Goal: Task Accomplishment & Management: Manage account settings

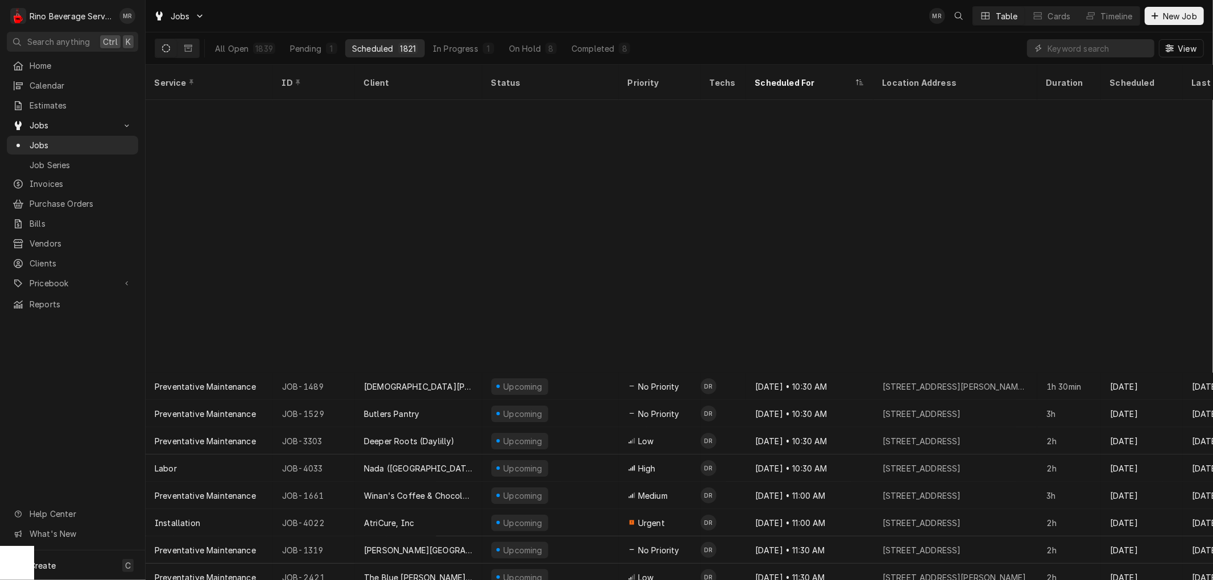
scroll to position [307, 0]
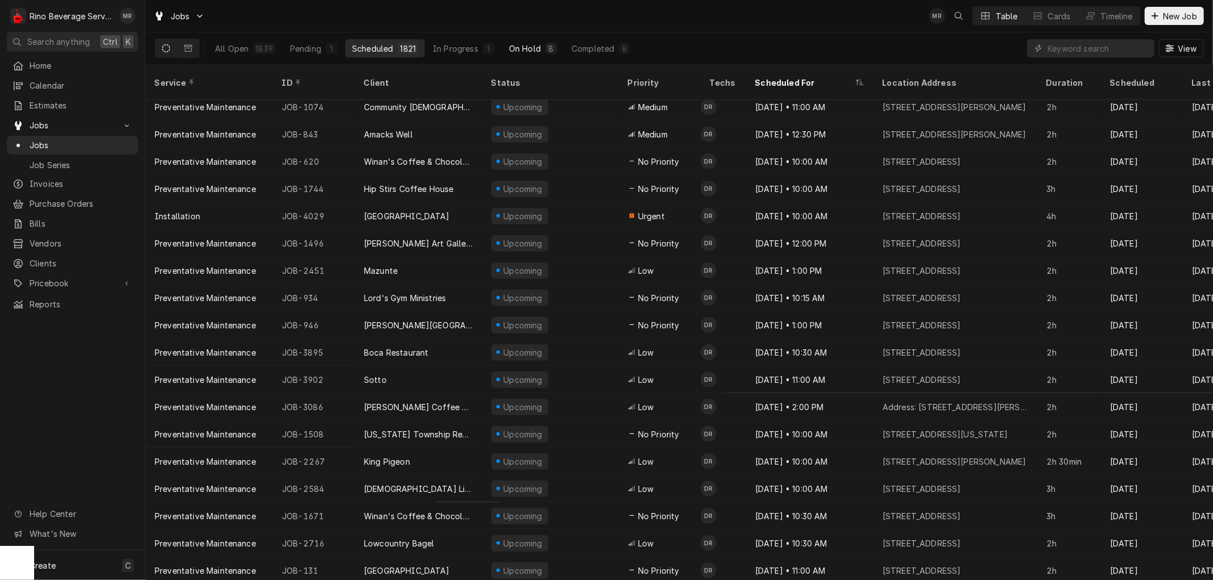
click at [532, 43] on div "On Hold" at bounding box center [525, 49] width 32 height 12
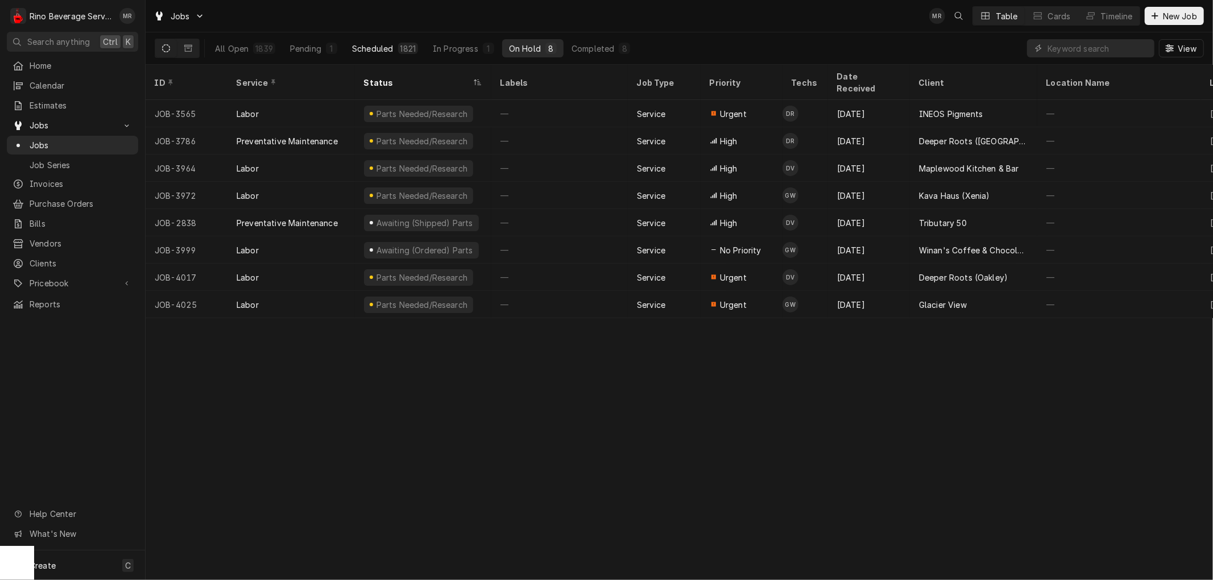
click at [379, 49] on div "Scheduled" at bounding box center [372, 49] width 41 height 12
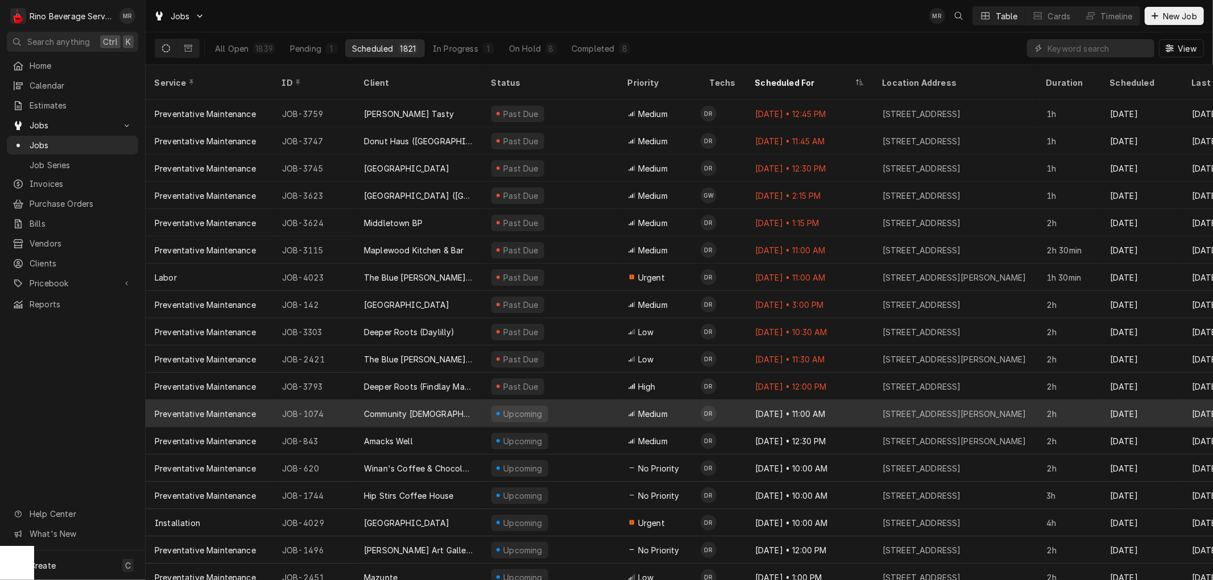
click at [578, 402] on div "Upcoming" at bounding box center [550, 413] width 136 height 27
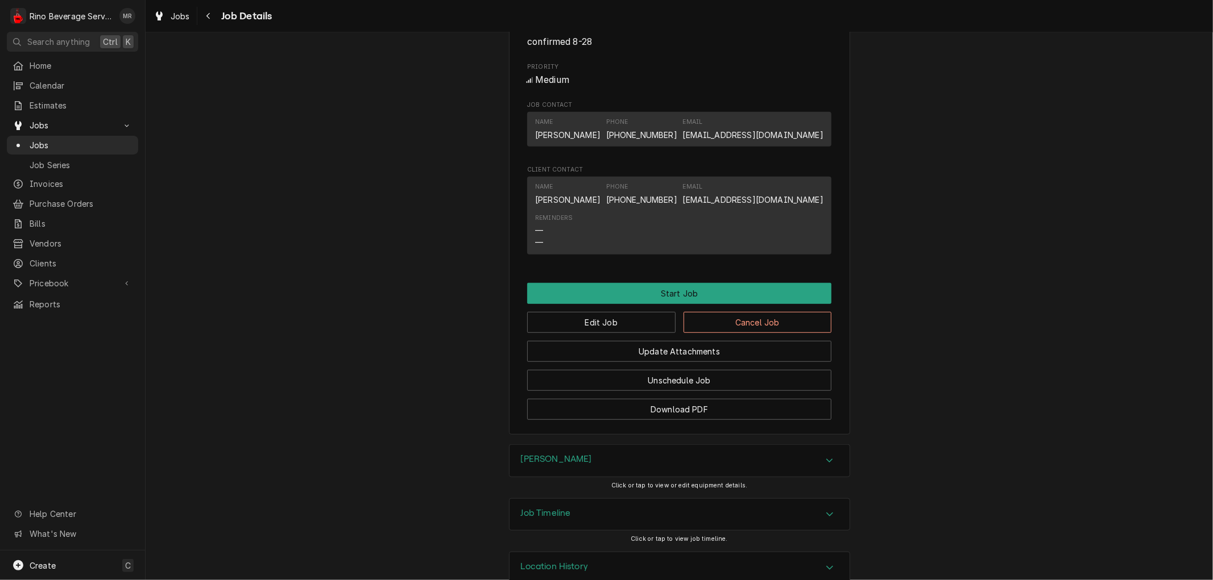
scroll to position [590, 0]
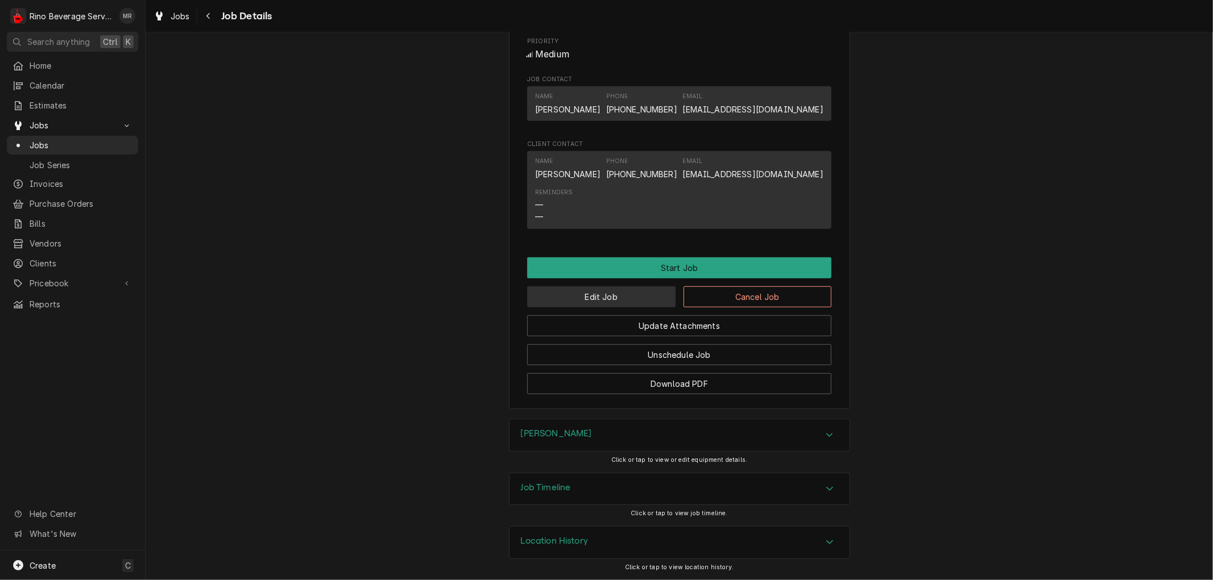
click at [615, 297] on button "Edit Job" at bounding box center [601, 297] width 148 height 21
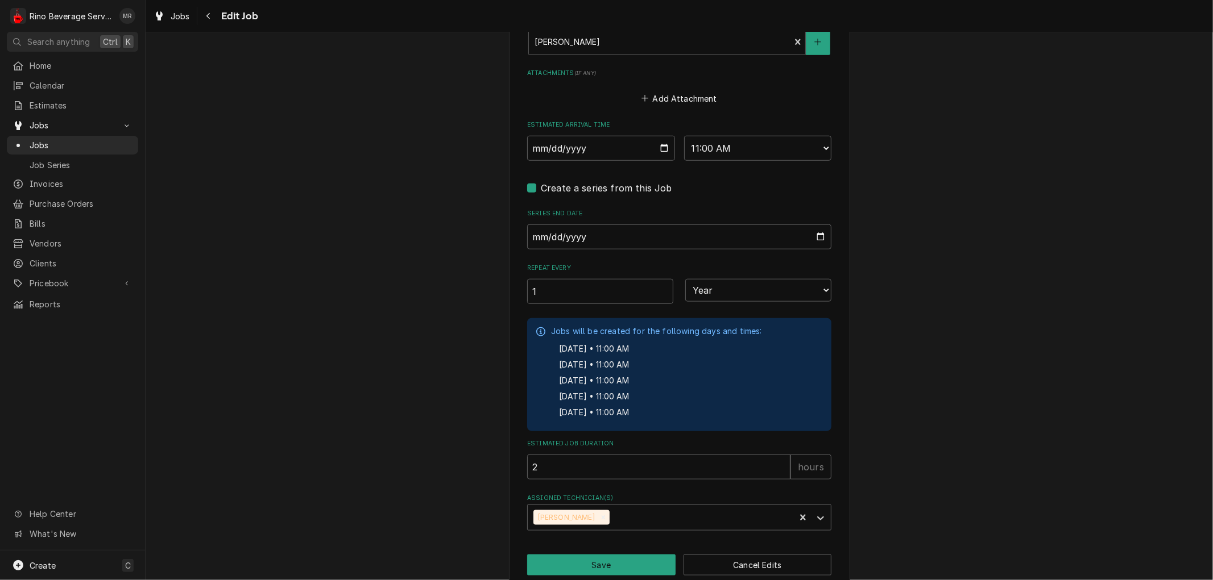
scroll to position [917, 0]
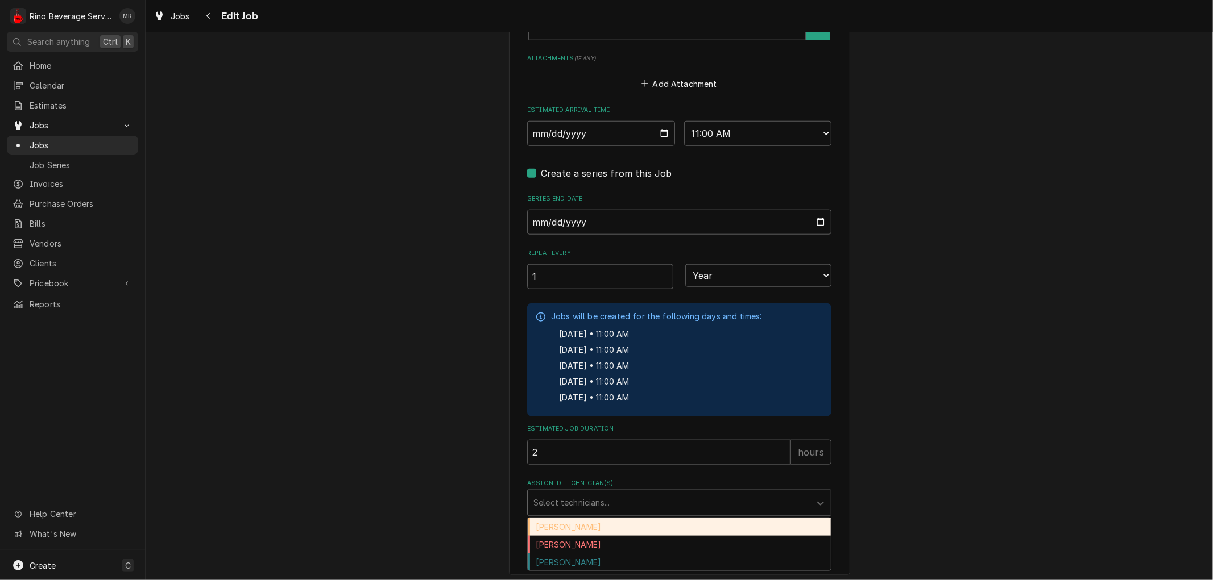
click at [752, 500] on div "Assigned Technician(s)" at bounding box center [668, 503] width 271 height 20
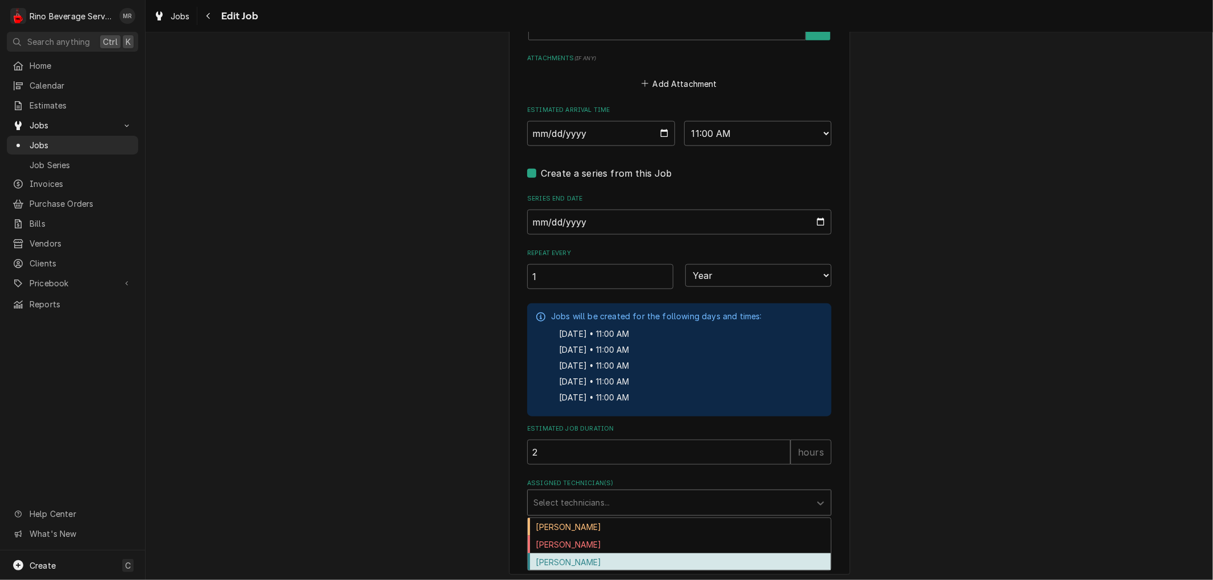
click at [661, 557] on div "Graham Wick" at bounding box center [679, 563] width 303 height 18
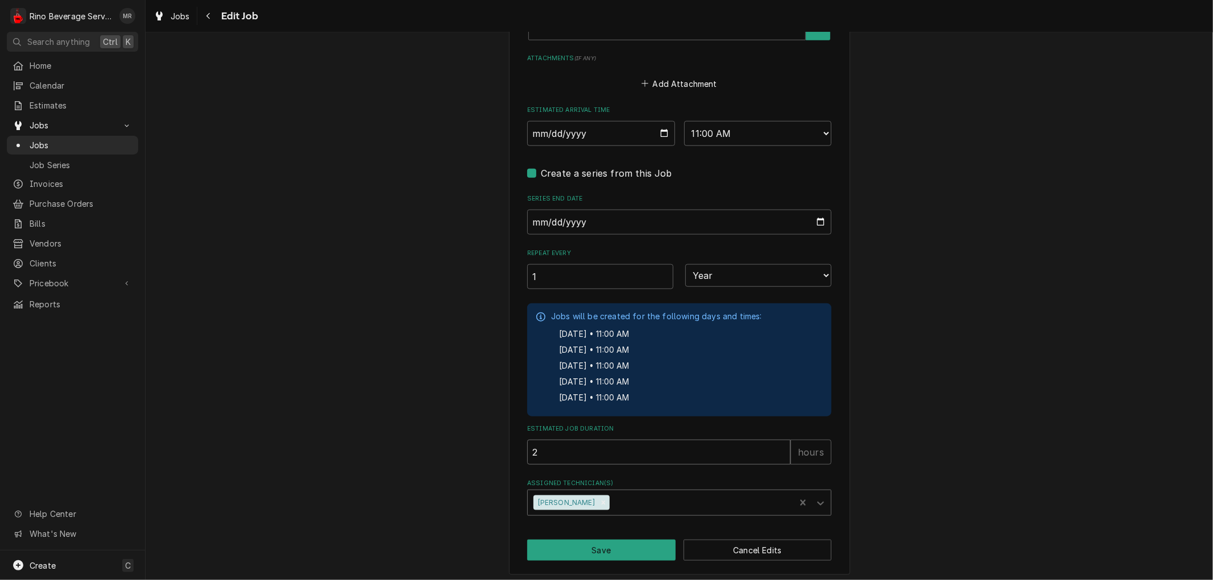
type textarea "x"
type input "1"
click at [777, 451] on input "1" at bounding box center [658, 452] width 263 height 25
click at [634, 542] on button "Save" at bounding box center [601, 550] width 148 height 21
type textarea "x"
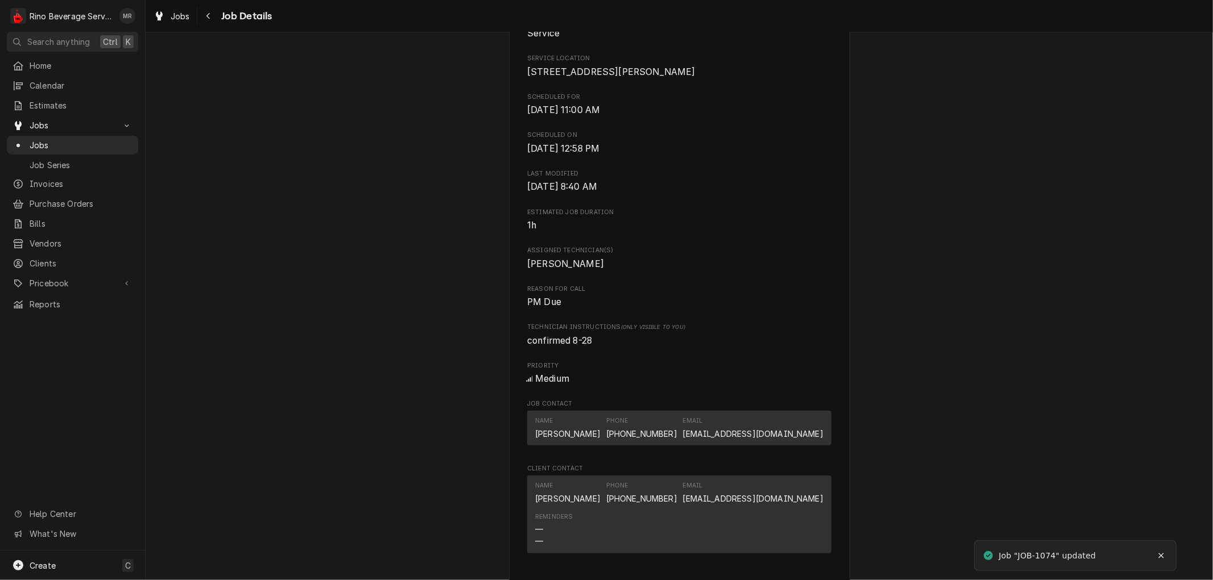
scroll to position [590, 0]
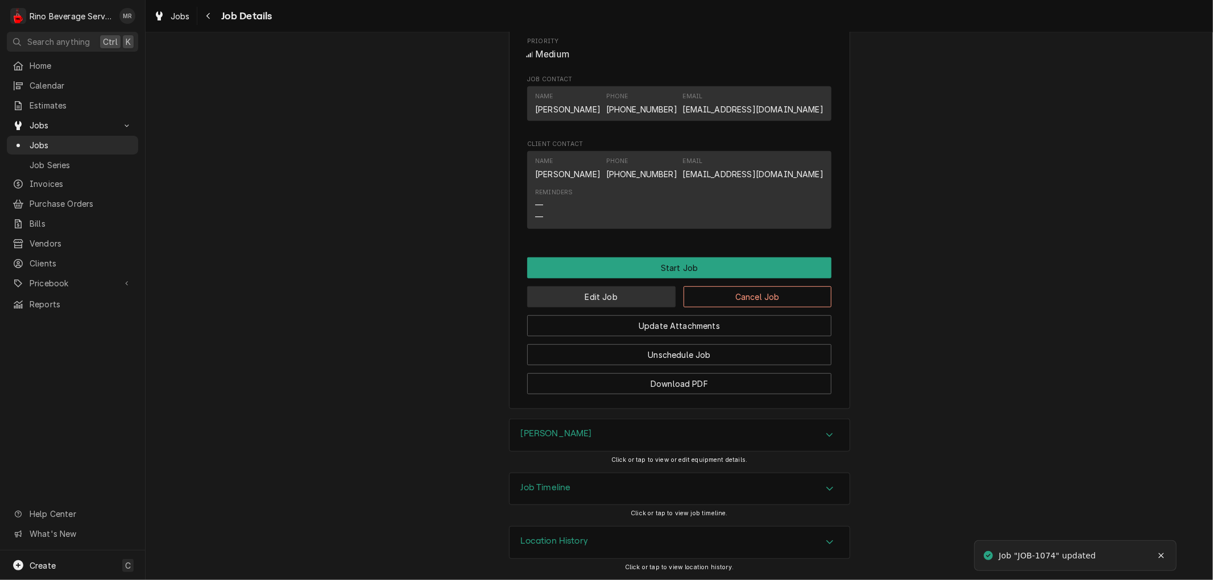
click at [620, 291] on button "Edit Job" at bounding box center [601, 297] width 148 height 21
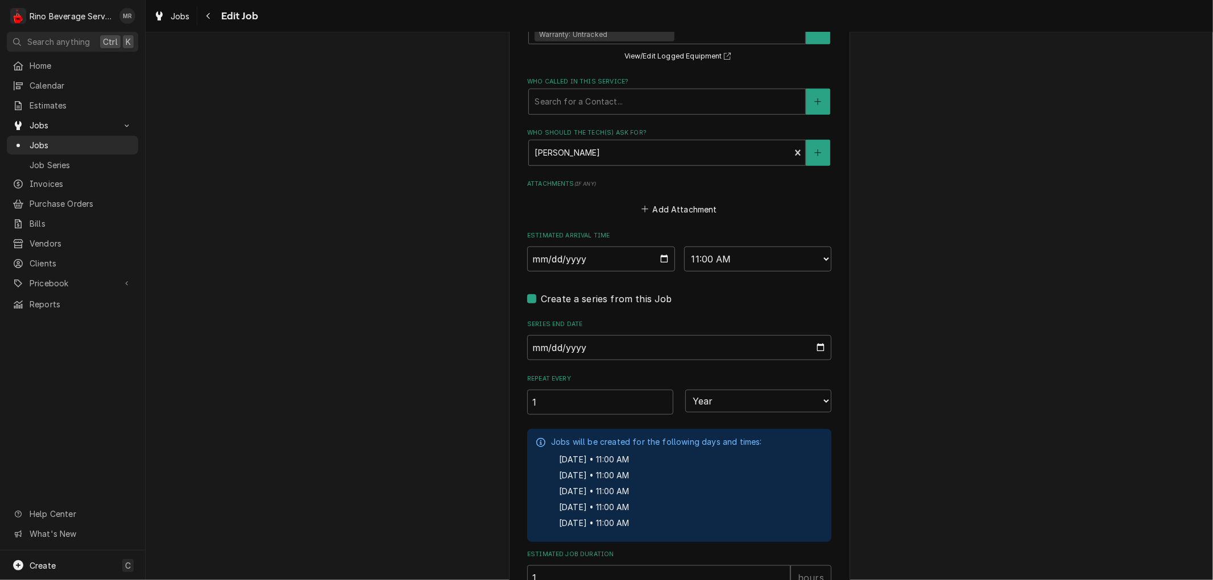
scroll to position [917, 0]
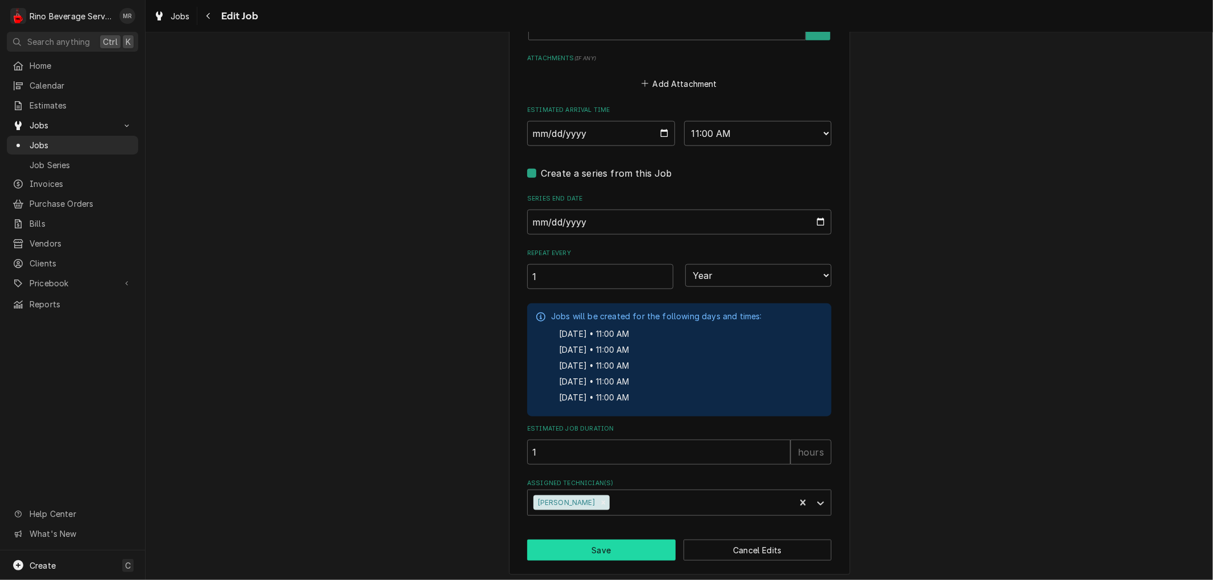
click at [611, 543] on button "Save" at bounding box center [601, 550] width 148 height 21
type textarea "x"
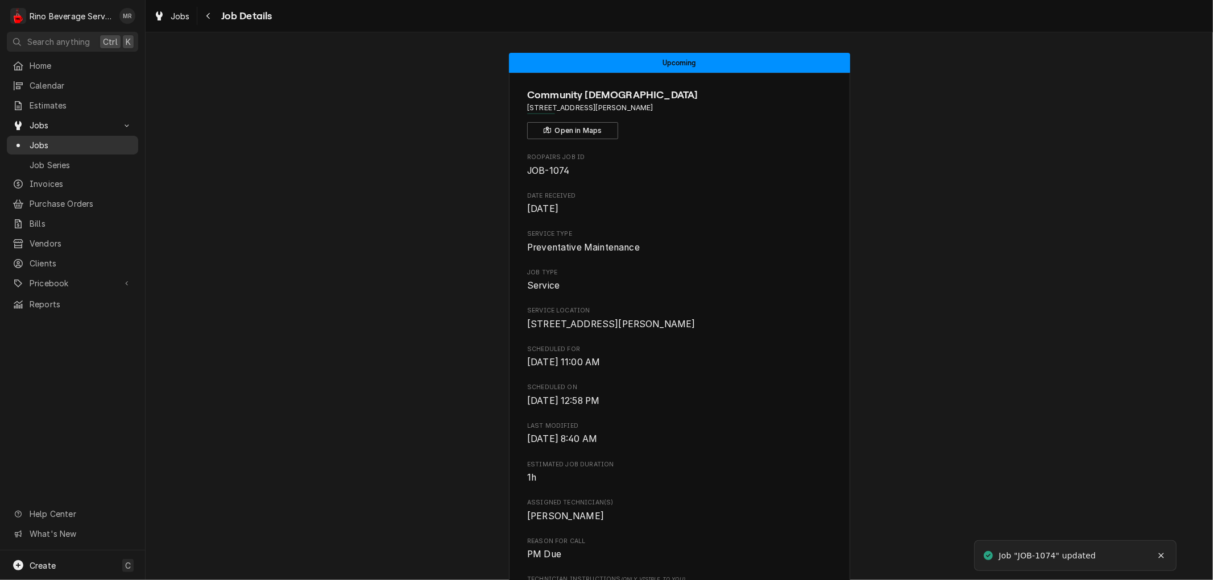
click at [86, 139] on span "Jobs" at bounding box center [81, 145] width 103 height 12
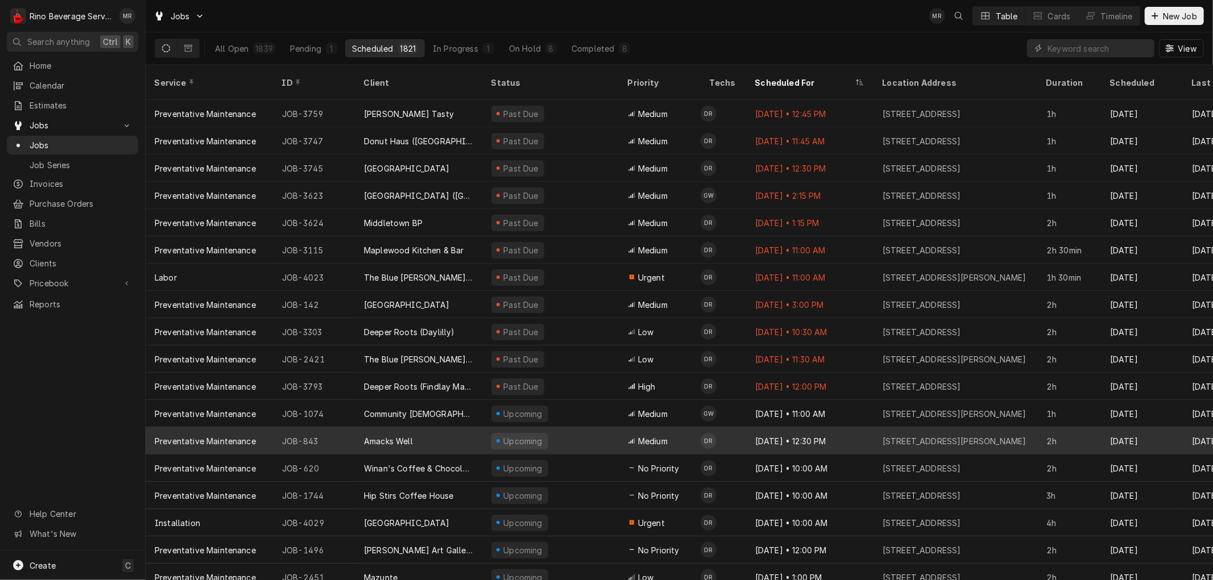
click at [608, 428] on div "Upcoming" at bounding box center [550, 441] width 136 height 27
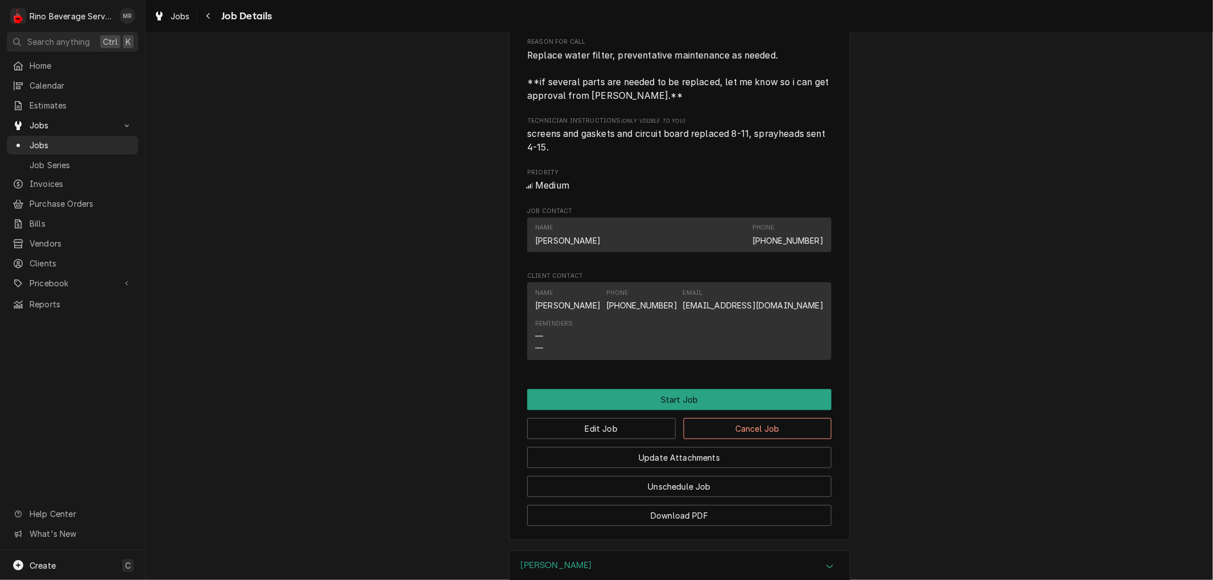
scroll to position [569, 0]
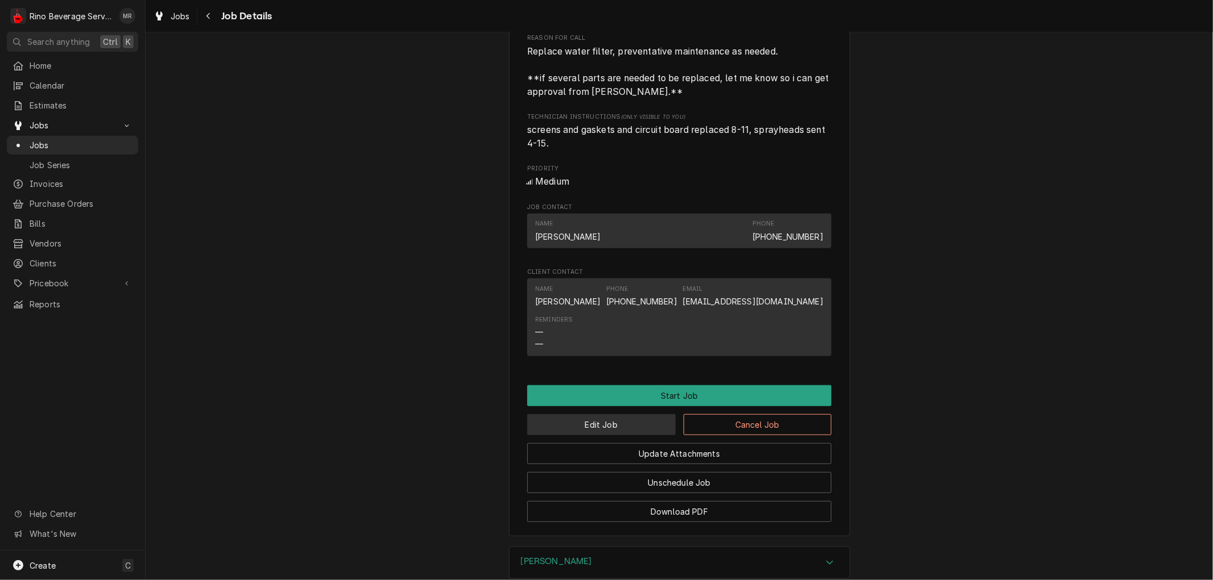
click at [609, 435] on button "Edit Job" at bounding box center [601, 424] width 148 height 21
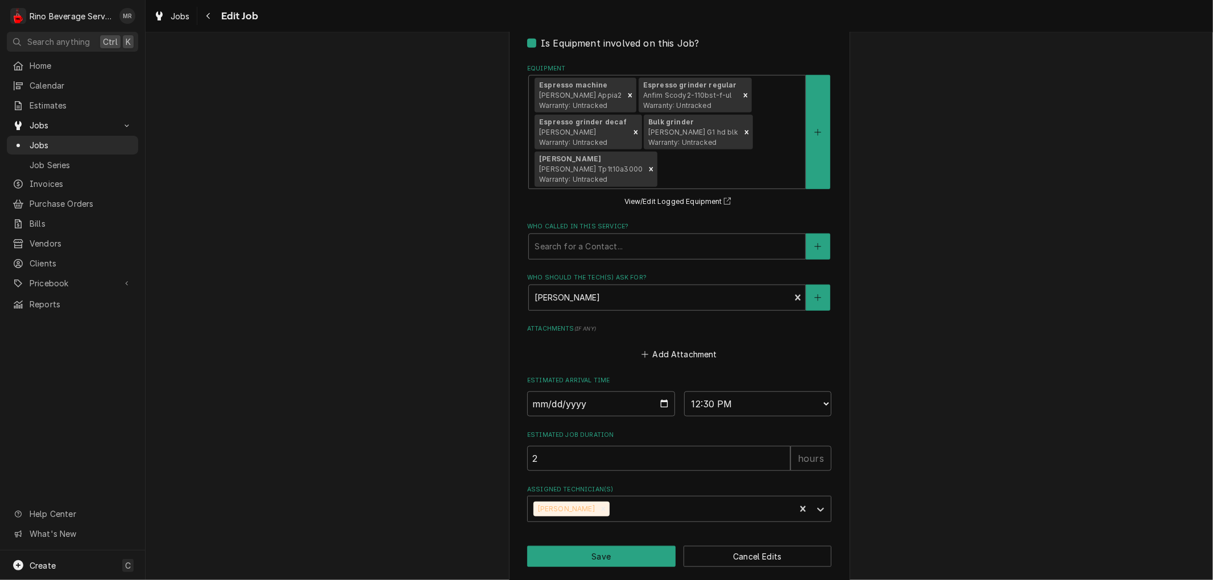
scroll to position [810, 0]
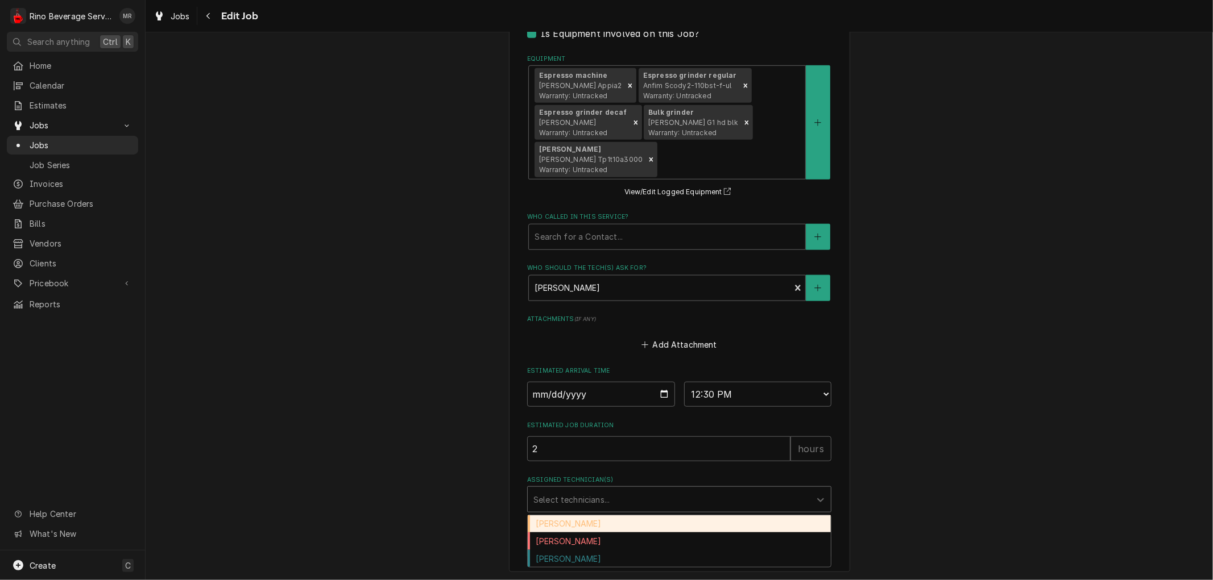
click at [735, 501] on div "Assigned Technician(s)" at bounding box center [668, 499] width 271 height 20
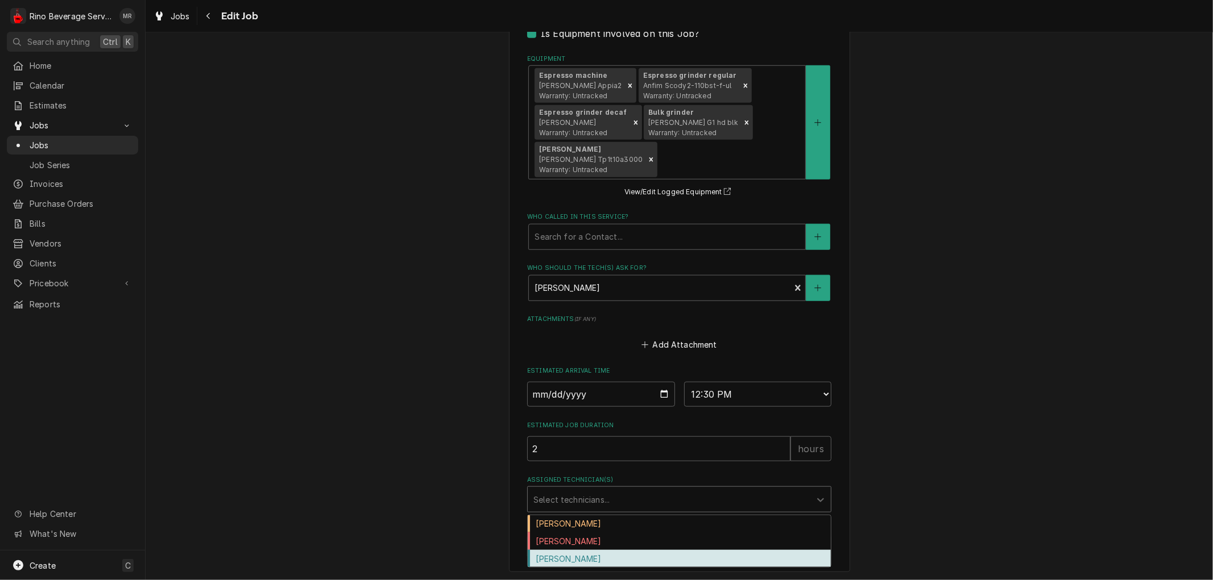
click at [634, 554] on div "Graham Wick" at bounding box center [679, 559] width 303 height 18
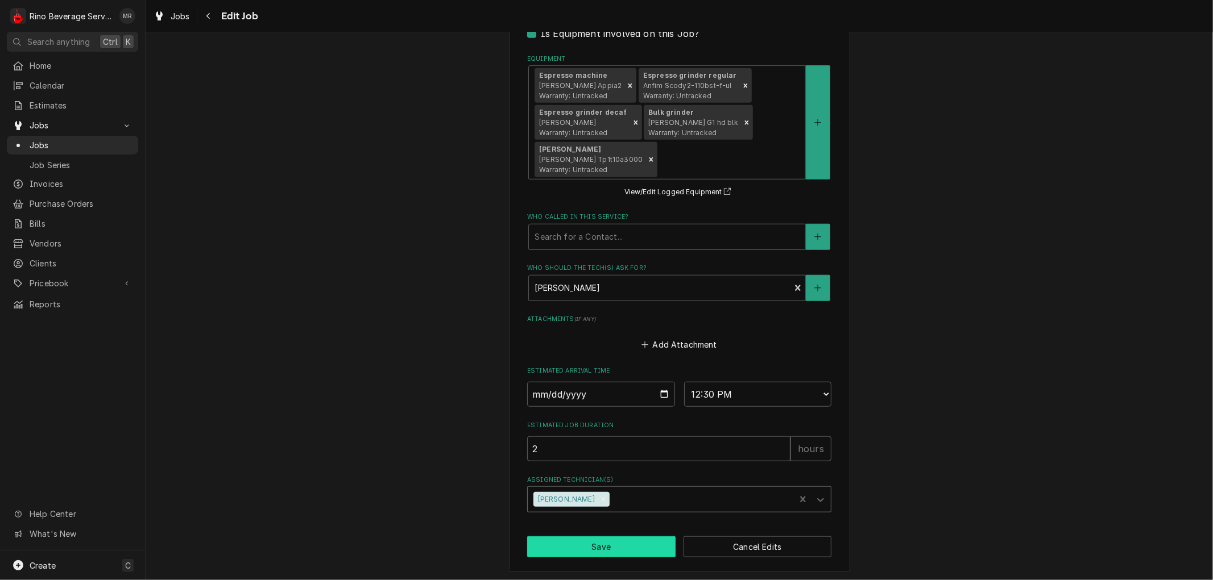
click at [598, 546] on button "Save" at bounding box center [601, 547] width 148 height 21
type textarea "x"
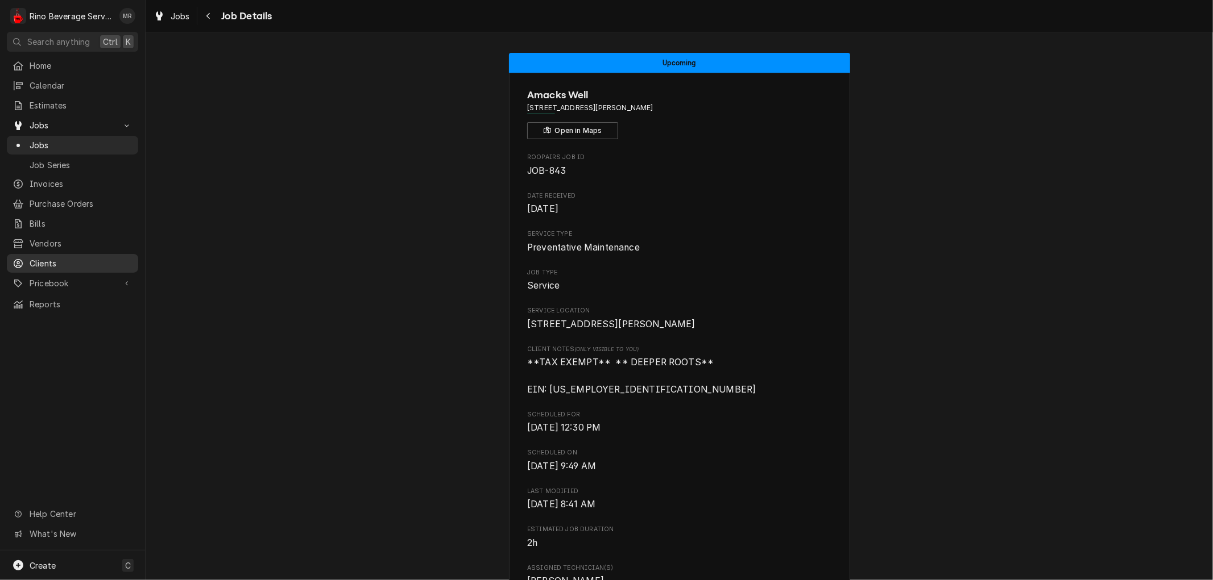
click at [41, 258] on span "Clients" at bounding box center [81, 264] width 103 height 12
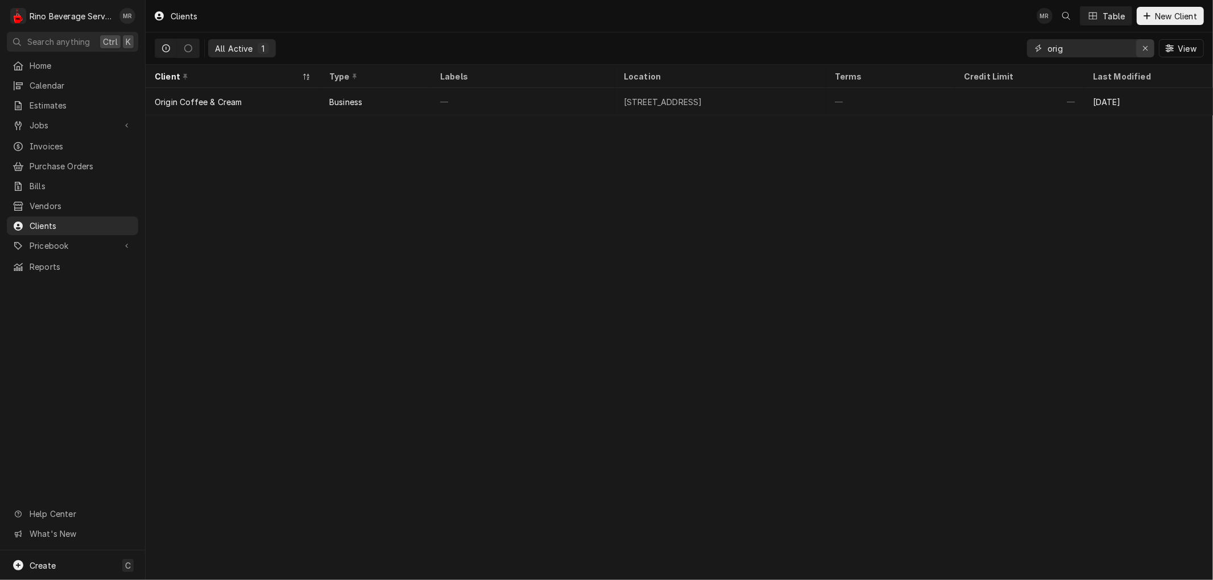
click at [1143, 47] on icon "Erase input" at bounding box center [1145, 48] width 6 height 8
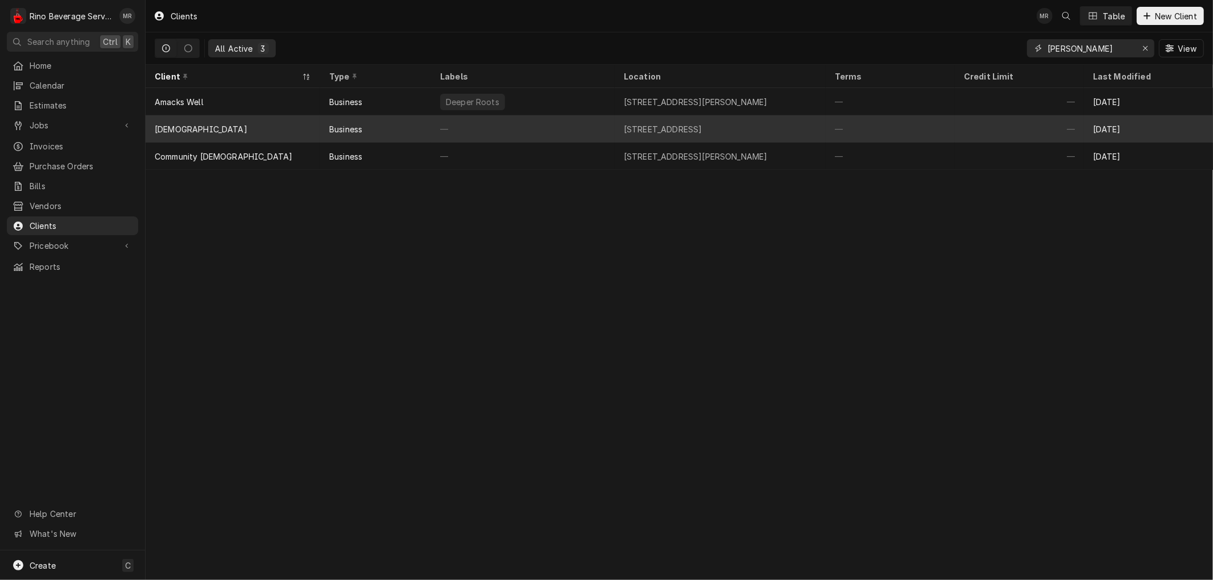
type input "bates"
click at [542, 127] on div "—" at bounding box center [523, 128] width 184 height 27
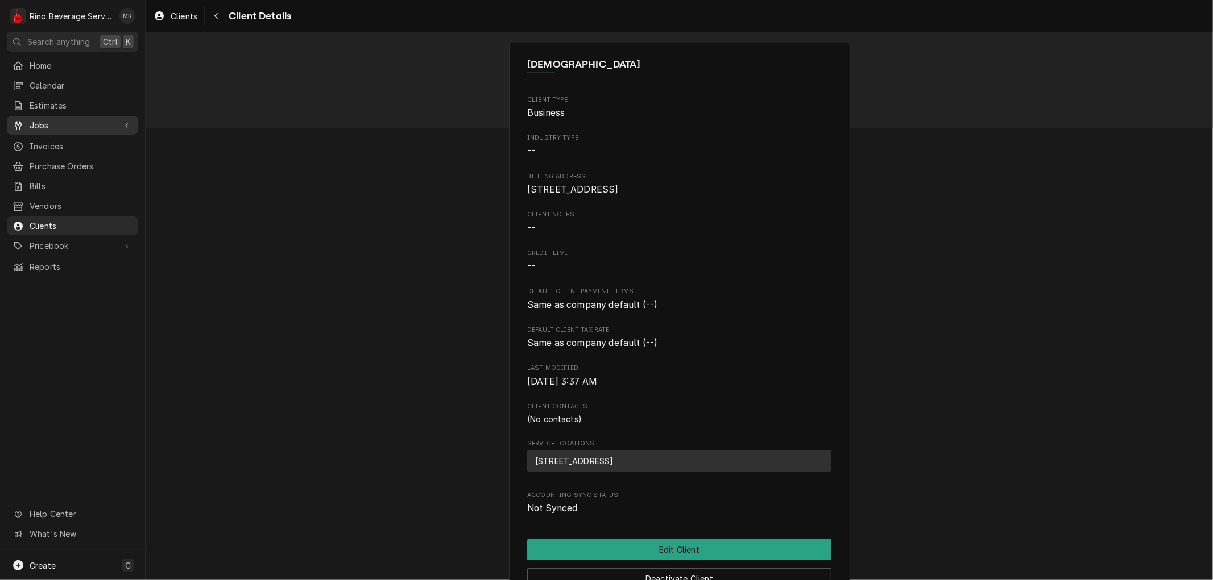
click at [82, 122] on span "Jobs" at bounding box center [73, 125] width 86 height 12
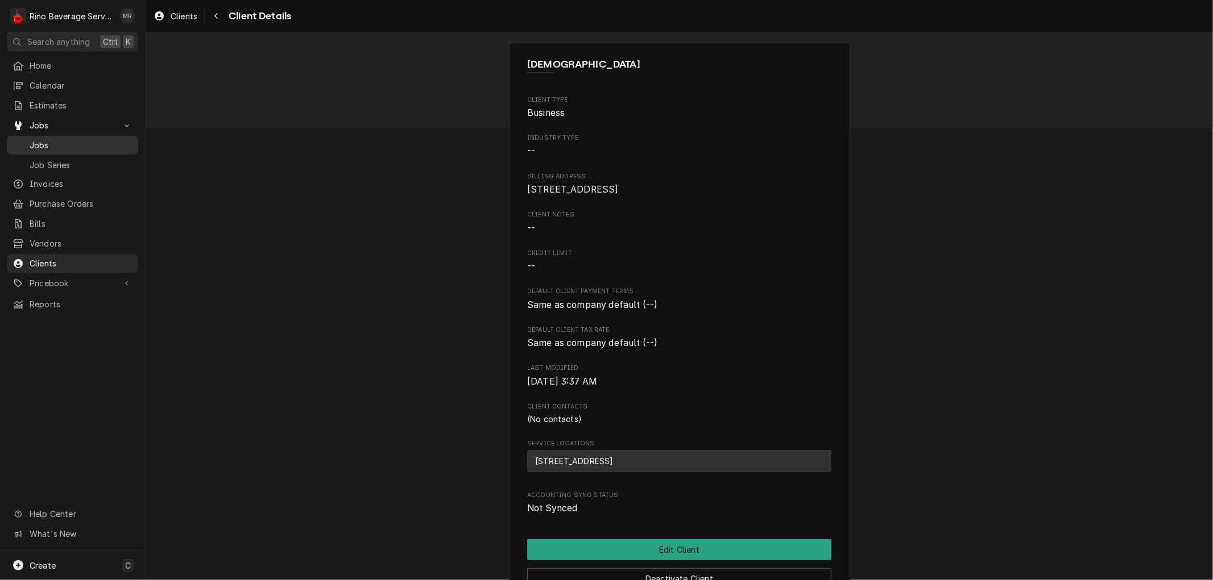
click at [81, 139] on span "Jobs" at bounding box center [81, 145] width 103 height 12
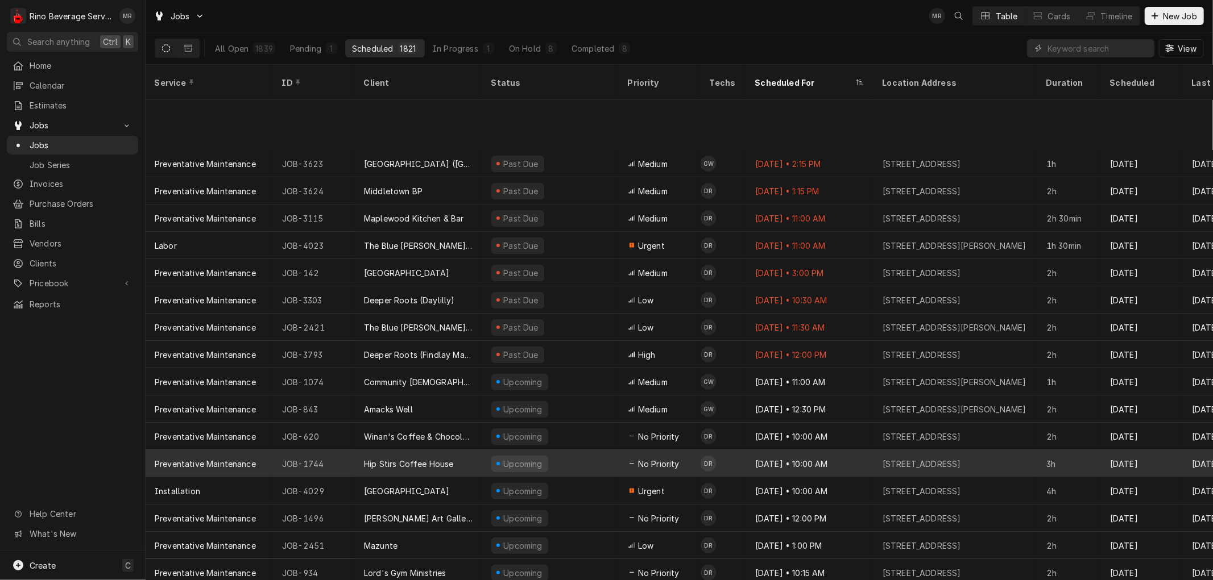
scroll to position [115, 0]
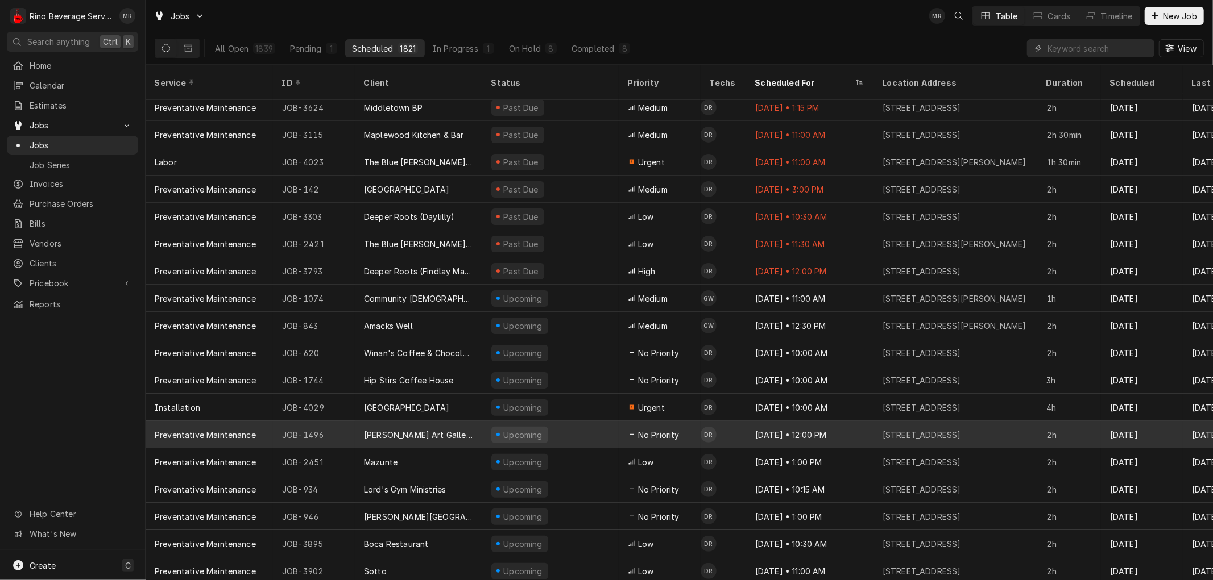
click at [474, 423] on div "Penny Lane Art Gallery and Coffee Shop" at bounding box center [418, 434] width 127 height 27
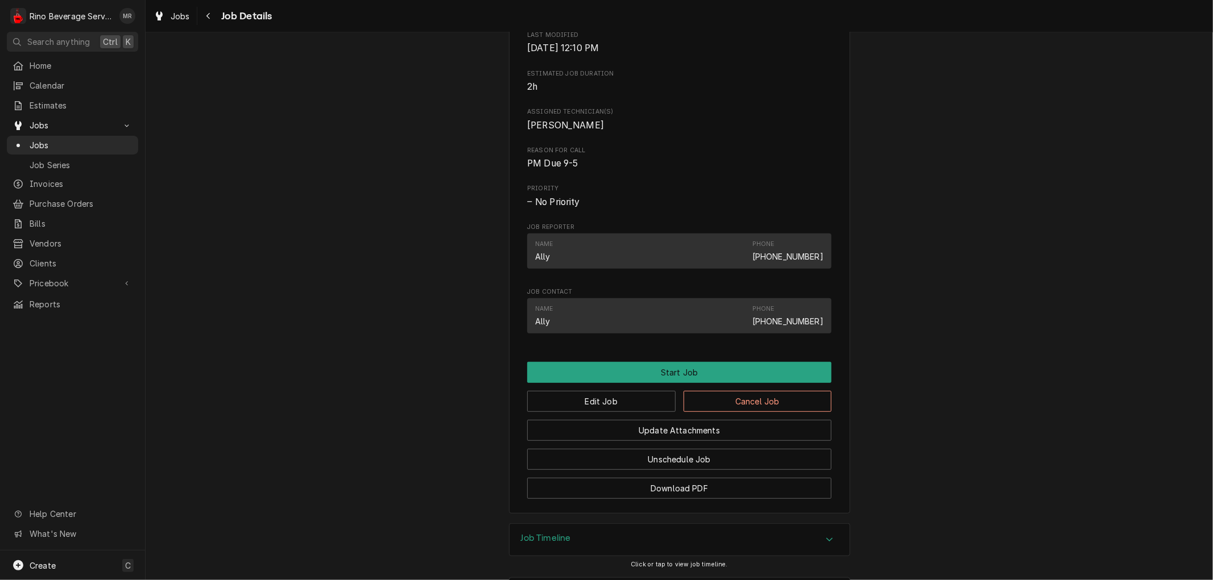
scroll to position [393, 0]
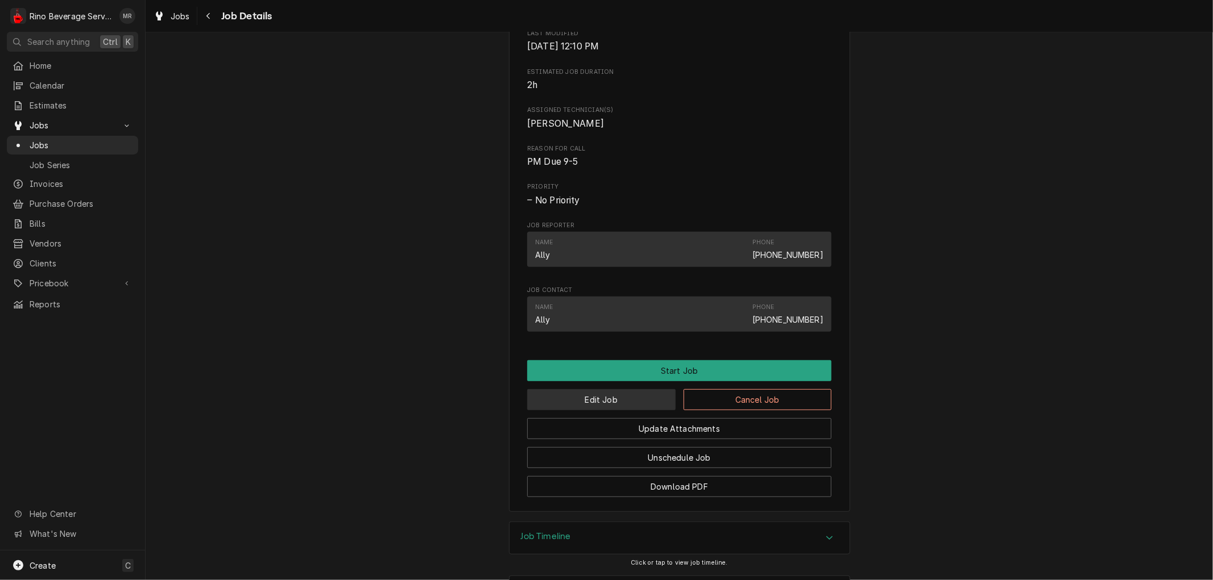
click at [617, 410] on button "Edit Job" at bounding box center [601, 399] width 148 height 21
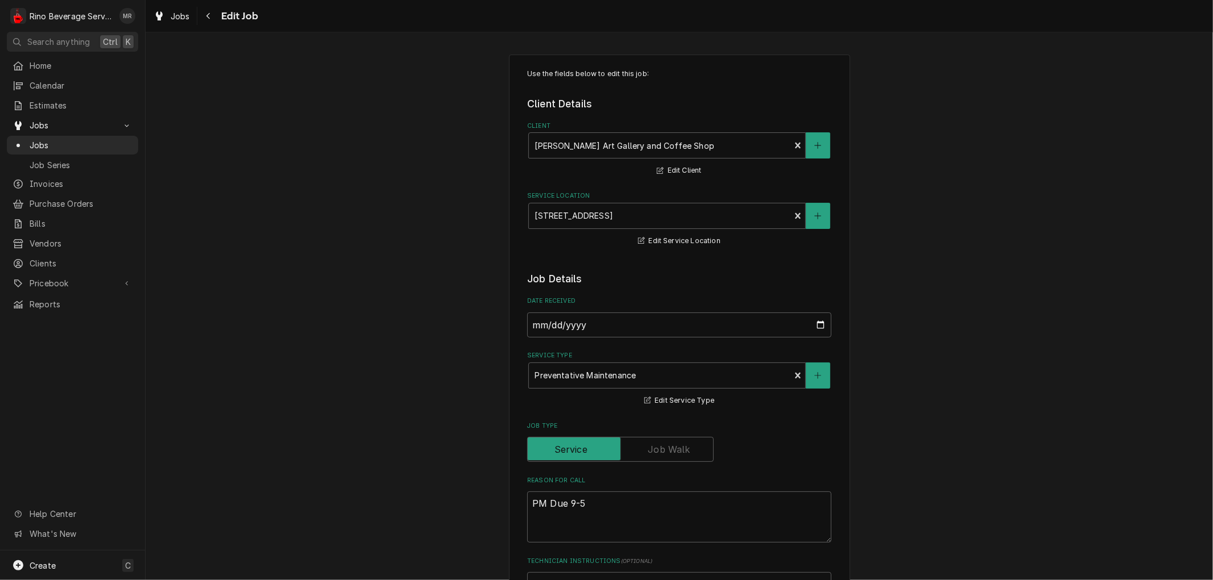
type textarea "x"
click at [76, 142] on span "Jobs" at bounding box center [81, 145] width 103 height 12
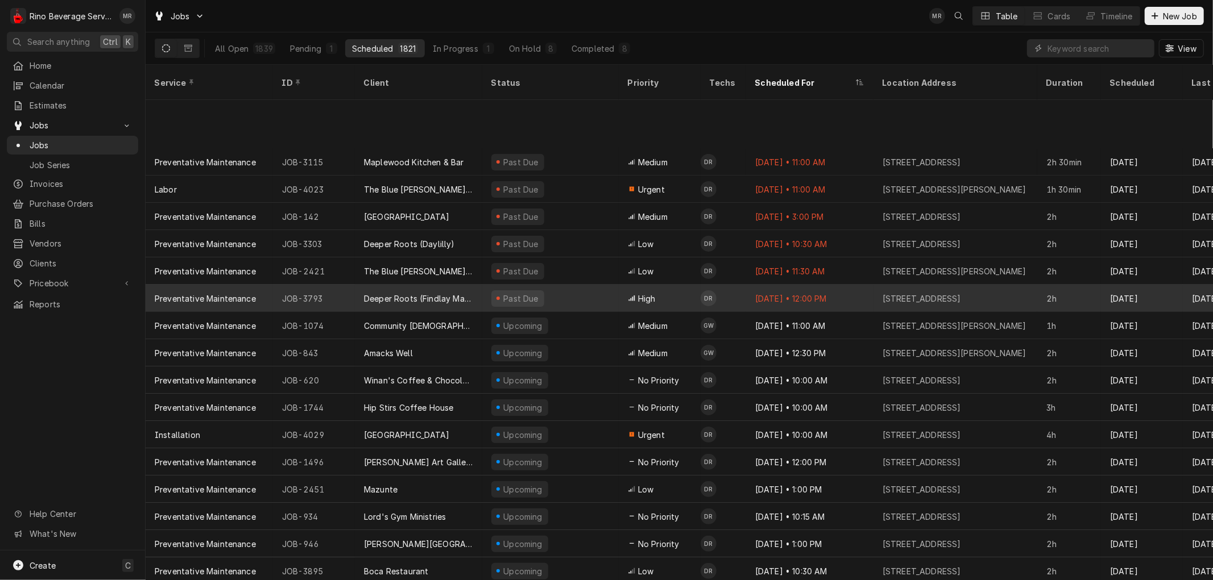
scroll to position [171, 0]
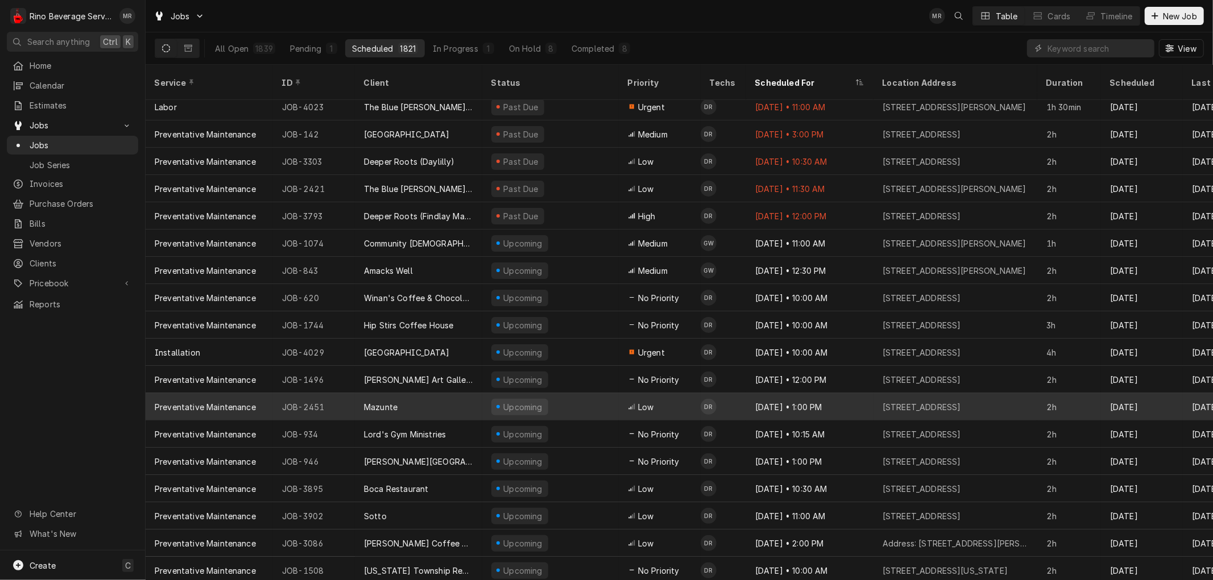
click at [580, 393] on div "Upcoming" at bounding box center [550, 406] width 136 height 27
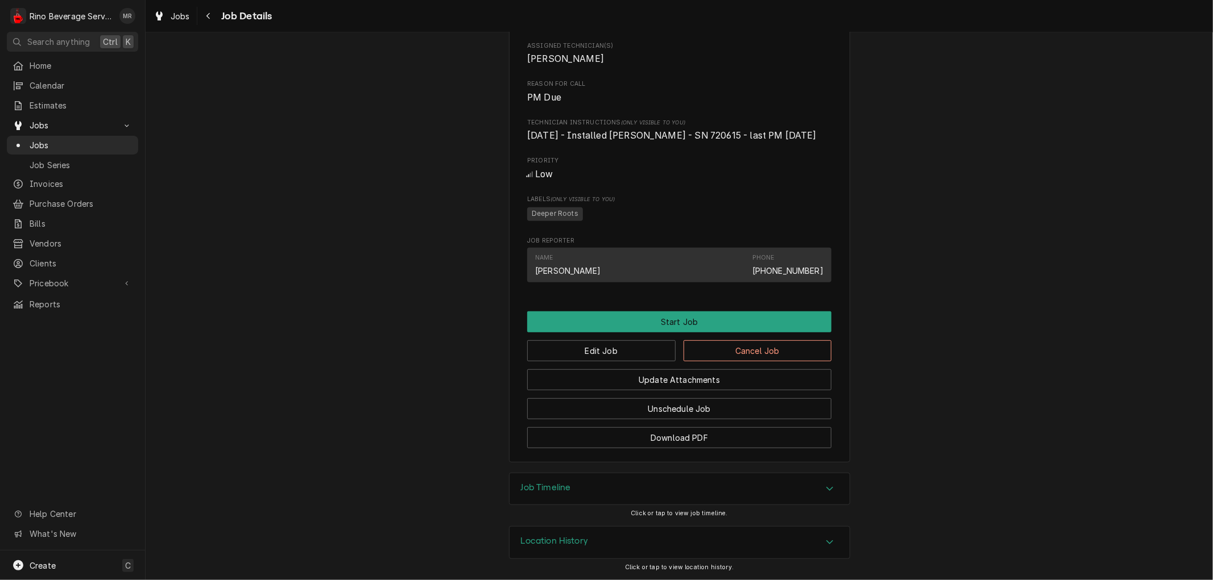
scroll to position [509, 0]
click at [555, 541] on h3 "Location History" at bounding box center [555, 541] width 68 height 11
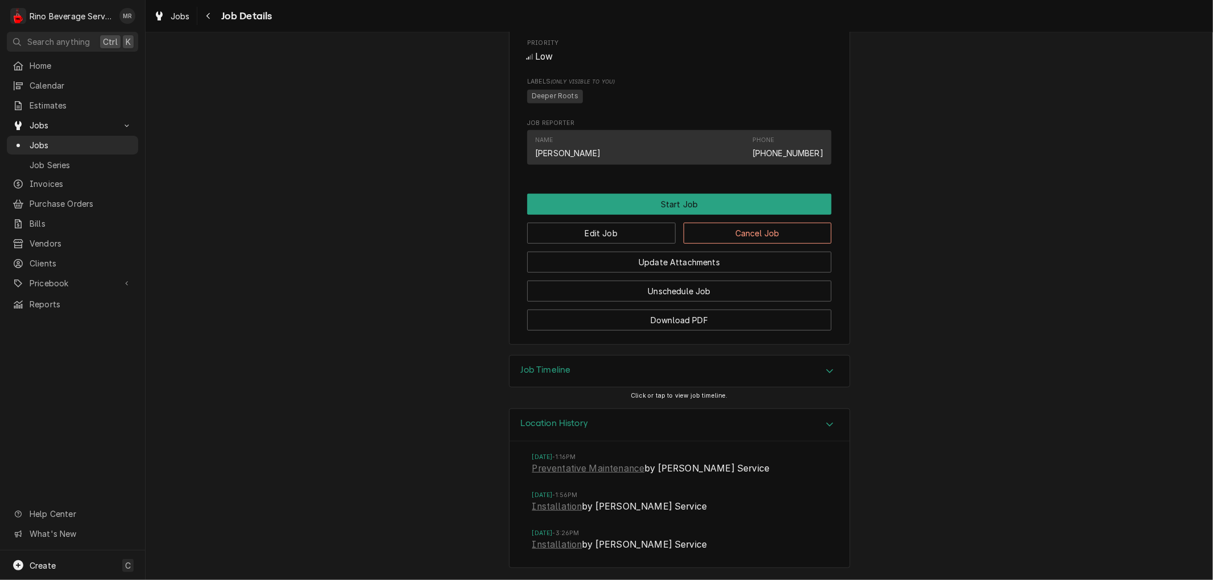
scroll to position [627, 0]
click at [78, 139] on span "Jobs" at bounding box center [81, 145] width 103 height 12
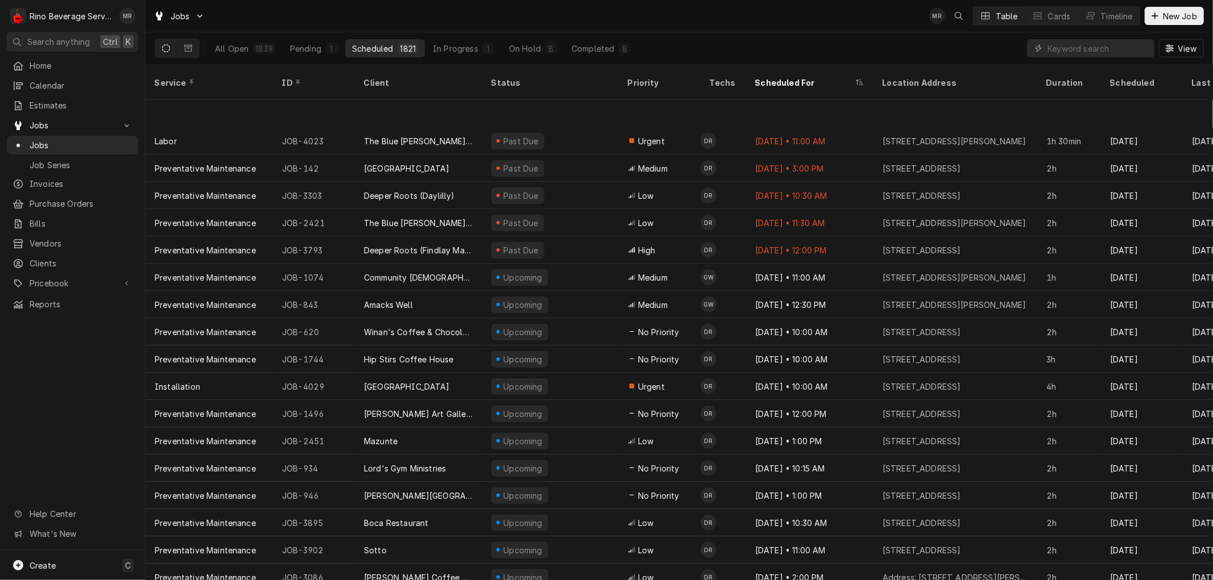
scroll to position [197, 0]
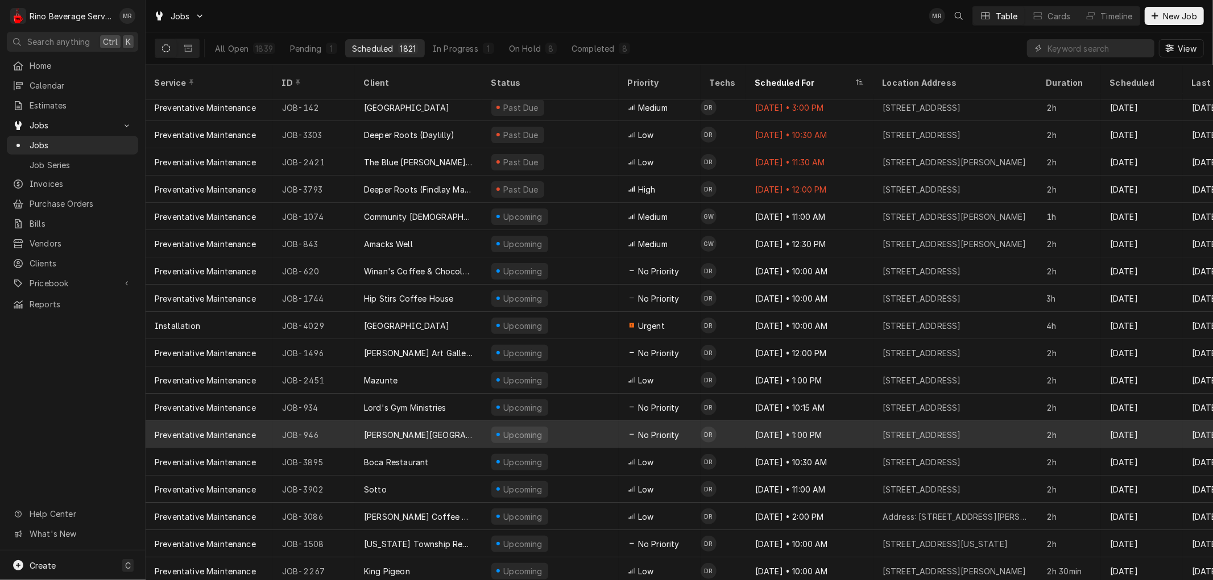
click at [465, 421] on div "[PERSON_NAME][GEOGRAPHIC_DATA]" at bounding box center [418, 434] width 127 height 27
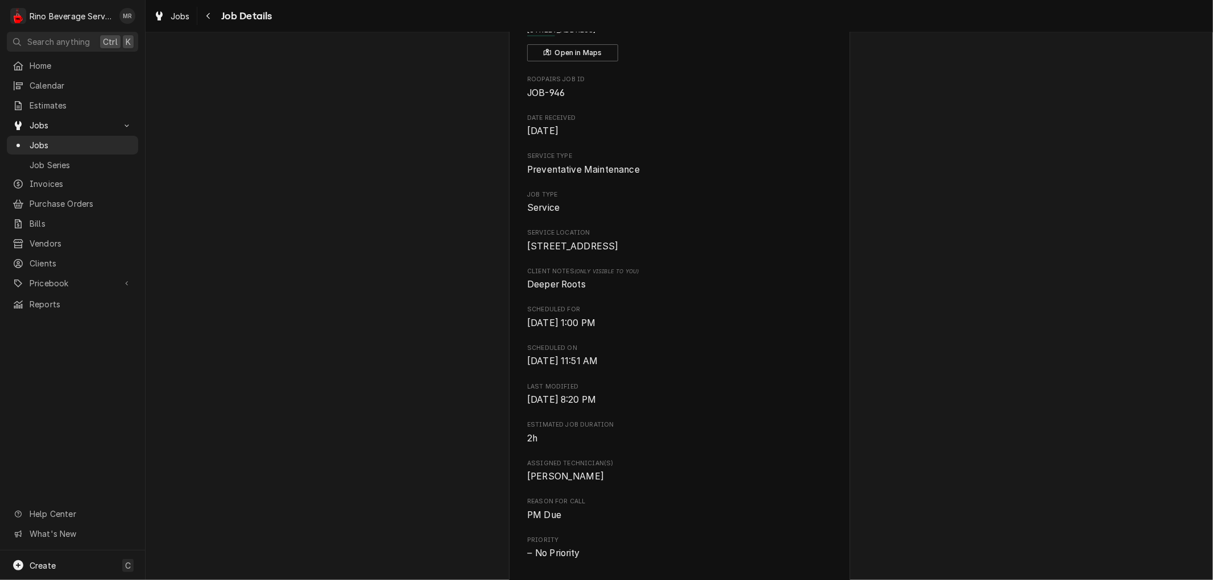
scroll to position [364, 0]
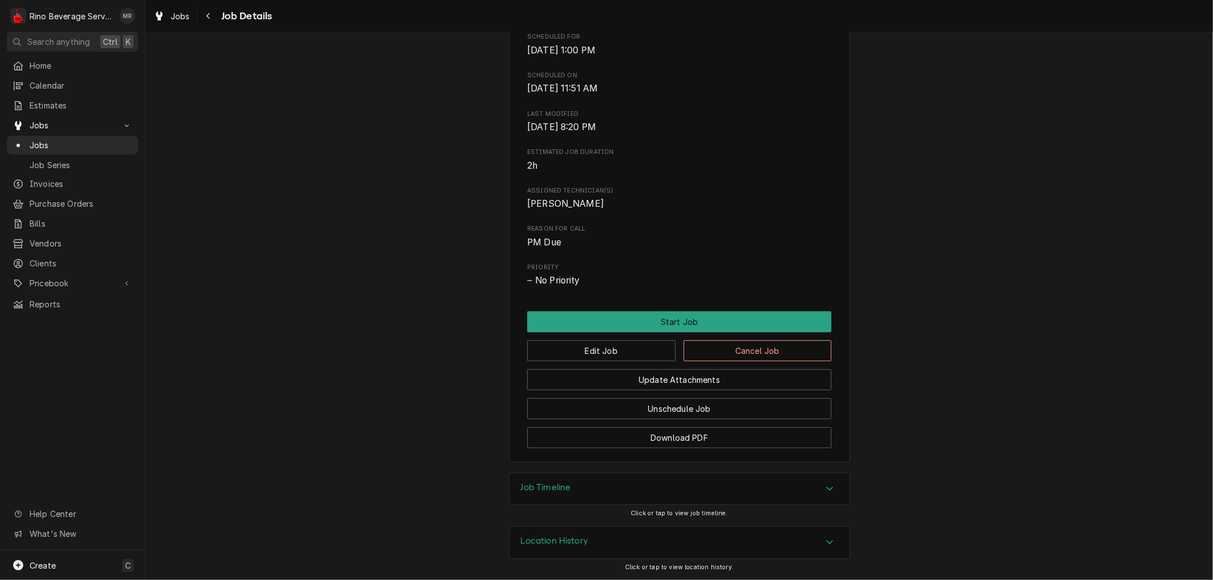
click at [540, 542] on h3 "Location History" at bounding box center [555, 541] width 68 height 11
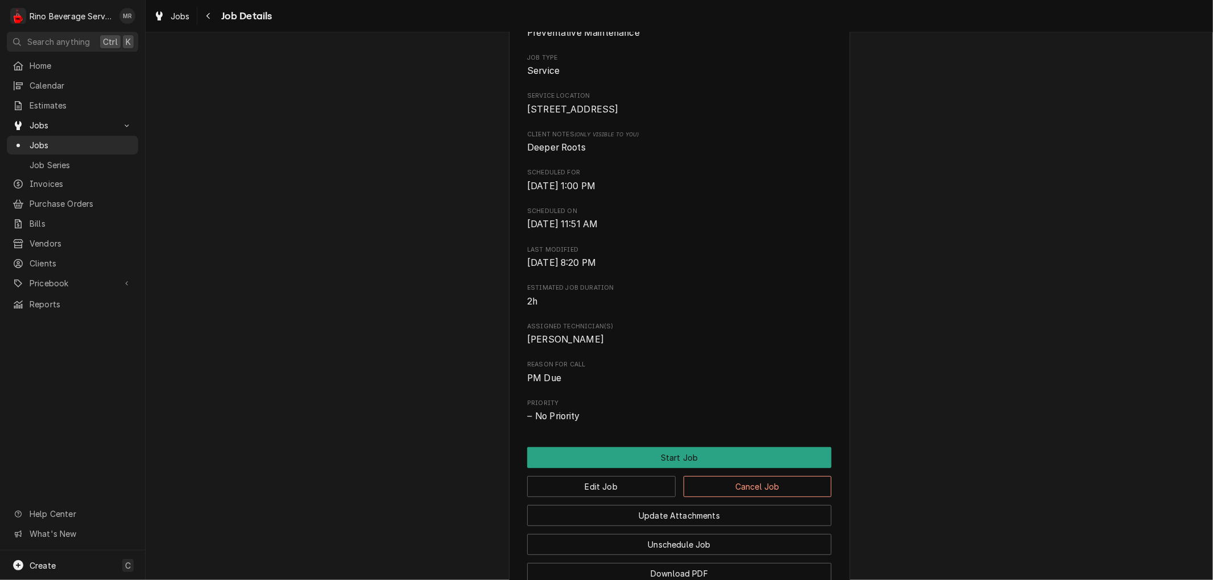
scroll to position [482, 0]
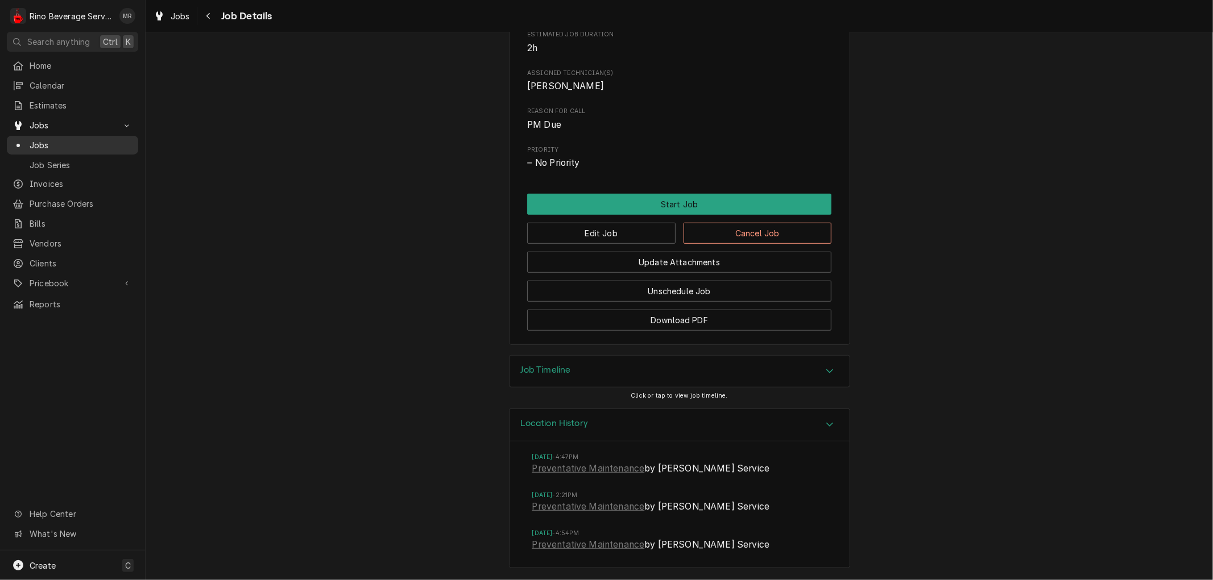
click at [77, 144] on span "Jobs" at bounding box center [81, 145] width 103 height 12
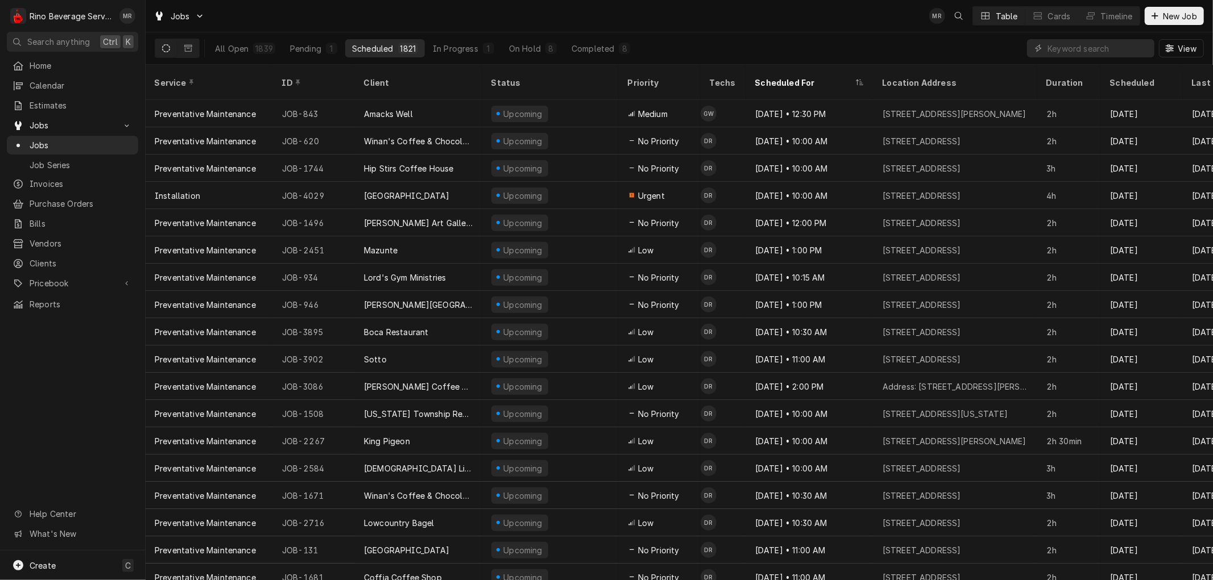
scroll to position [334, 0]
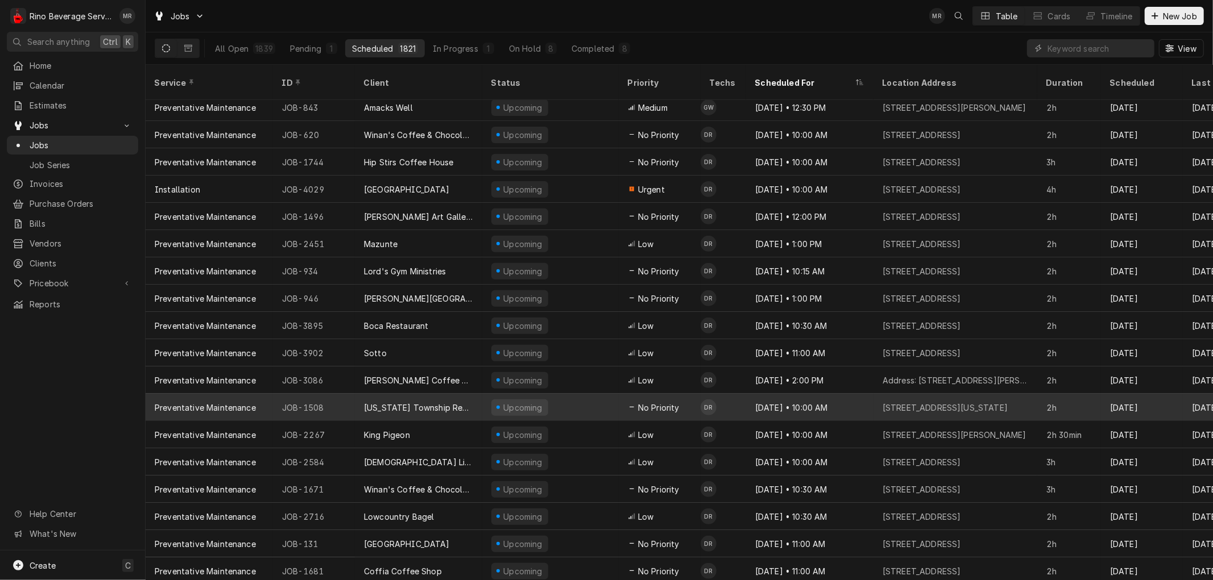
click at [478, 394] on div "[US_STATE] Township RecPlex" at bounding box center [418, 407] width 127 height 27
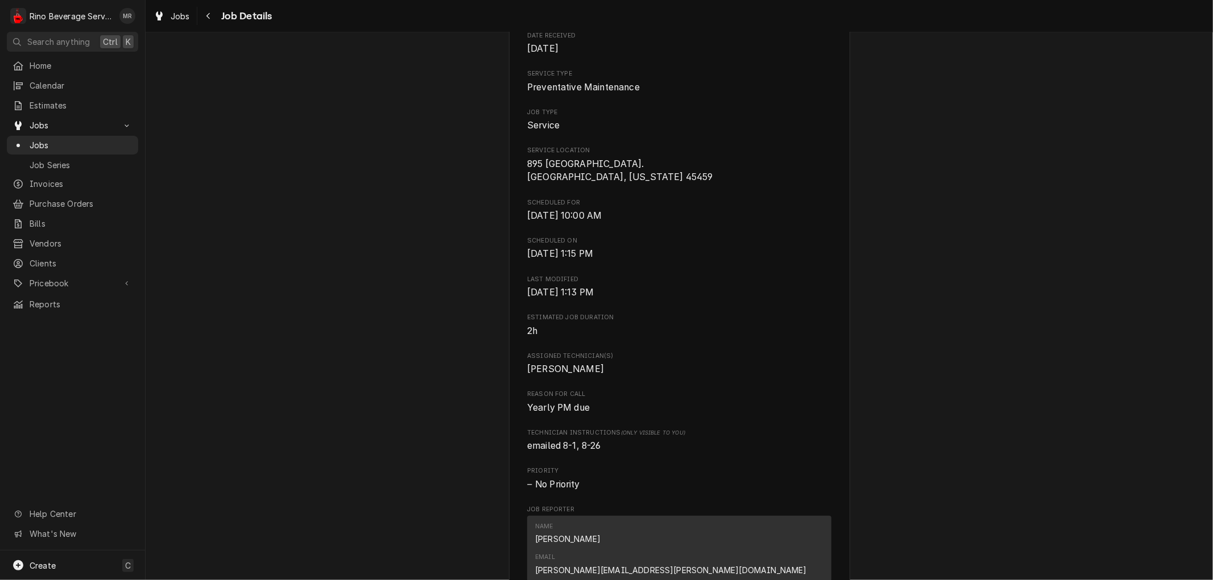
scroll to position [493, 0]
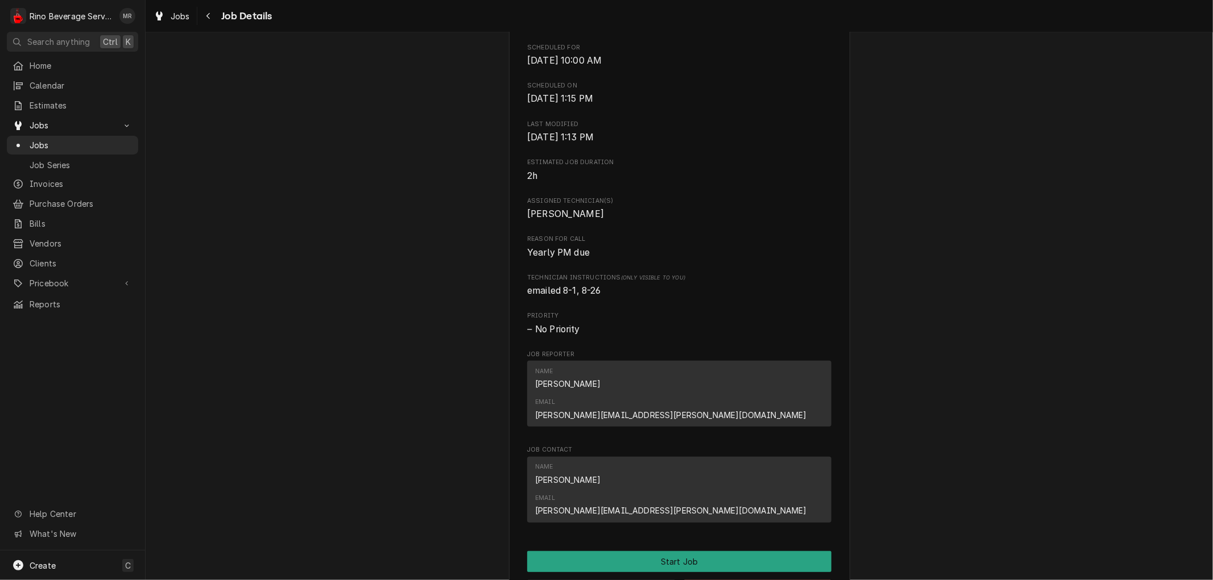
scroll to position [0, 0]
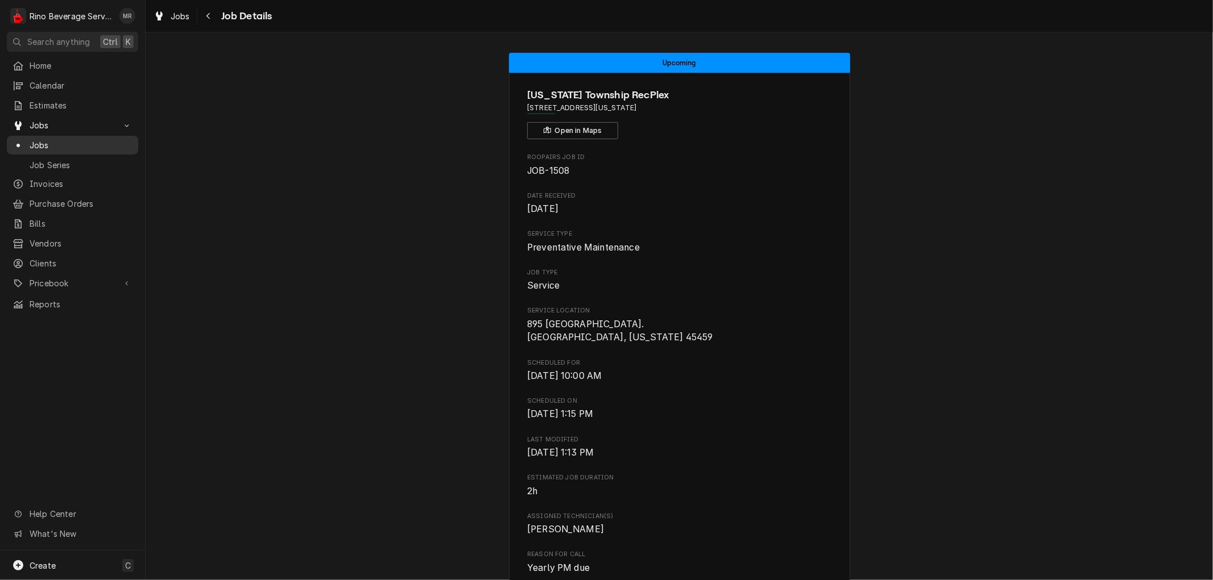
click at [77, 142] on span "Jobs" at bounding box center [81, 145] width 103 height 12
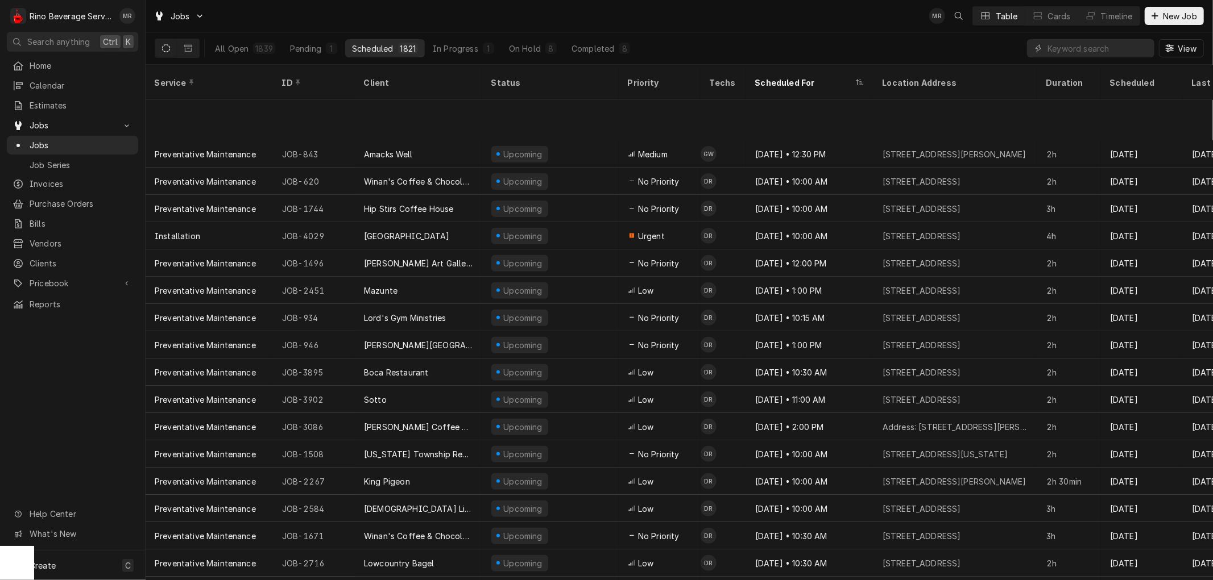
scroll to position [361, 0]
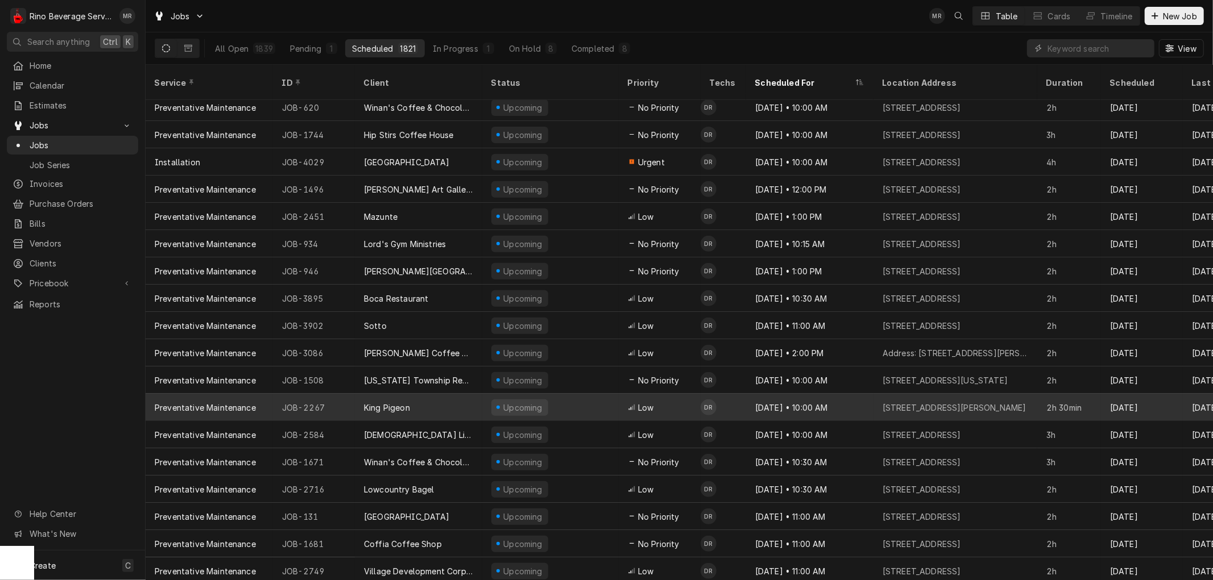
click at [457, 394] on div "King Pigeon" at bounding box center [418, 407] width 127 height 27
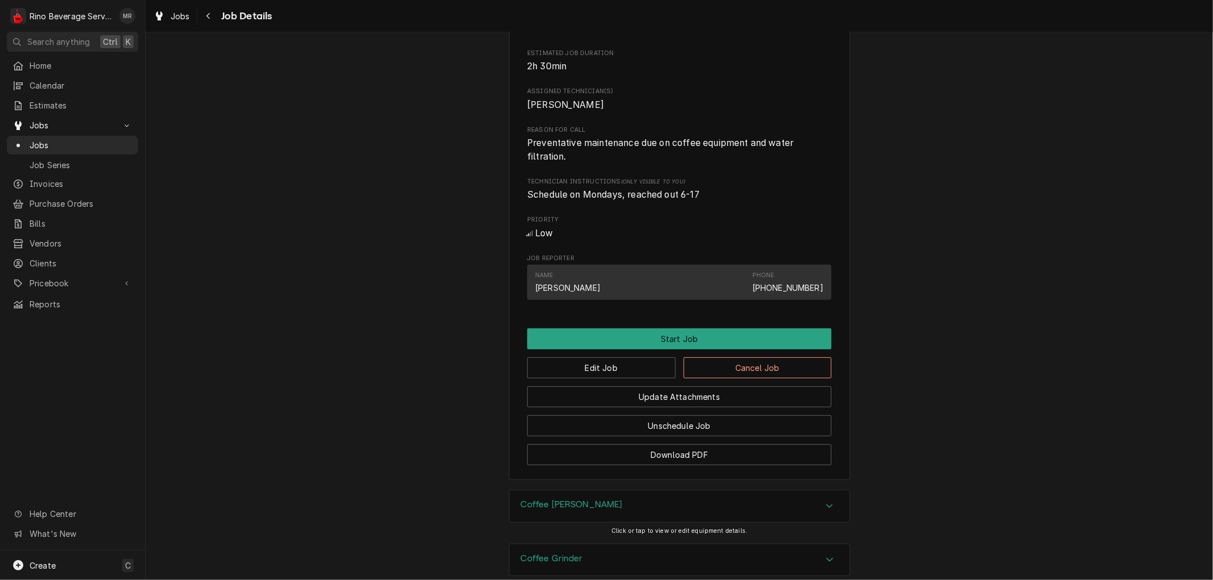
scroll to position [765, 0]
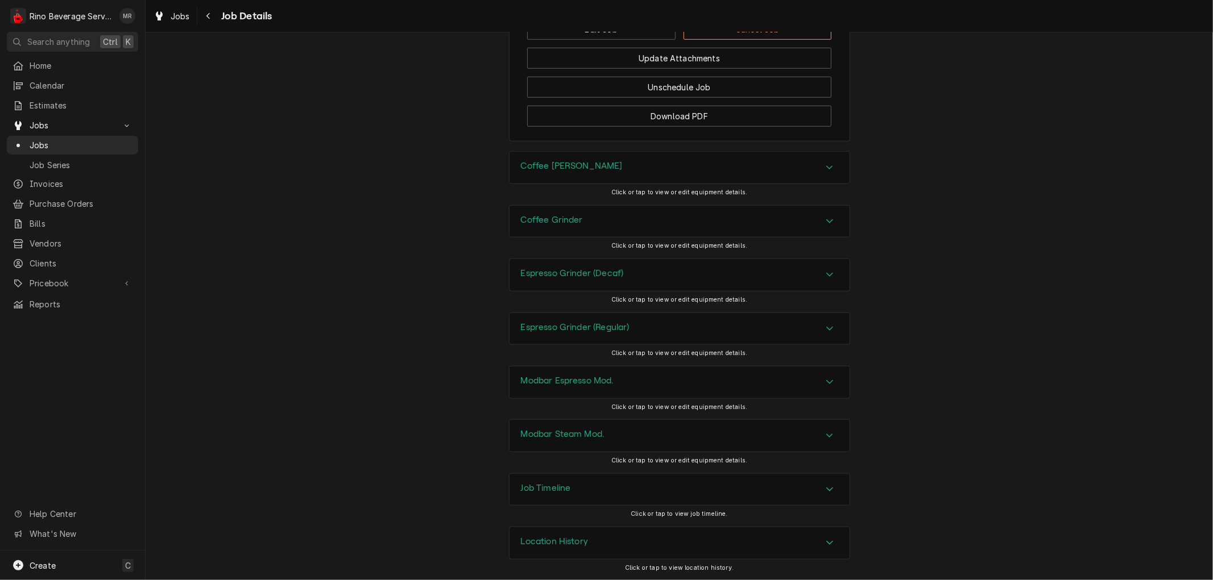
click at [588, 546] on div "Location History" at bounding box center [679, 544] width 340 height 32
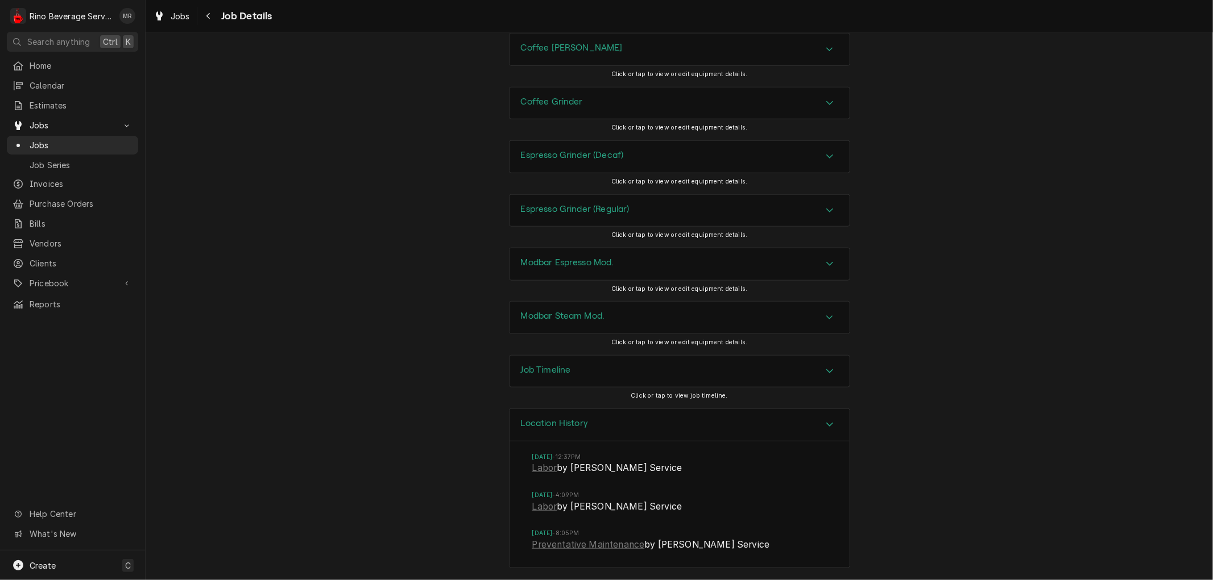
scroll to position [883, 0]
click at [532, 508] on link "Labor" at bounding box center [544, 507] width 25 height 14
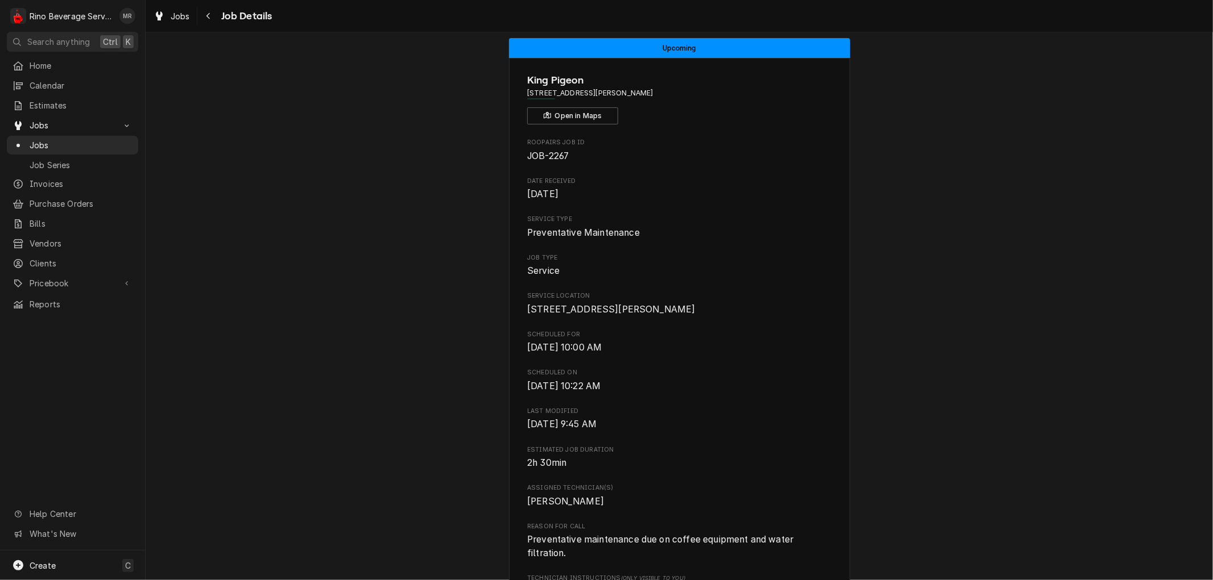
scroll to position [0, 0]
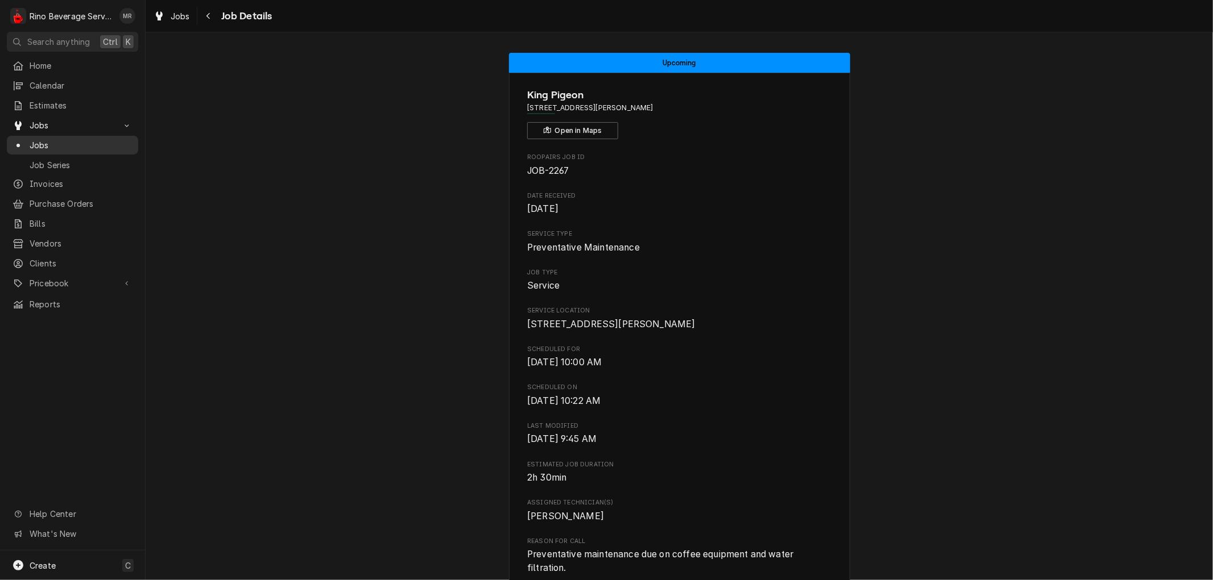
click at [60, 139] on span "Jobs" at bounding box center [81, 145] width 103 height 12
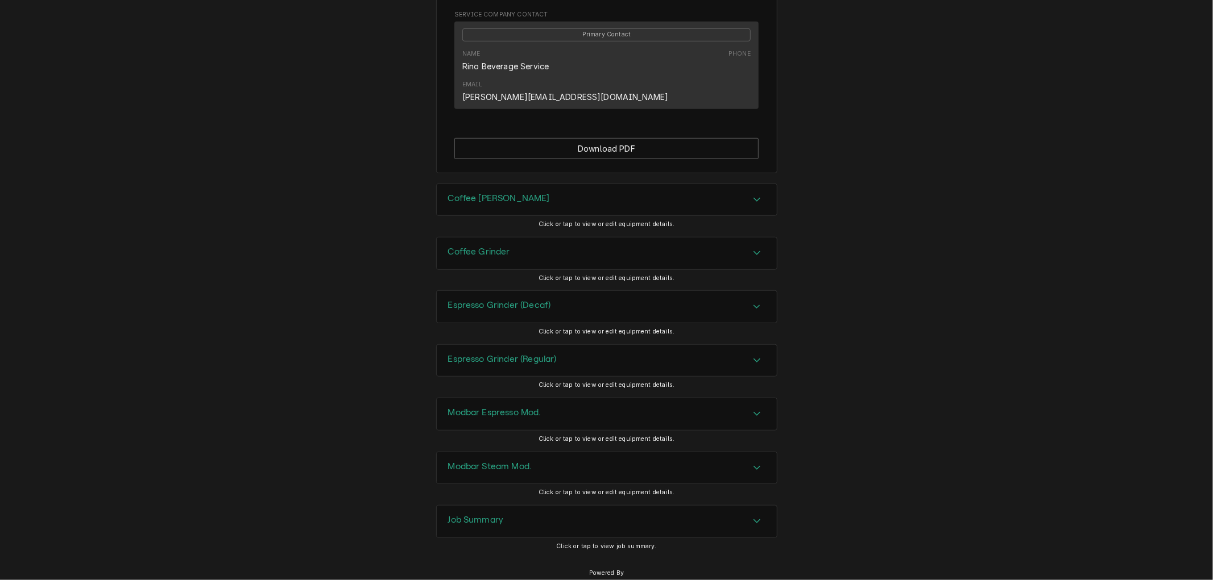
scroll to position [612, 0]
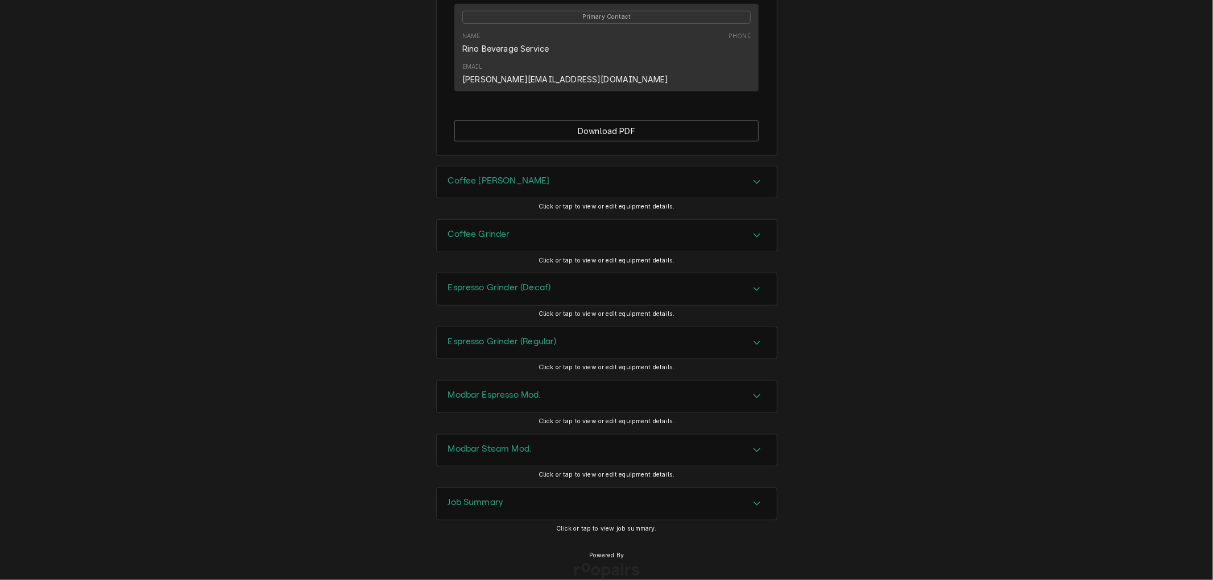
click at [507, 488] on div "Job Summary" at bounding box center [607, 504] width 340 height 32
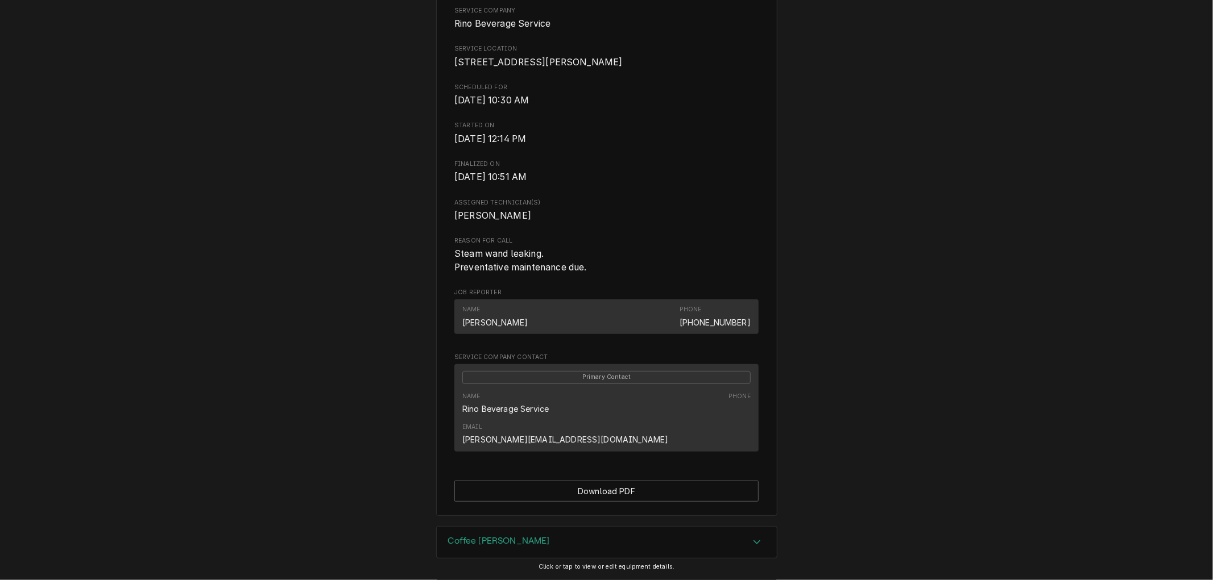
scroll to position [0, 0]
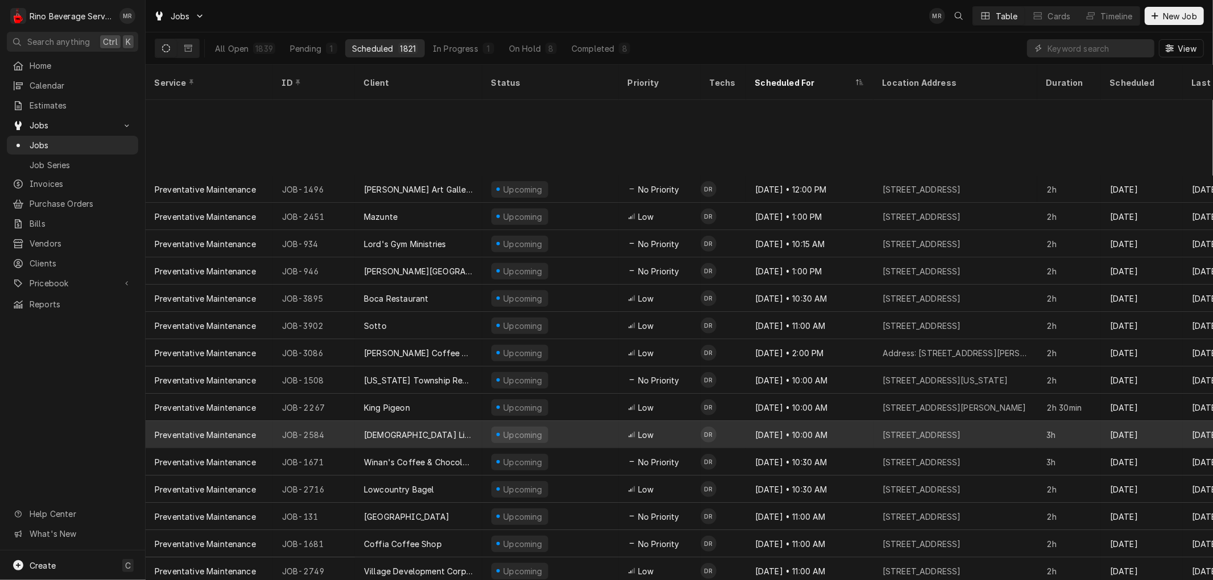
scroll to position [470, 0]
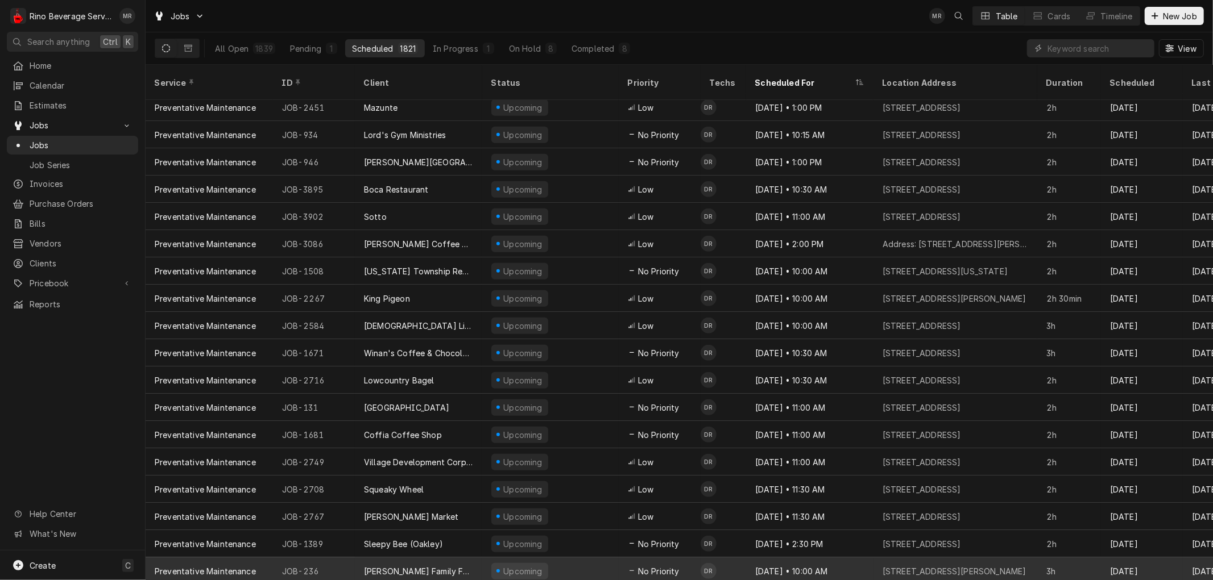
click at [450, 558] on div "[PERSON_NAME] Family Farm" at bounding box center [418, 571] width 127 height 27
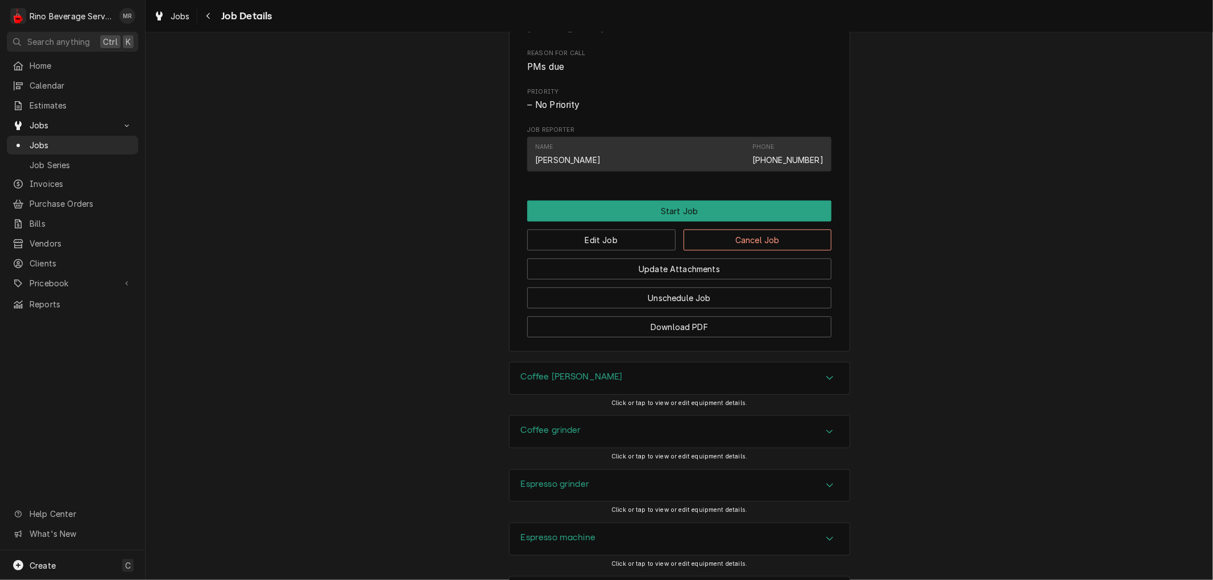
scroll to position [605, 0]
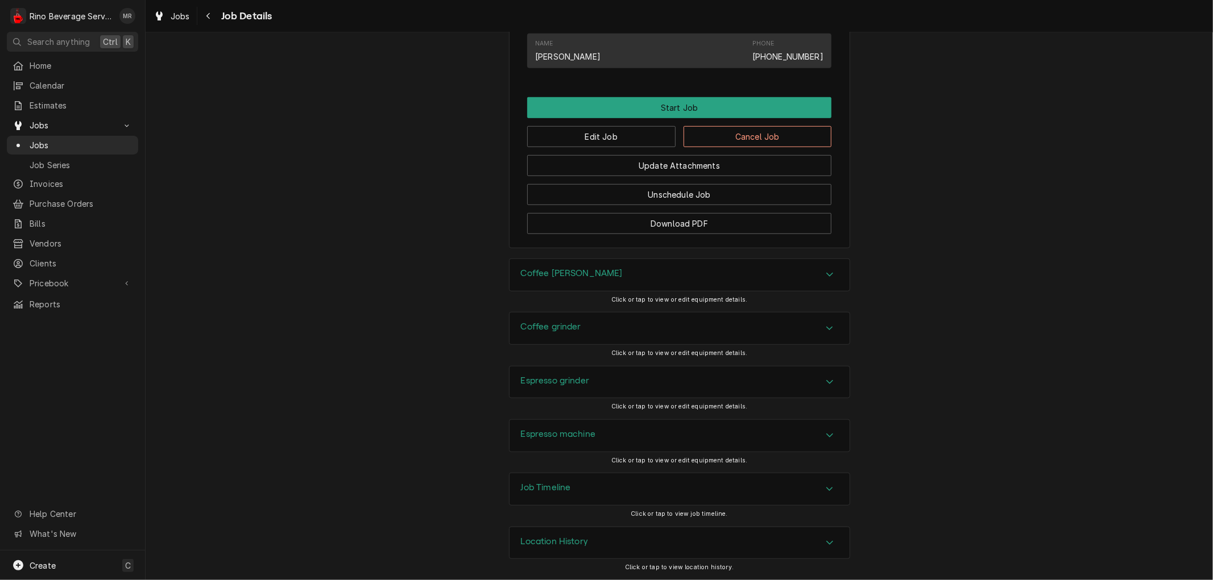
click at [563, 543] on h3 "Location History" at bounding box center [555, 542] width 68 height 11
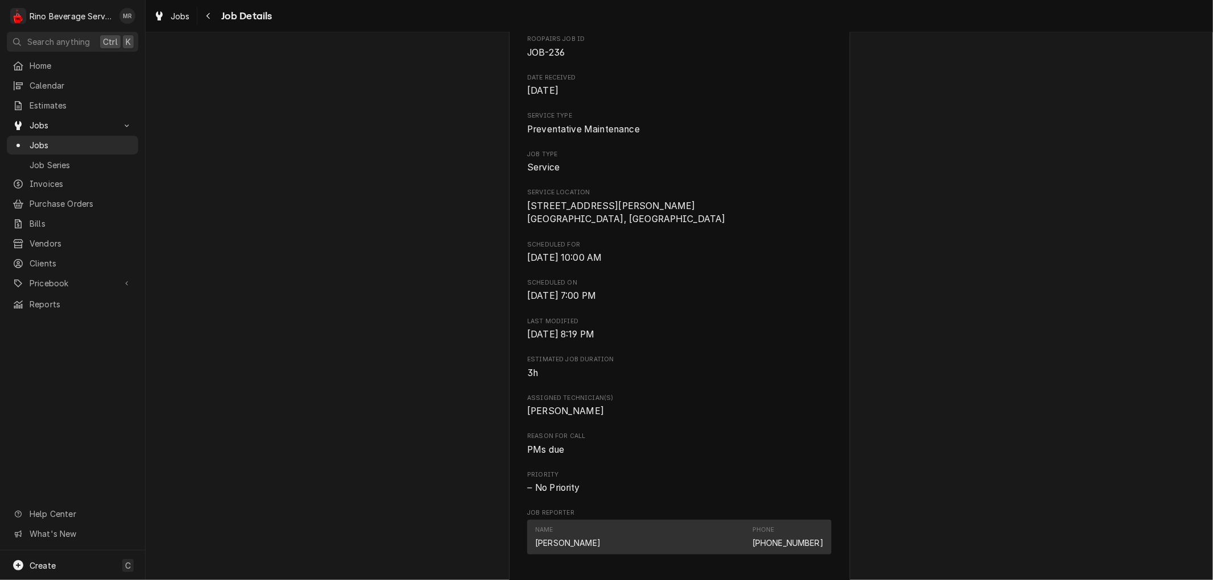
scroll to position [0, 0]
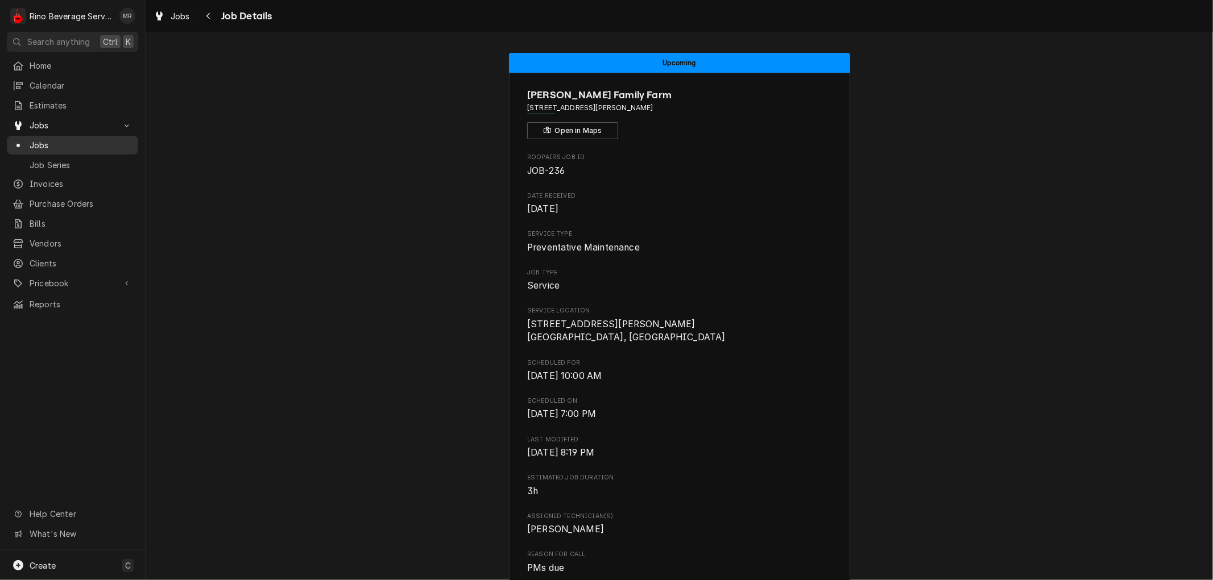
click at [87, 143] on span "Jobs" at bounding box center [81, 145] width 103 height 12
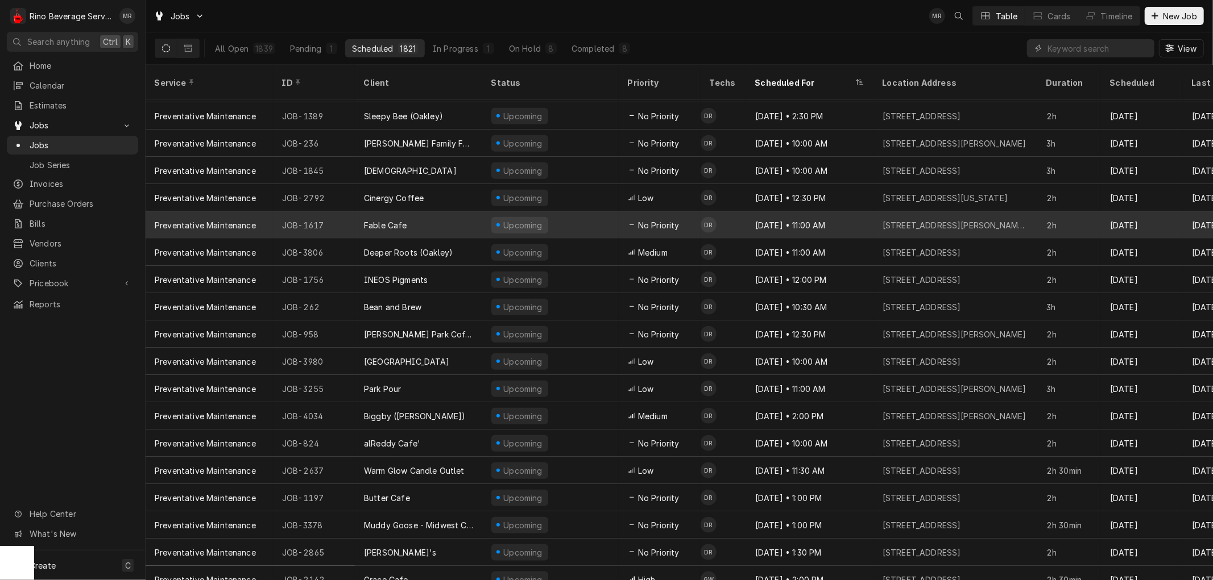
scroll to position [907, 0]
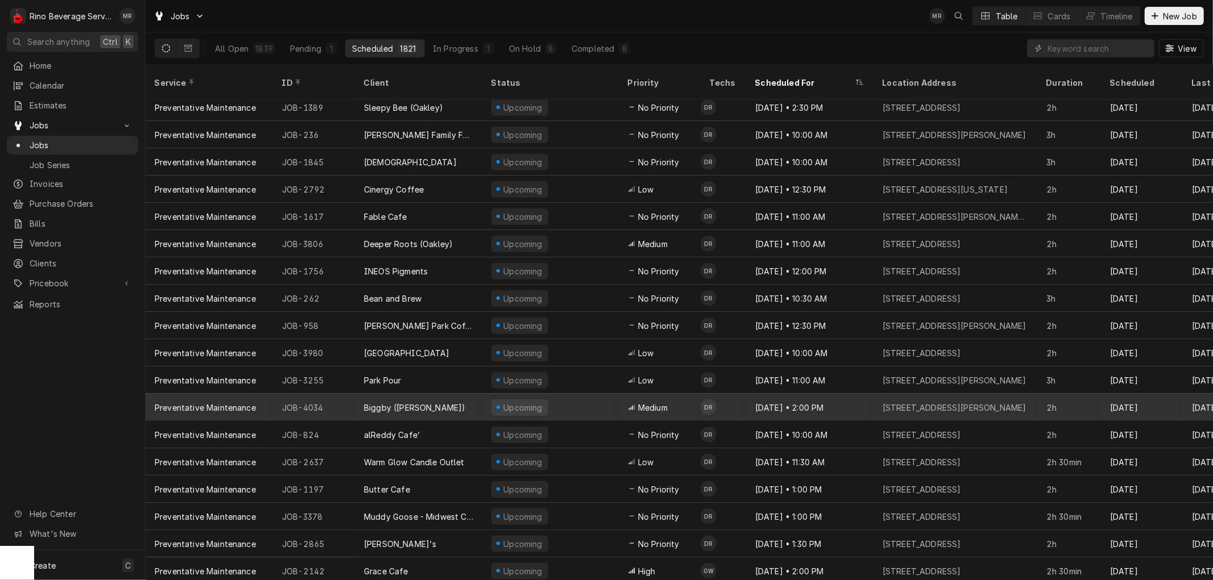
click at [445, 394] on div "Biggby (Harrison)" at bounding box center [418, 407] width 127 height 27
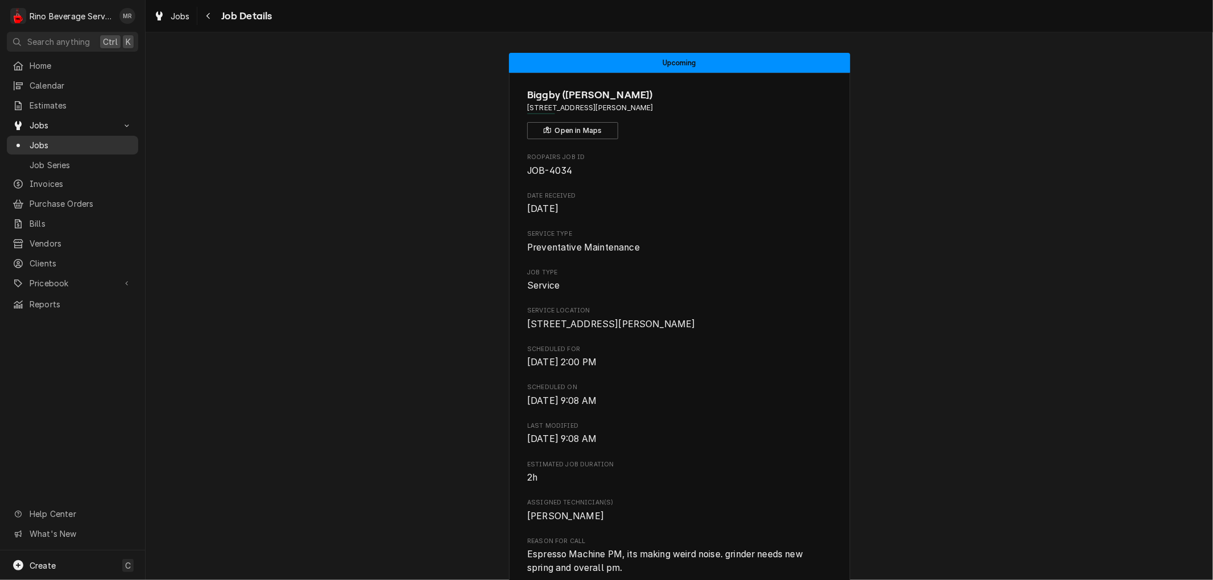
click at [65, 143] on span "Jobs" at bounding box center [81, 145] width 103 height 12
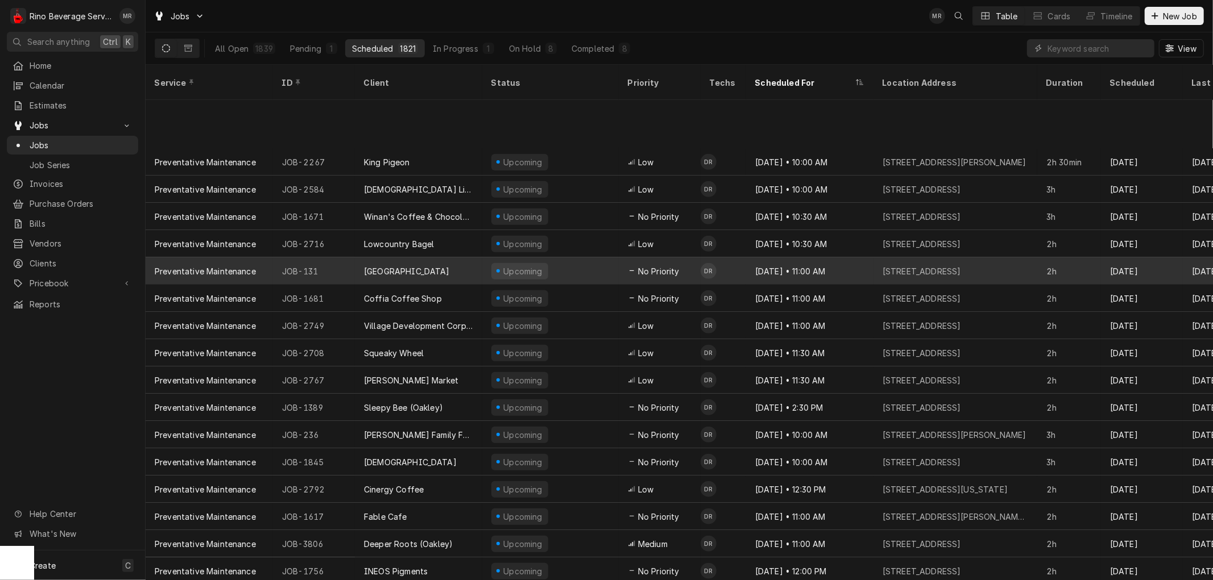
scroll to position [752, 0]
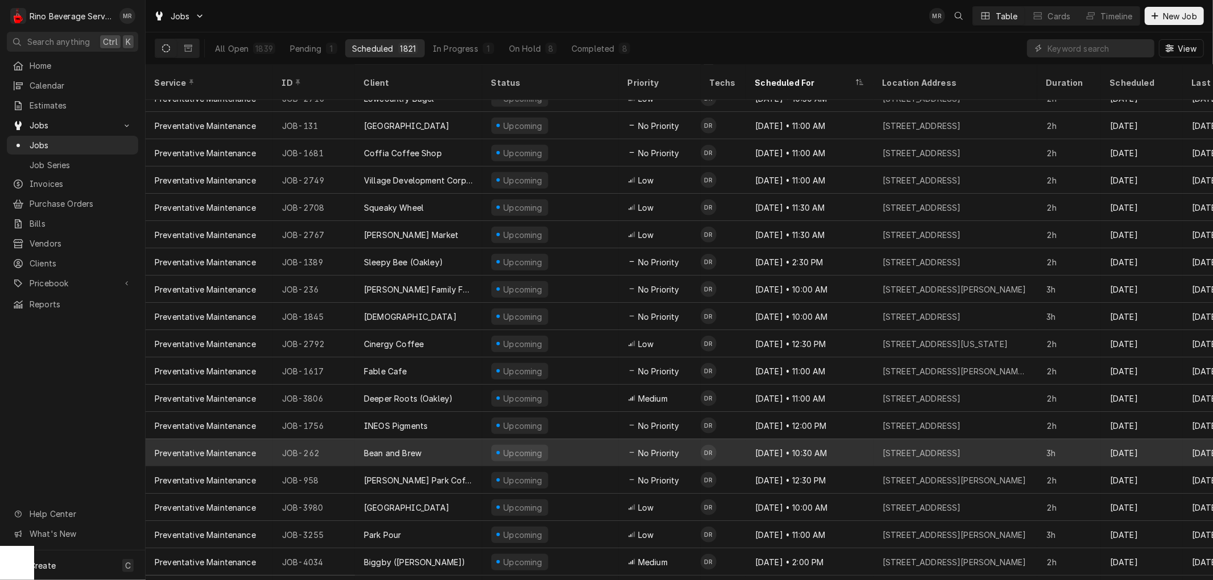
click at [467, 439] on div "Bean and Brew" at bounding box center [418, 452] width 127 height 27
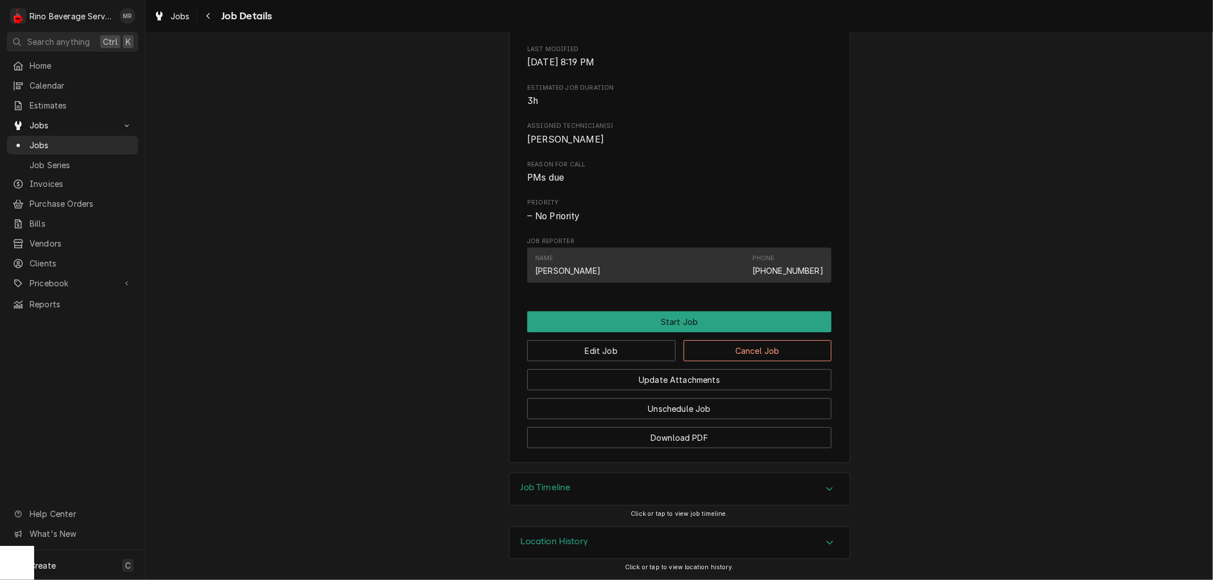
scroll to position [391, 0]
click at [565, 538] on h3 "Location History" at bounding box center [555, 542] width 68 height 11
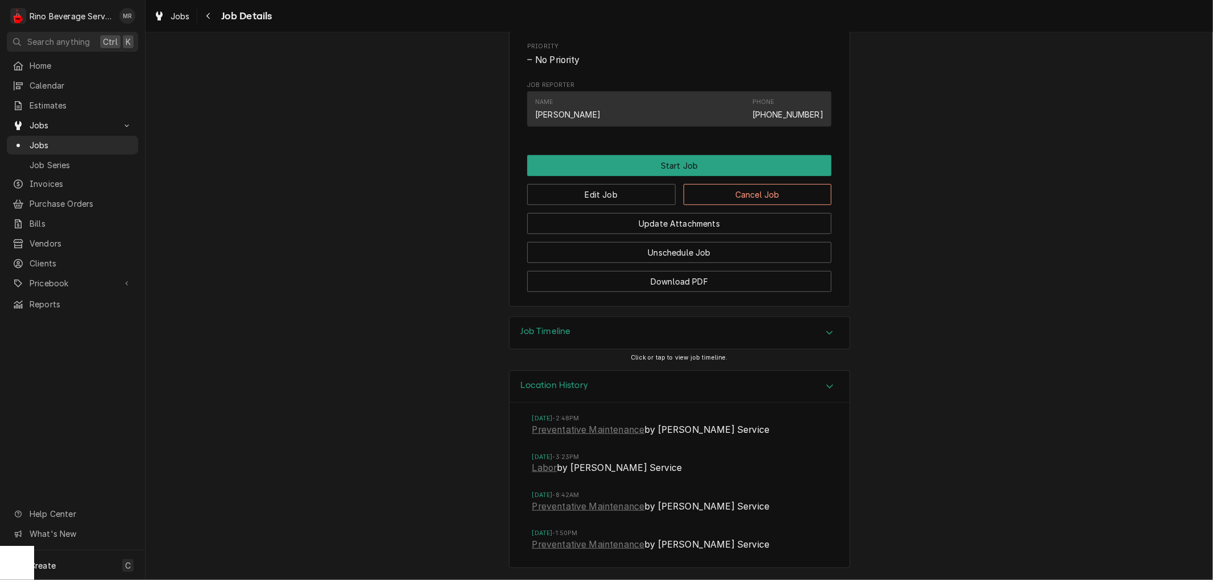
scroll to position [547, 0]
click at [746, 196] on button "Cancel Job" at bounding box center [757, 194] width 148 height 21
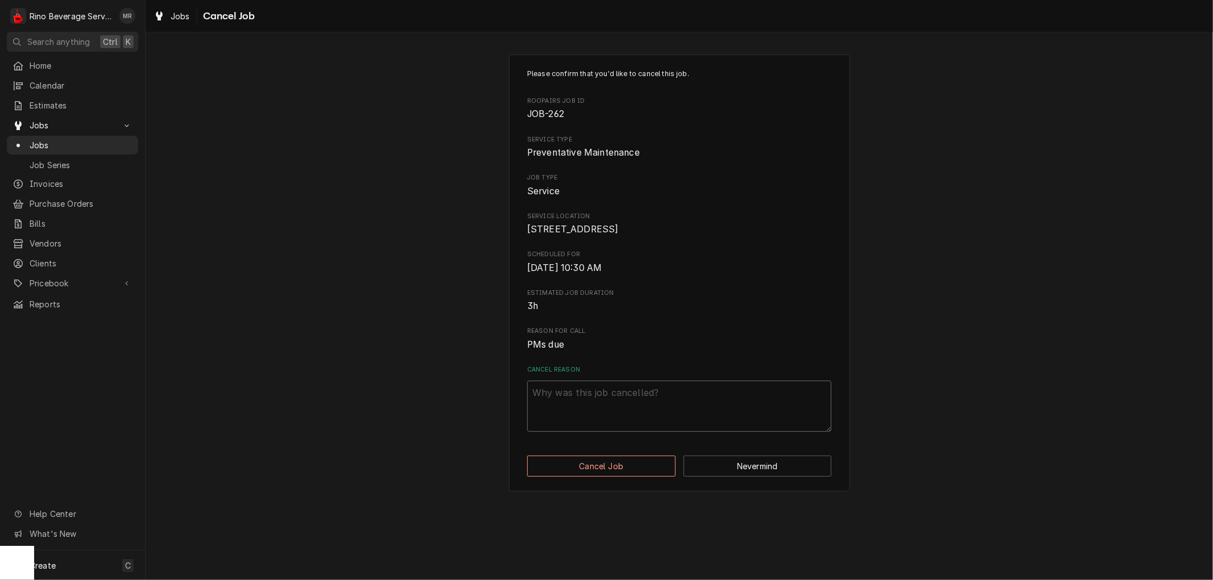
click at [584, 419] on textarea "Cancel Reason" at bounding box center [679, 406] width 304 height 51
type textarea "x"
type textarea "d"
type textarea "x"
type textarea "du"
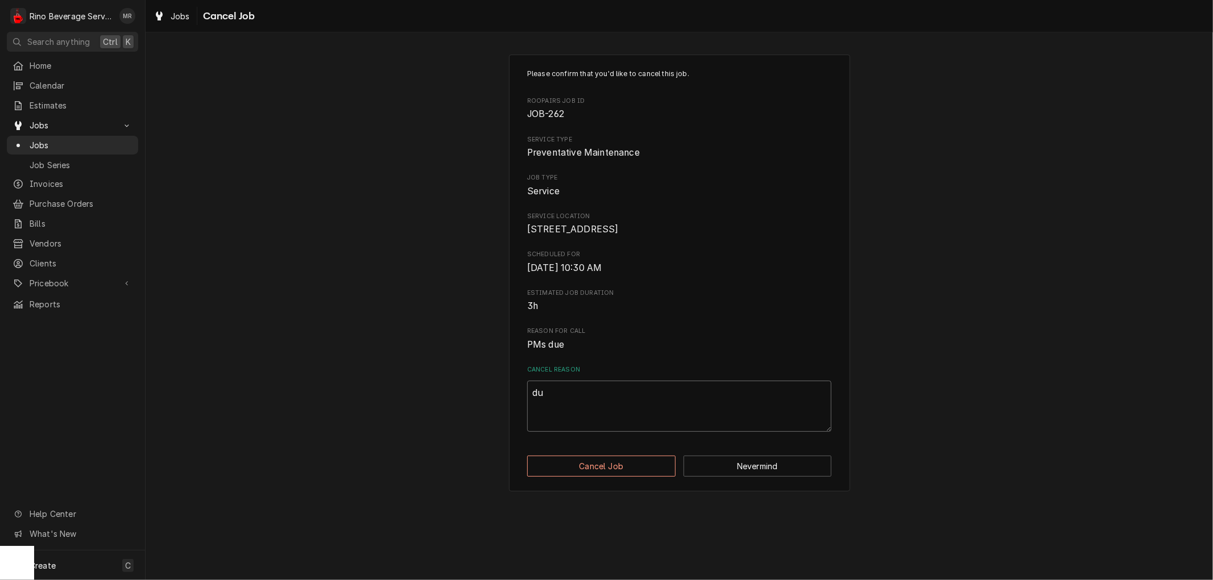
type textarea "x"
type textarea "dup"
type textarea "x"
type textarea "dupl"
type textarea "x"
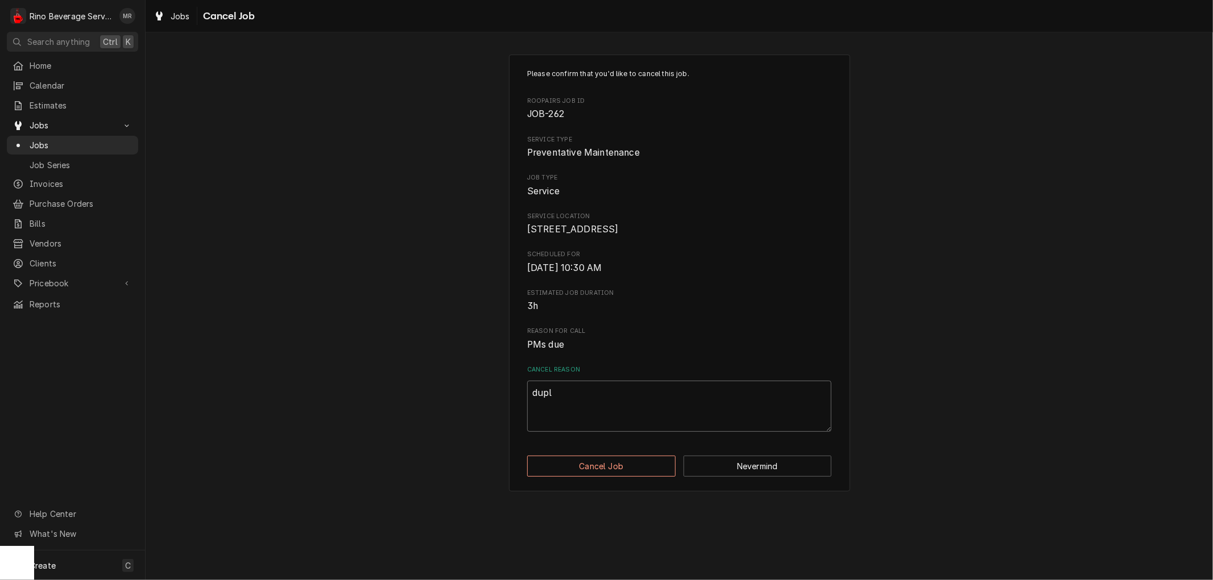
type textarea "dupli"
type textarea "x"
type textarea "duplic"
type textarea "x"
type textarea "duplica"
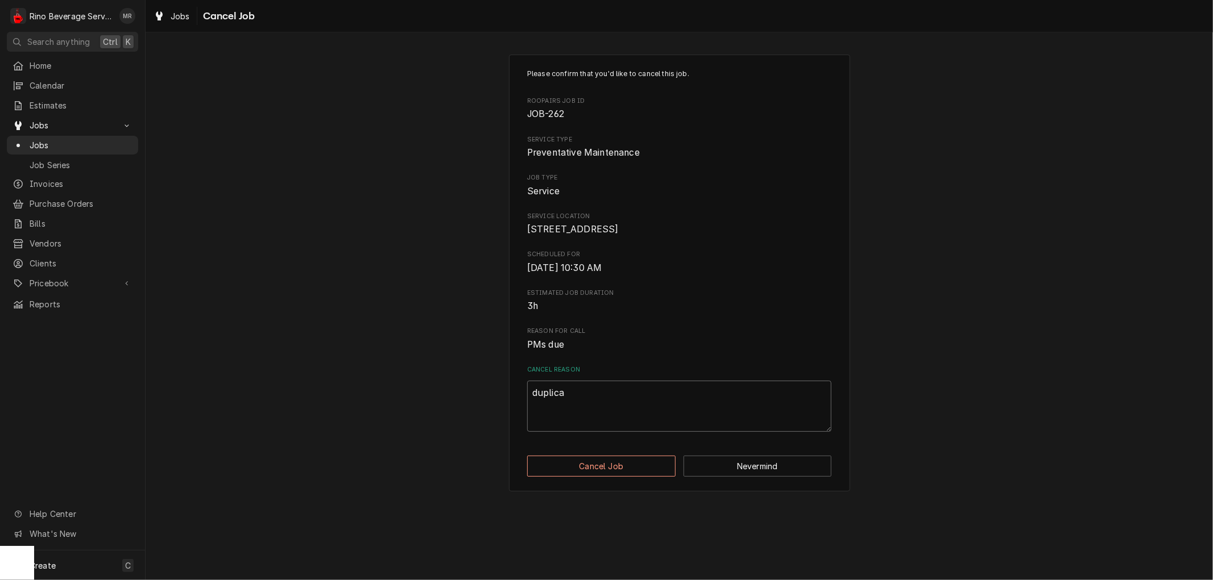
type textarea "x"
type textarea "duplicat"
type textarea "x"
type textarea "duplicate"
click at [612, 476] on button "Cancel Job" at bounding box center [601, 466] width 148 height 21
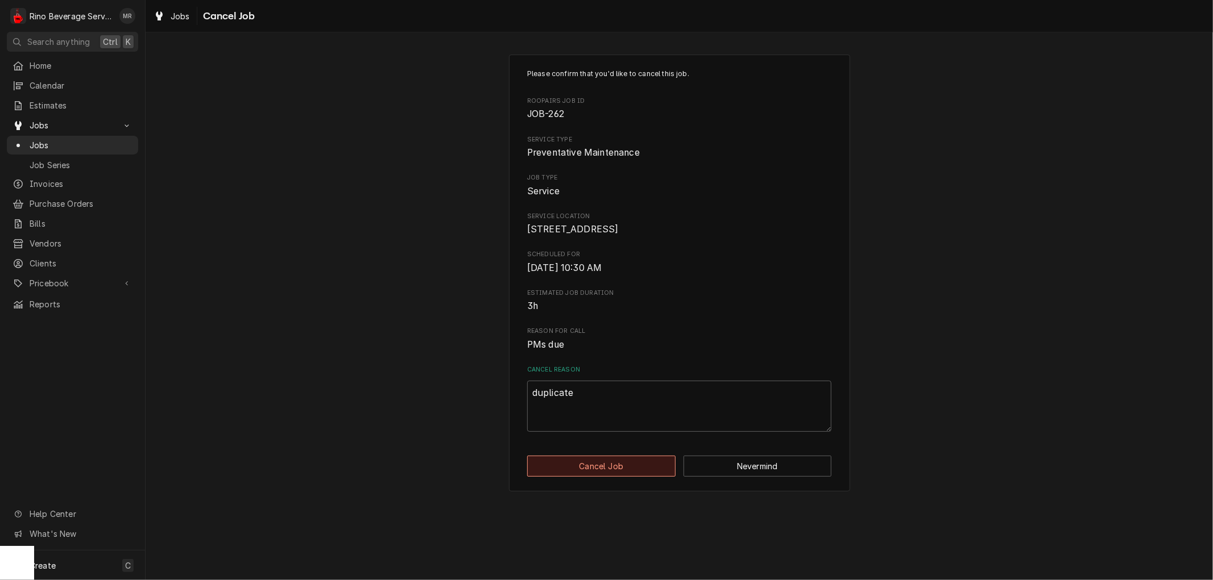
type textarea "x"
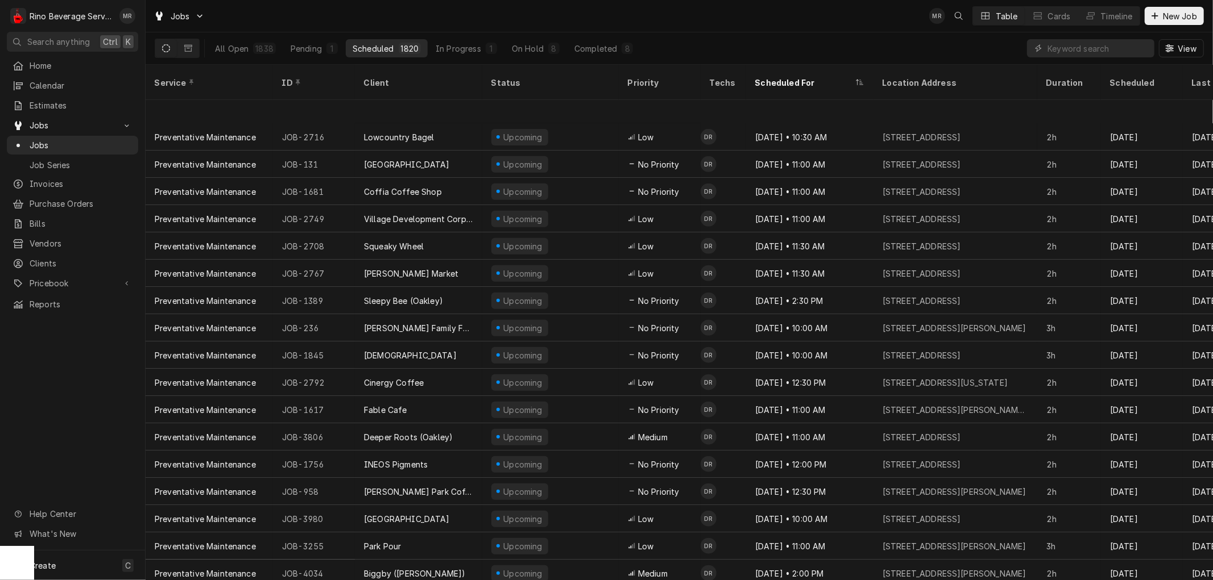
scroll to position [770, 0]
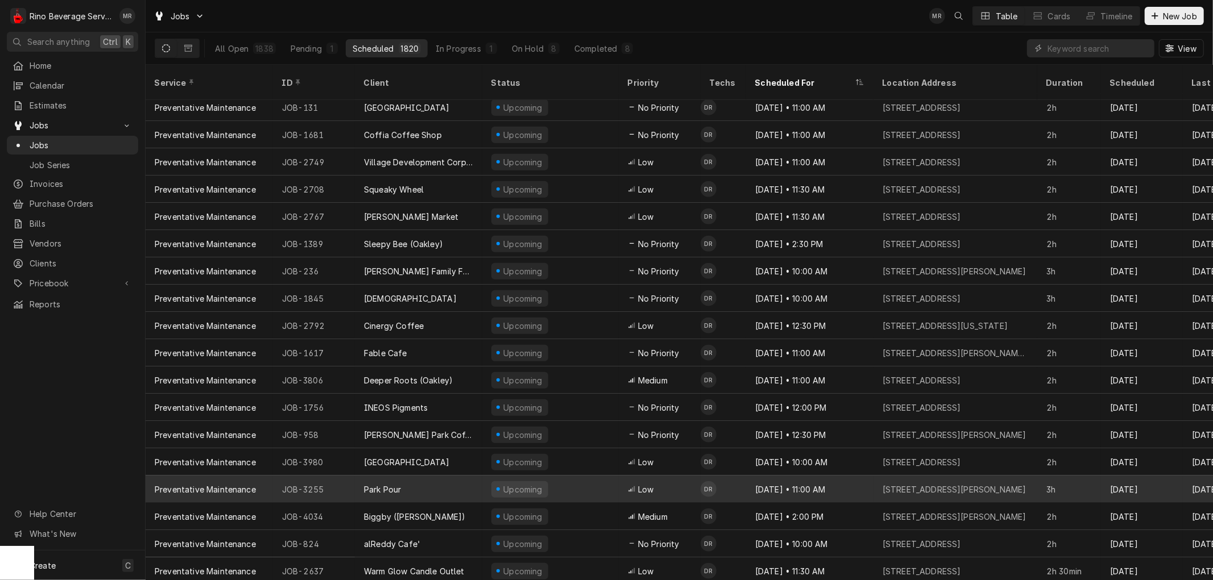
click at [470, 480] on div "Park Pour" at bounding box center [418, 489] width 127 height 27
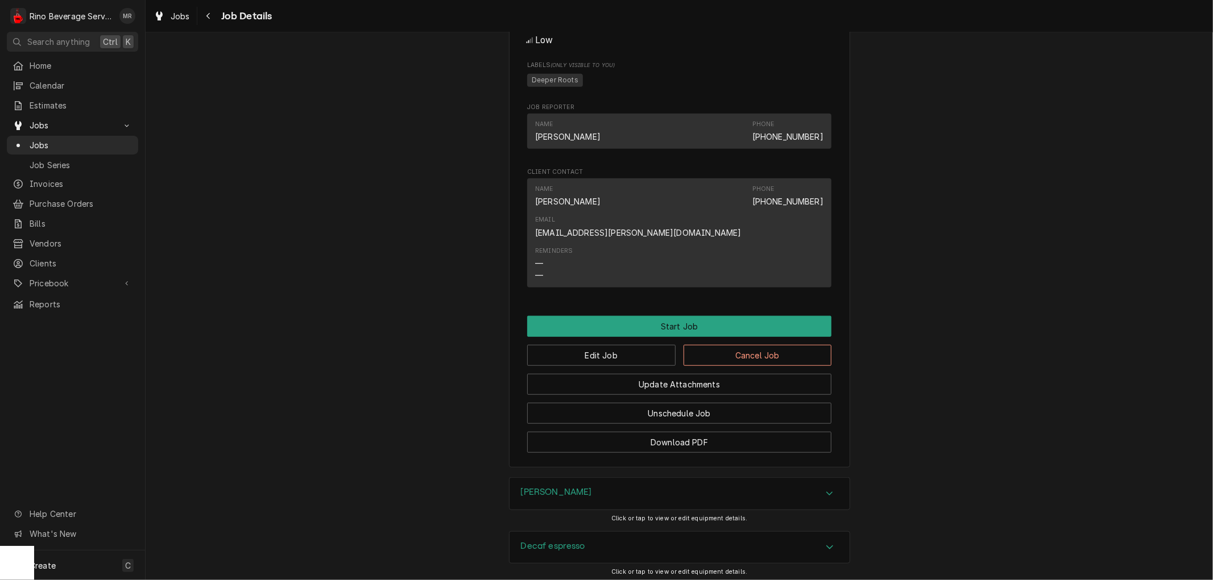
scroll to position [832, 0]
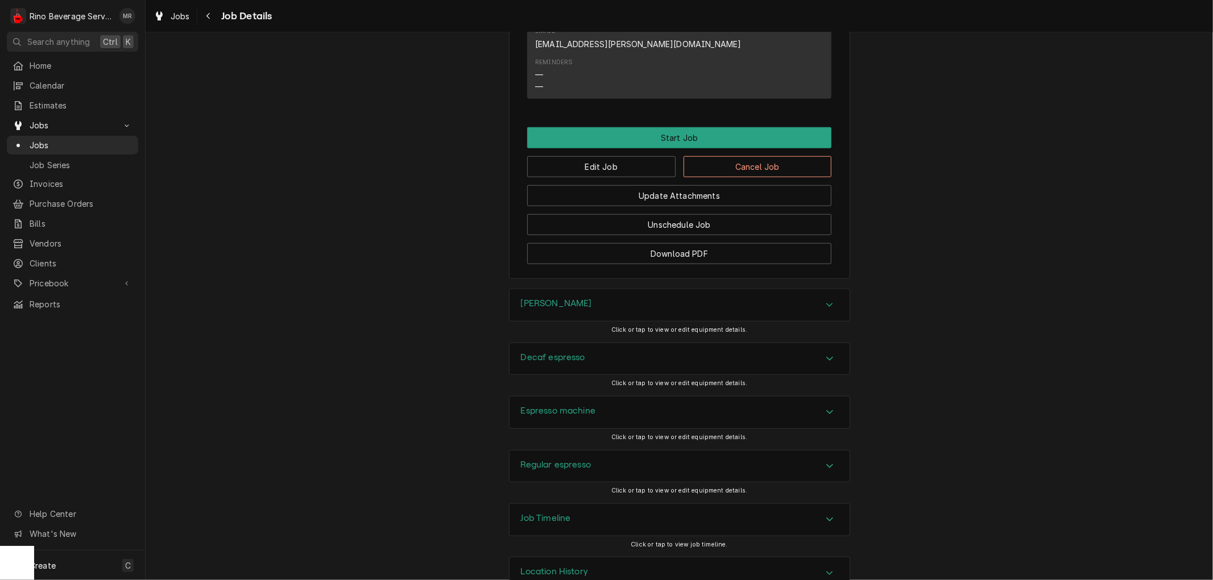
click at [540, 567] on h3 "Location History" at bounding box center [555, 572] width 68 height 11
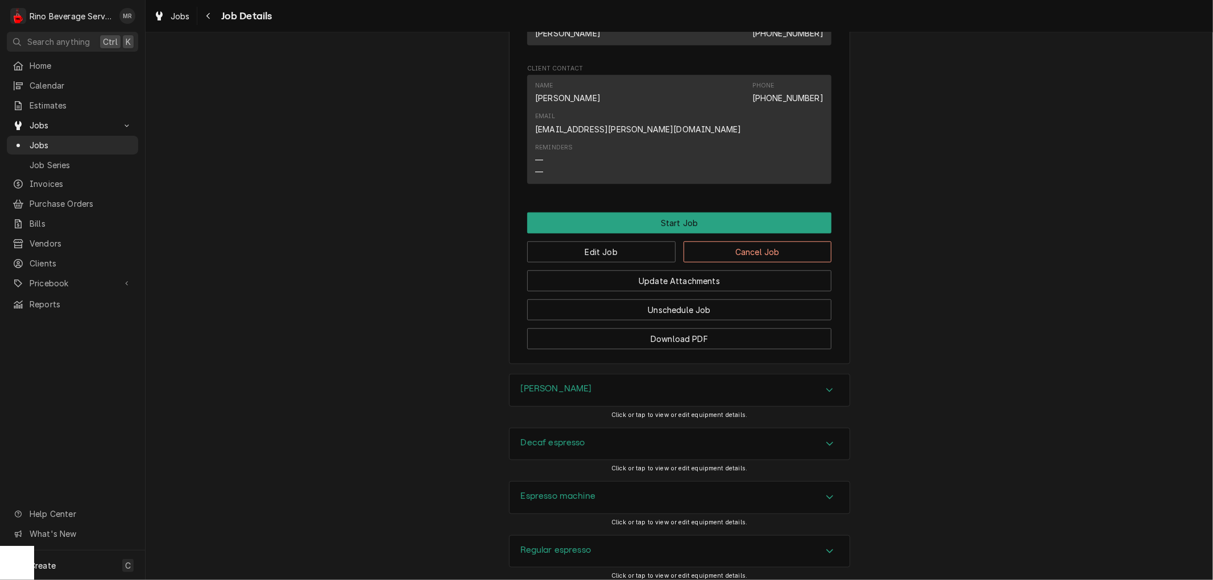
scroll to position [758, 0]
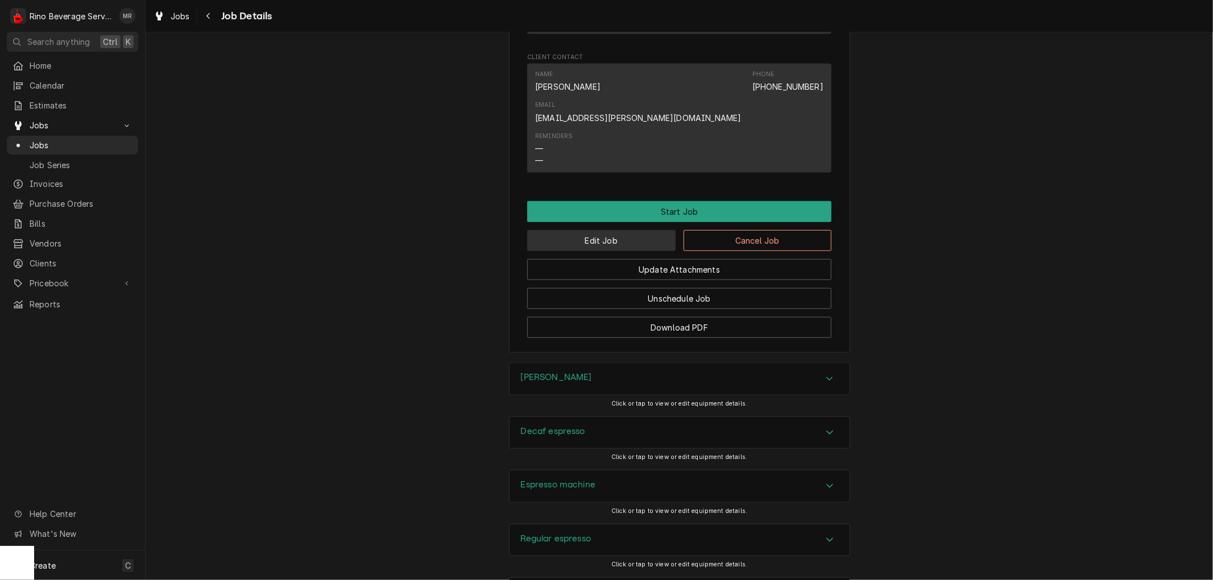
click at [599, 230] on button "Edit Job" at bounding box center [601, 240] width 148 height 21
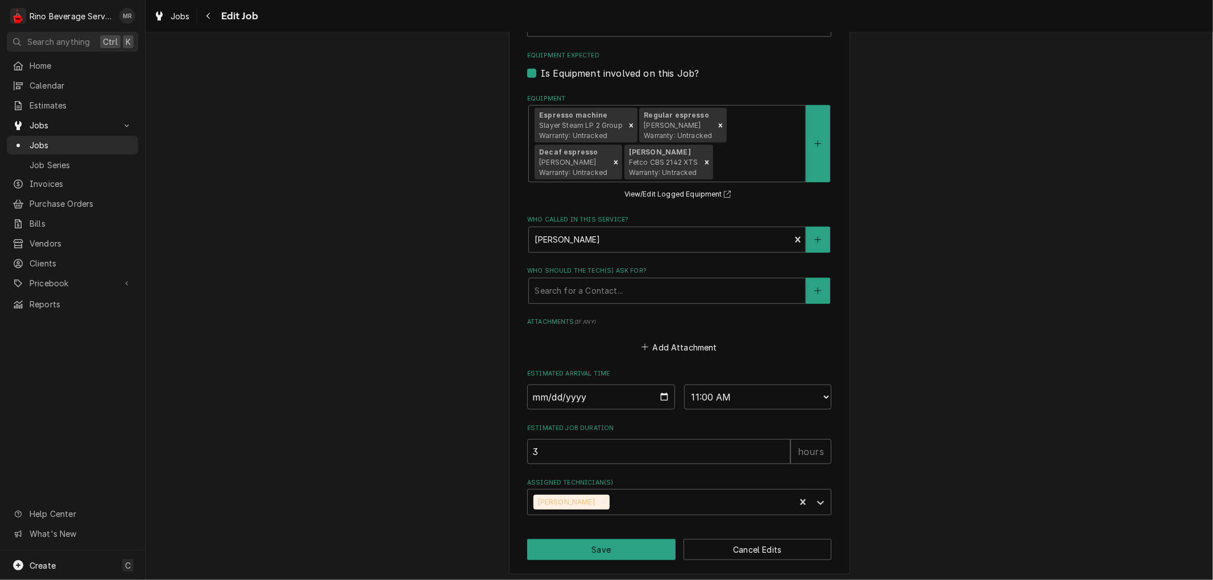
scroll to position [732, 0]
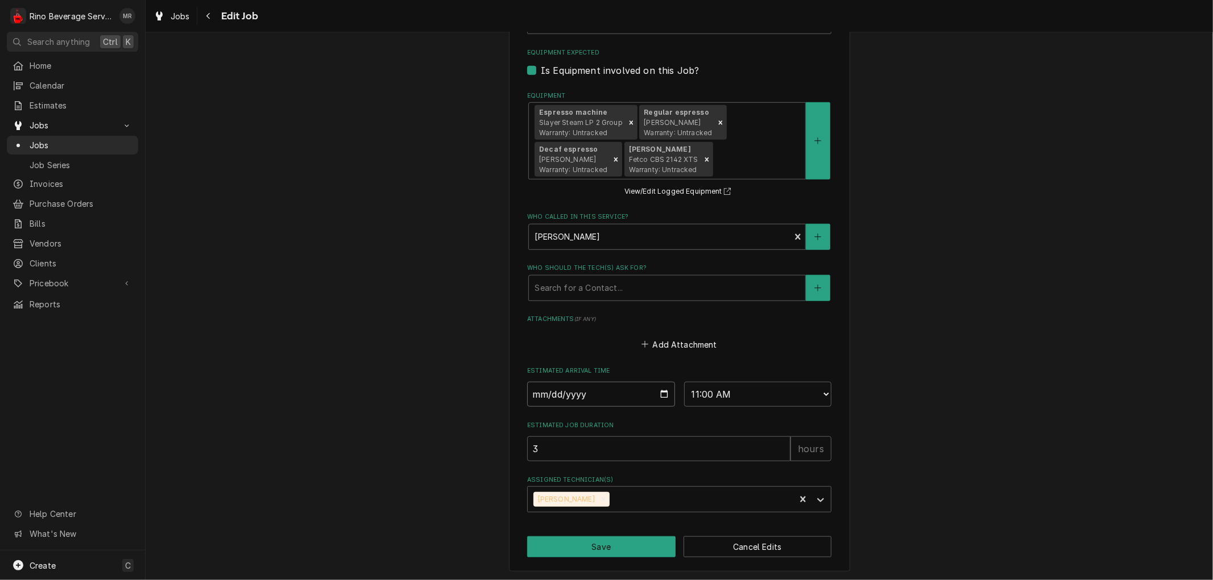
click at [656, 392] on input "2025-09-15" at bounding box center [601, 394] width 148 height 25
type textarea "x"
type input "2025-10-15"
type textarea "x"
type input "2025-10-15"
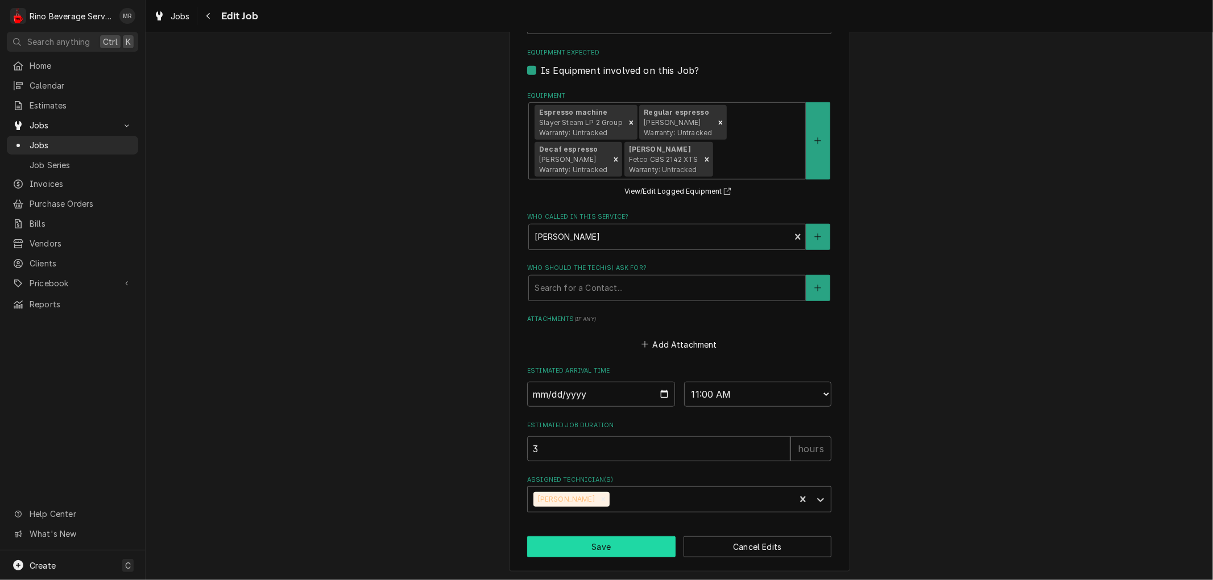
click at [615, 537] on button "Save" at bounding box center [601, 547] width 148 height 21
type textarea "x"
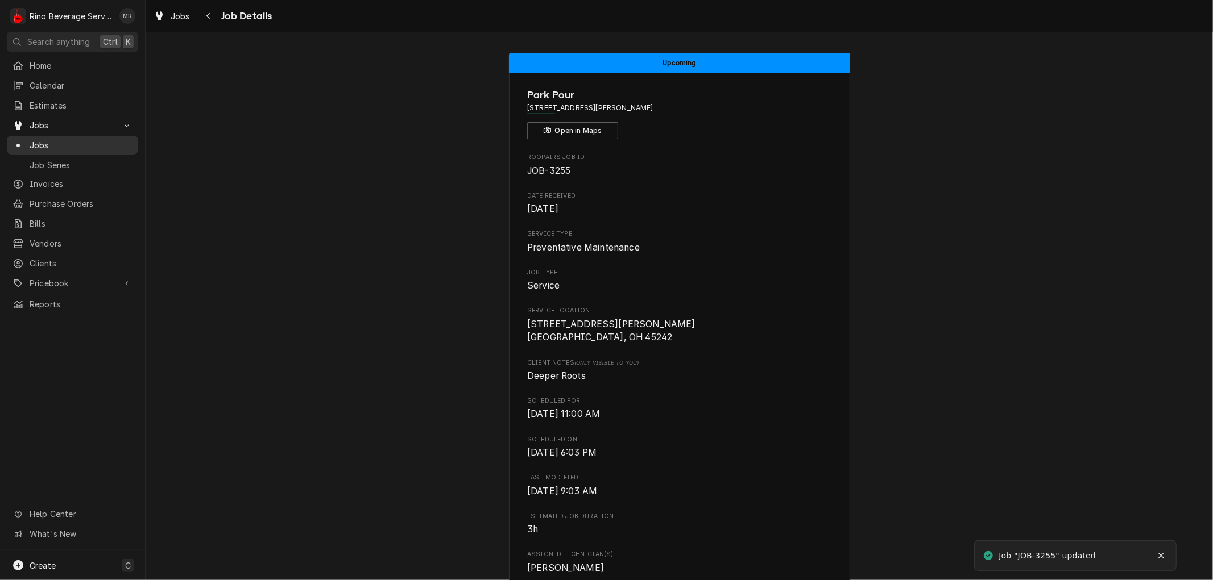
click at [113, 145] on span "Jobs" at bounding box center [81, 145] width 103 height 12
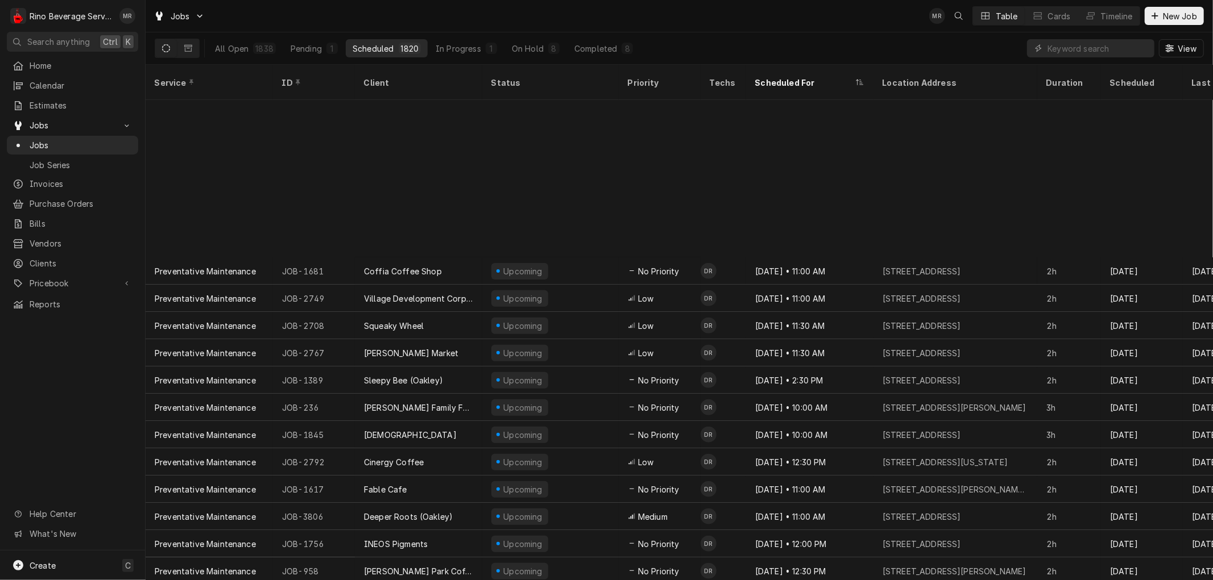
scroll to position [825, 0]
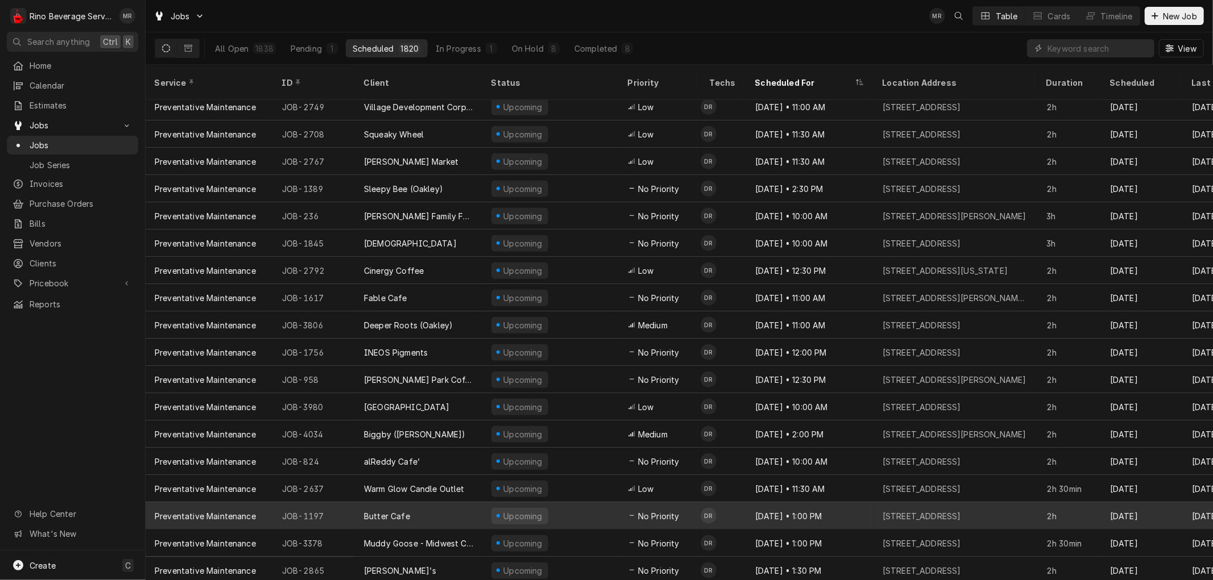
click at [447, 503] on div "Butter Cafe" at bounding box center [418, 516] width 127 height 27
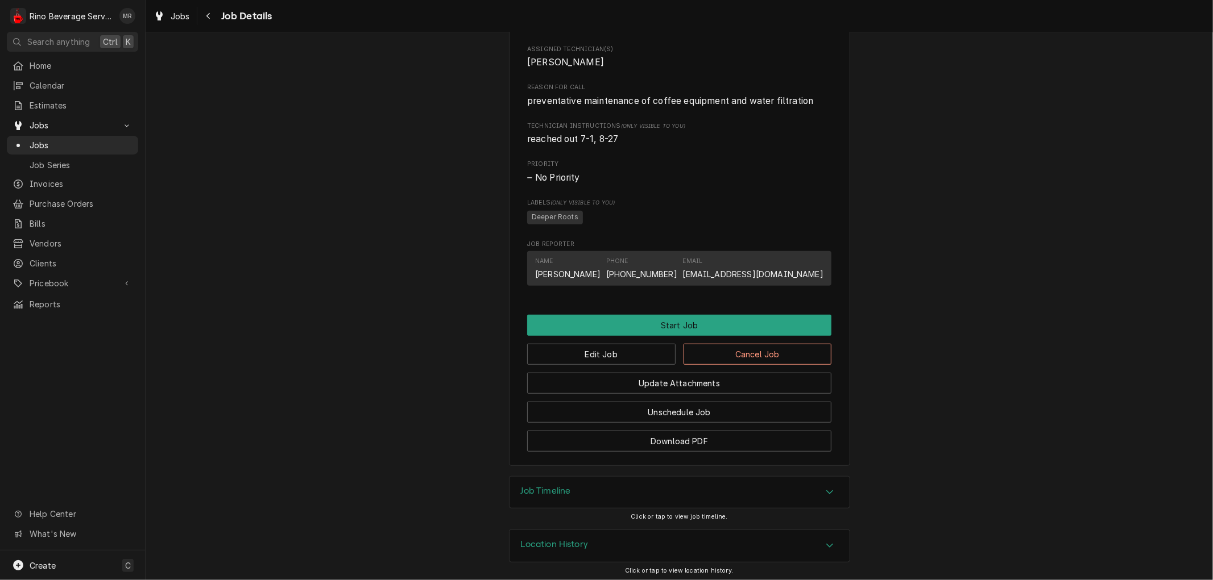
scroll to position [509, 0]
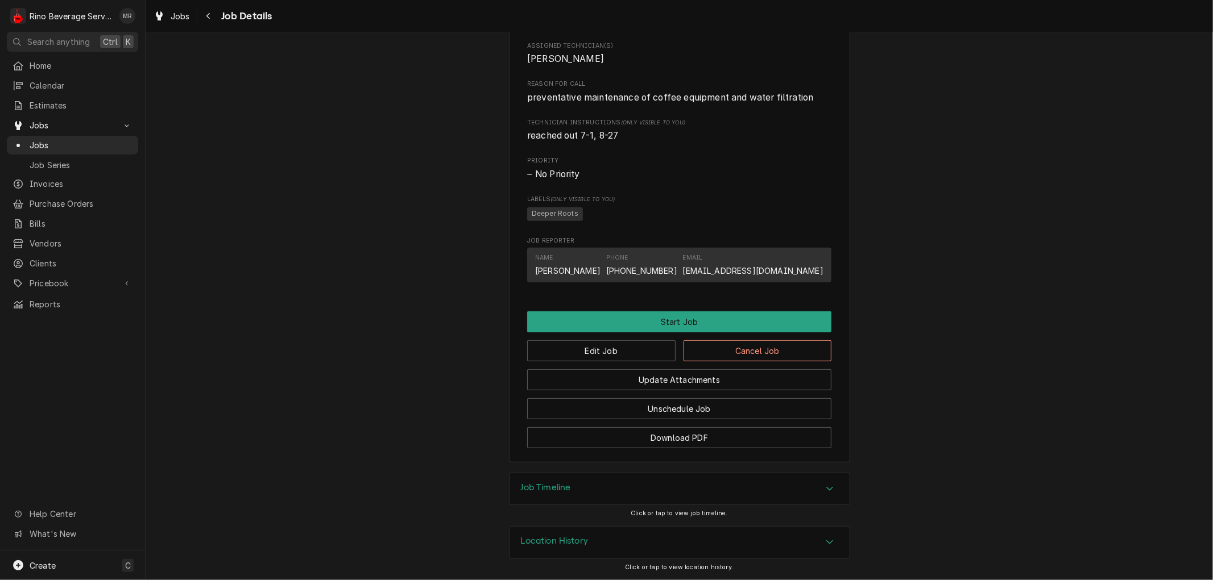
click at [697, 542] on div "Location History" at bounding box center [679, 543] width 340 height 32
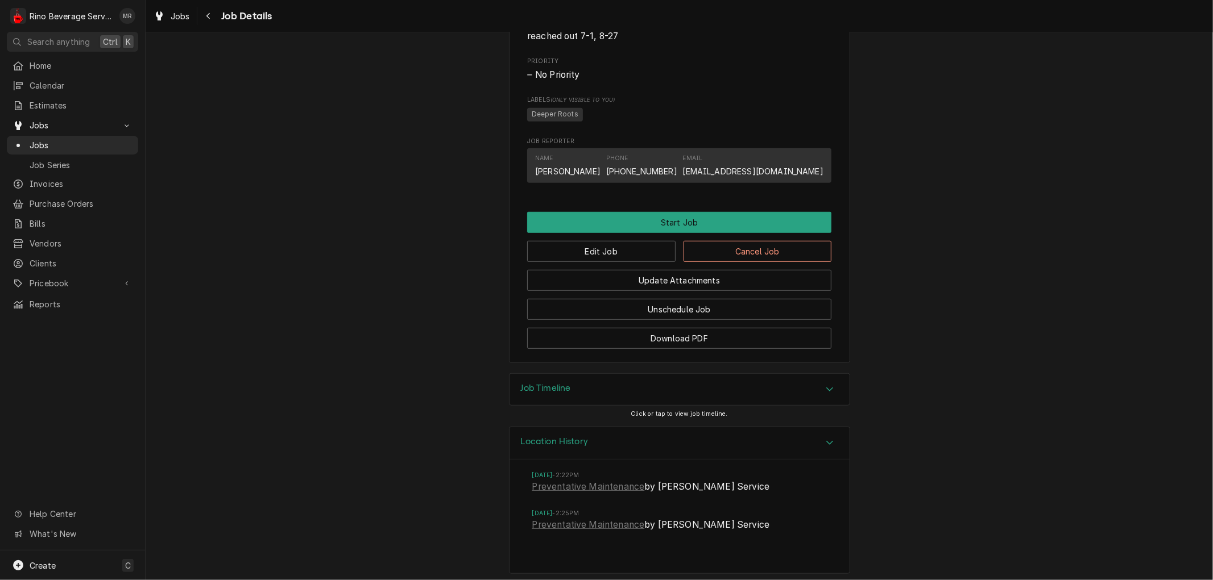
scroll to position [615, 0]
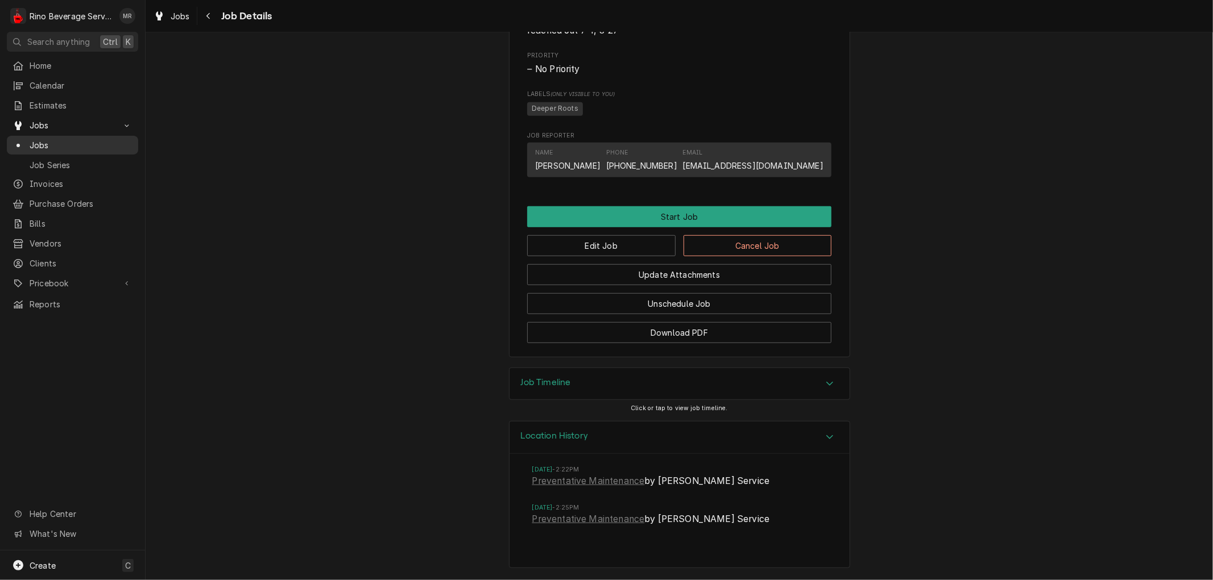
click at [100, 140] on span "Jobs" at bounding box center [81, 145] width 103 height 12
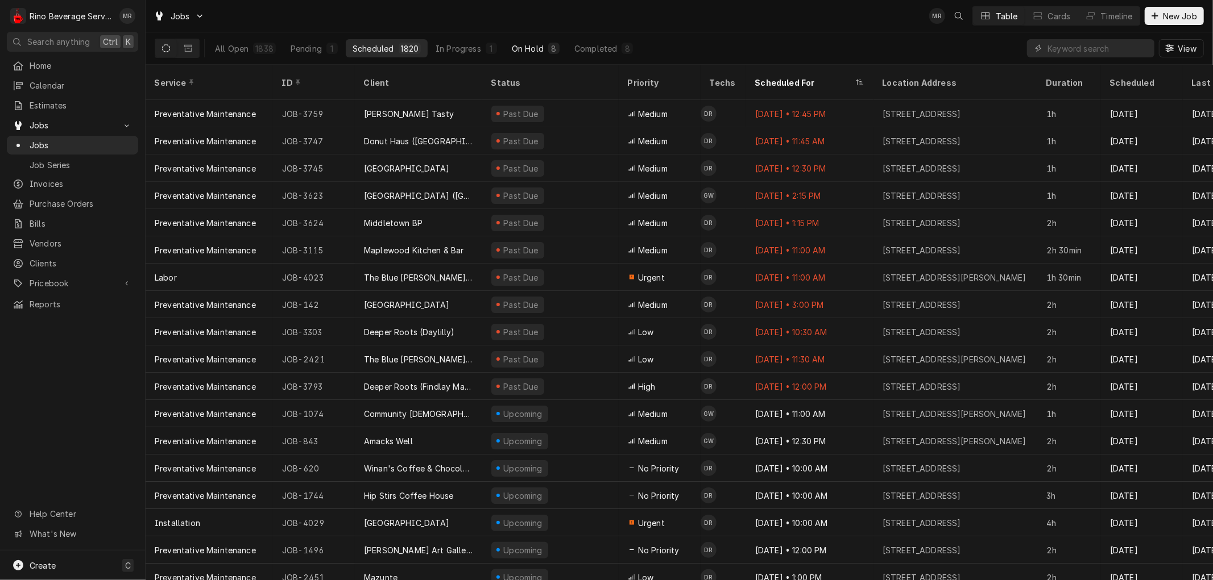
click at [534, 52] on div "On Hold" at bounding box center [528, 49] width 32 height 12
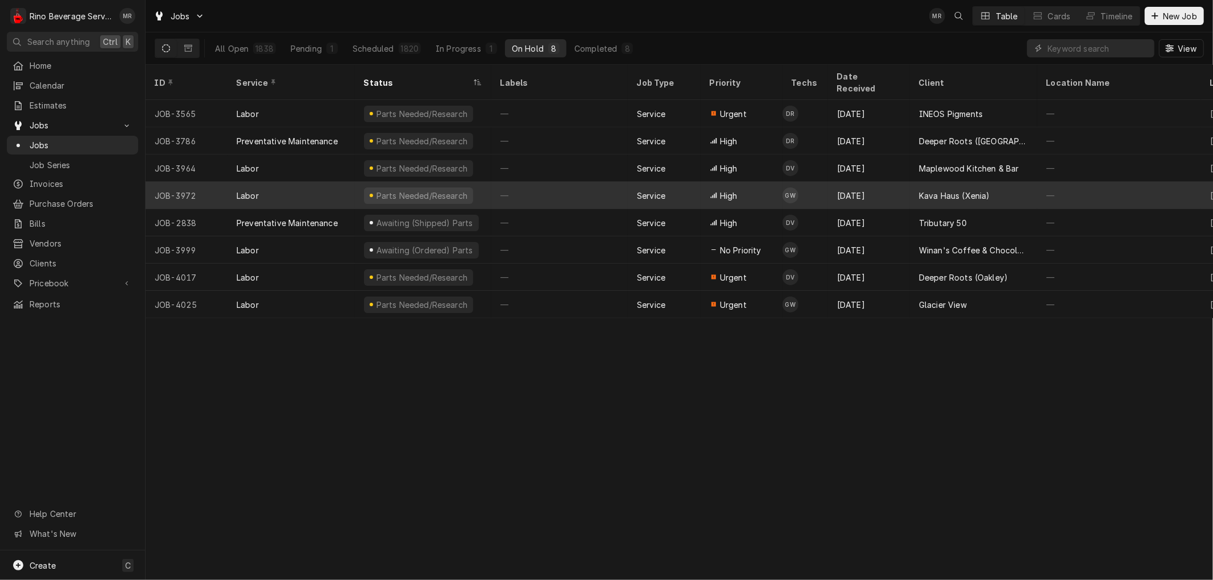
click at [575, 184] on div "—" at bounding box center [559, 195] width 136 height 27
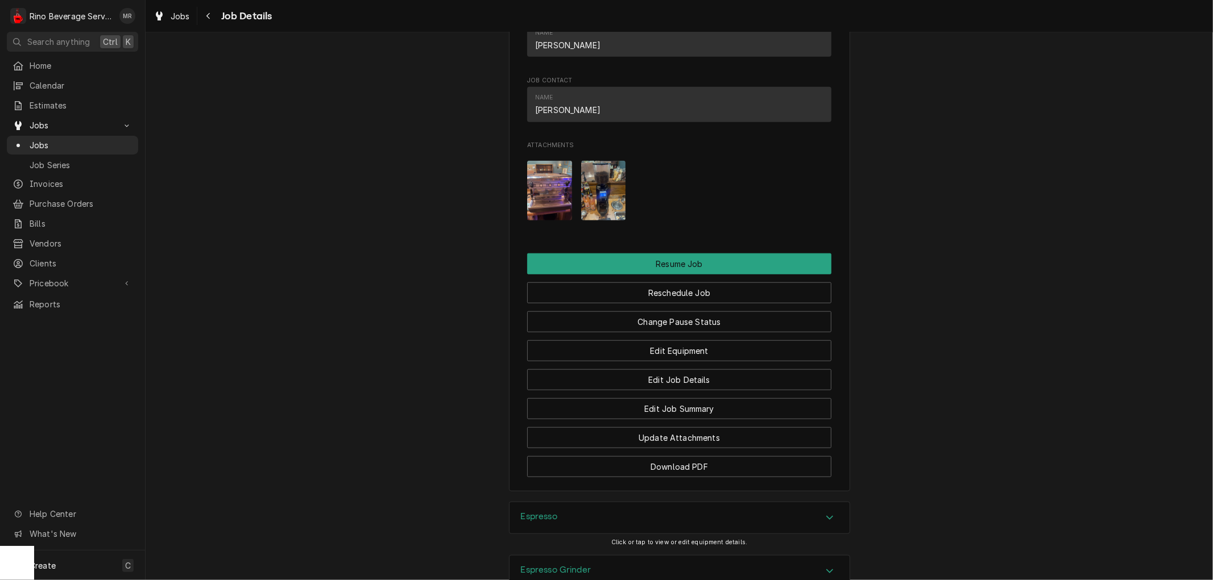
scroll to position [884, 0]
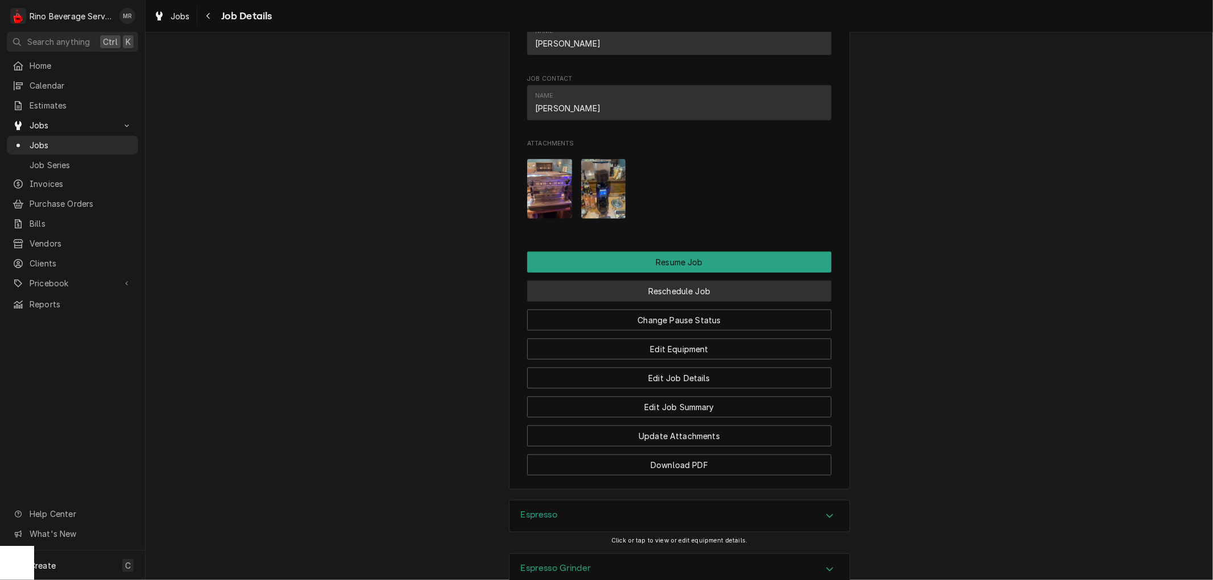
click at [636, 302] on button "Reschedule Job" at bounding box center [679, 291] width 304 height 21
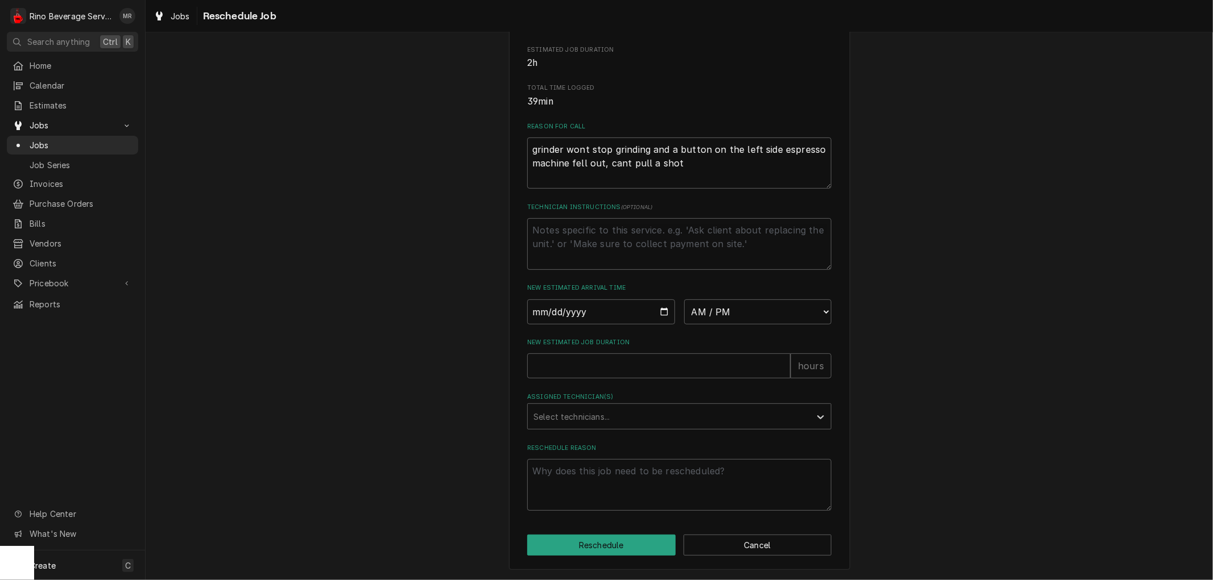
scroll to position [256, 0]
click at [659, 313] on input "Date" at bounding box center [601, 312] width 148 height 25
type input "2025-09-04"
type textarea "x"
click at [820, 314] on select "AM / PM 6:00 AM 6:15 AM 6:30 AM 6:45 AM 7:00 AM 7:15 AM 7:30 AM 7:45 AM 8:00 AM…" at bounding box center [758, 312] width 148 height 25
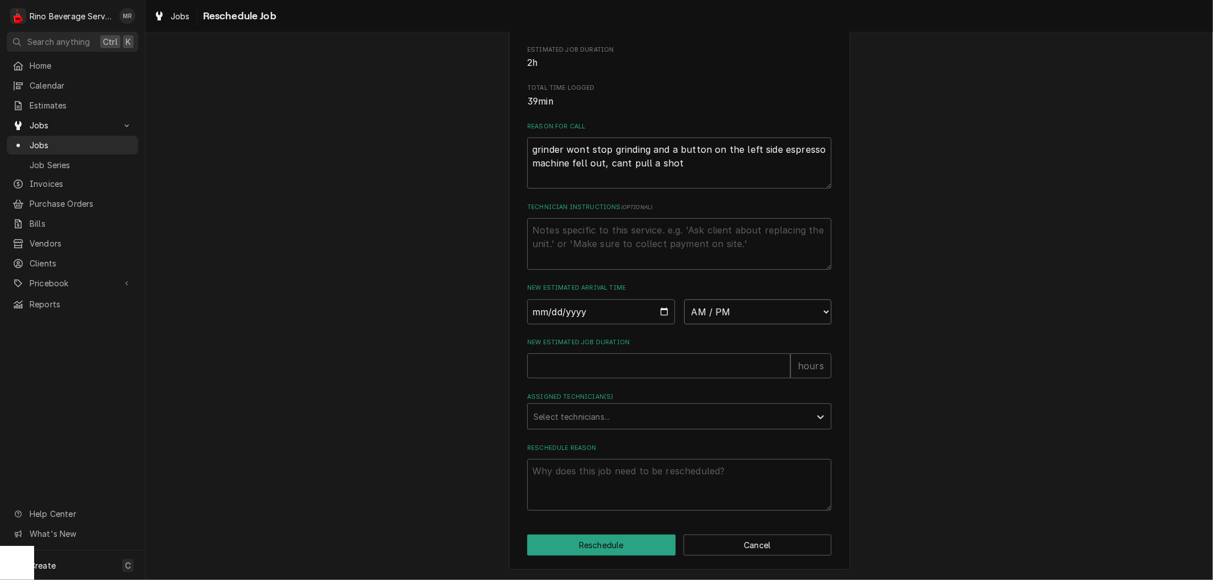
select select "12:30:00"
click at [684, 300] on select "AM / PM 6:00 AM 6:15 AM 6:30 AM 6:45 AM 7:00 AM 7:15 AM 7:30 AM 7:45 AM 8:00 AM…" at bounding box center [758, 312] width 148 height 25
type textarea "x"
type input "1"
click at [778, 362] on input "1" at bounding box center [658, 366] width 263 height 25
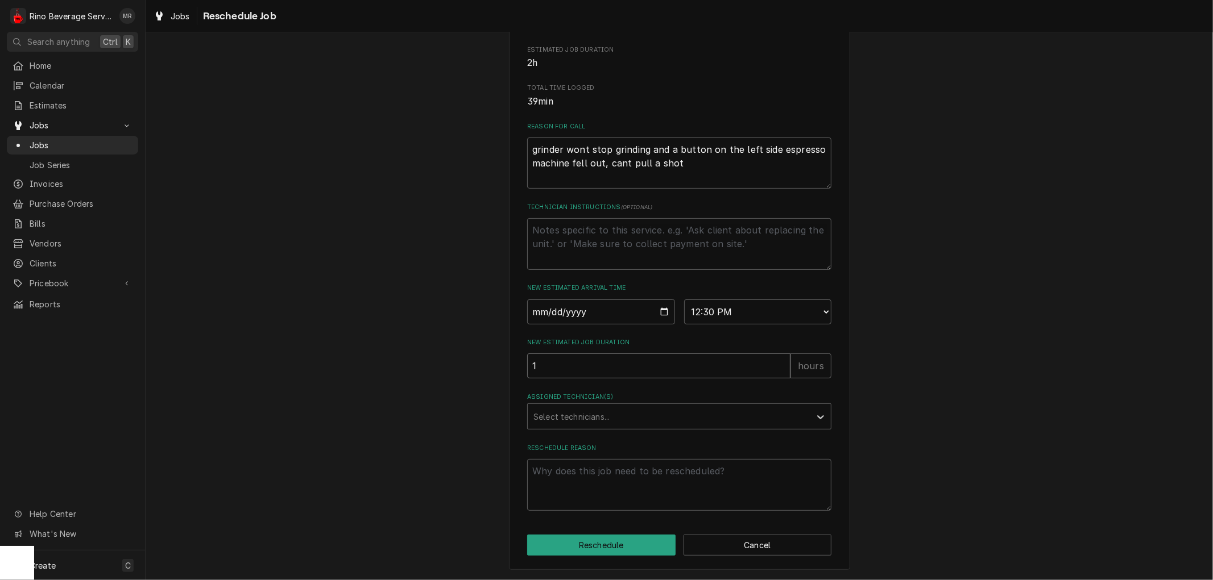
type textarea "x"
type input ".5"
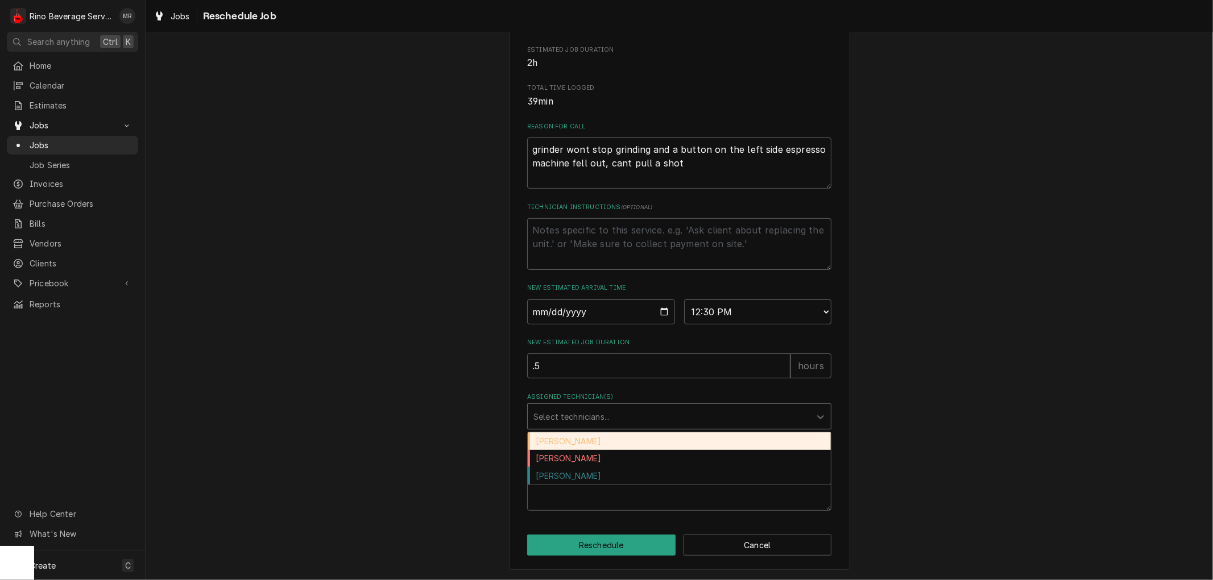
click at [686, 422] on div "Assigned Technician(s)" at bounding box center [668, 416] width 271 height 20
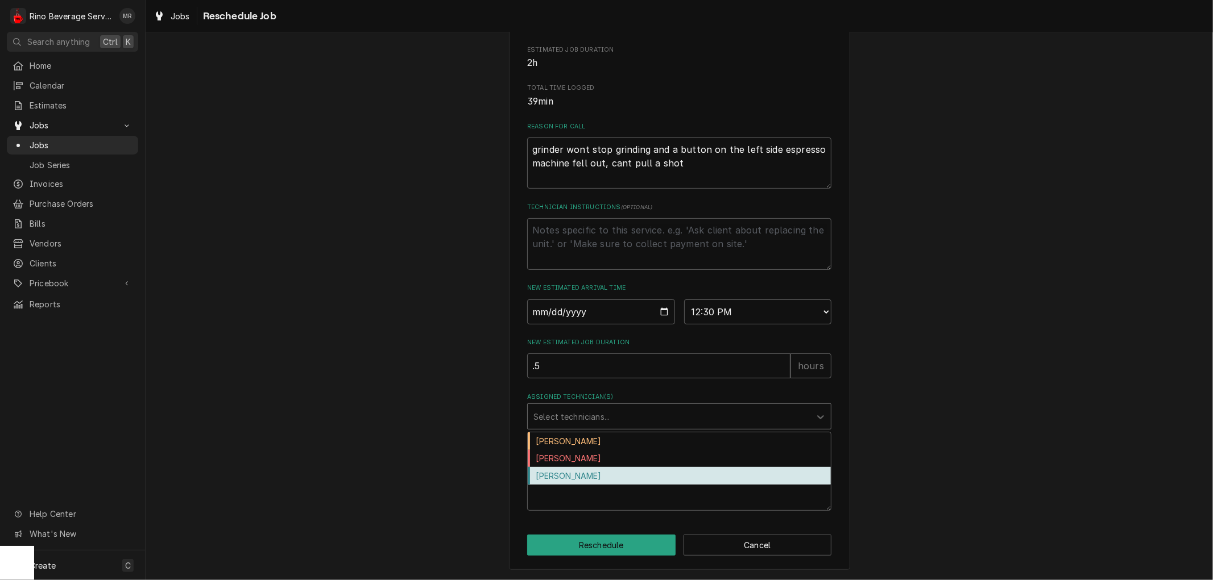
click at [663, 474] on div "Graham Wick" at bounding box center [679, 476] width 303 height 18
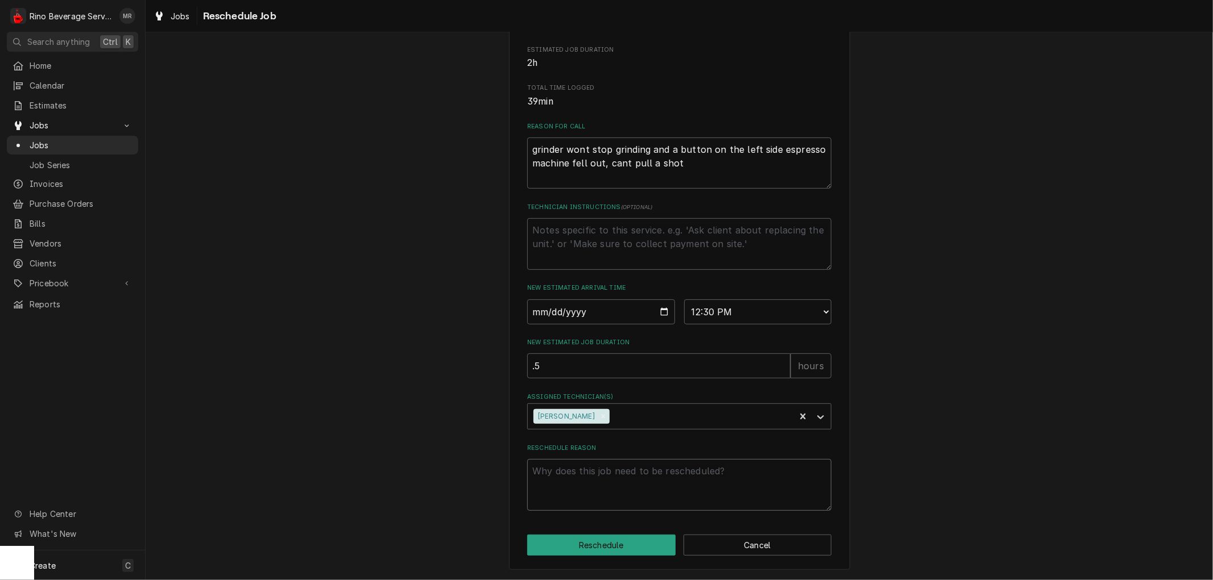
click at [577, 471] on textarea "Reschedule Reason" at bounding box center [679, 484] width 304 height 51
type textarea "x"
type textarea "r"
type textarea "x"
type textarea "re"
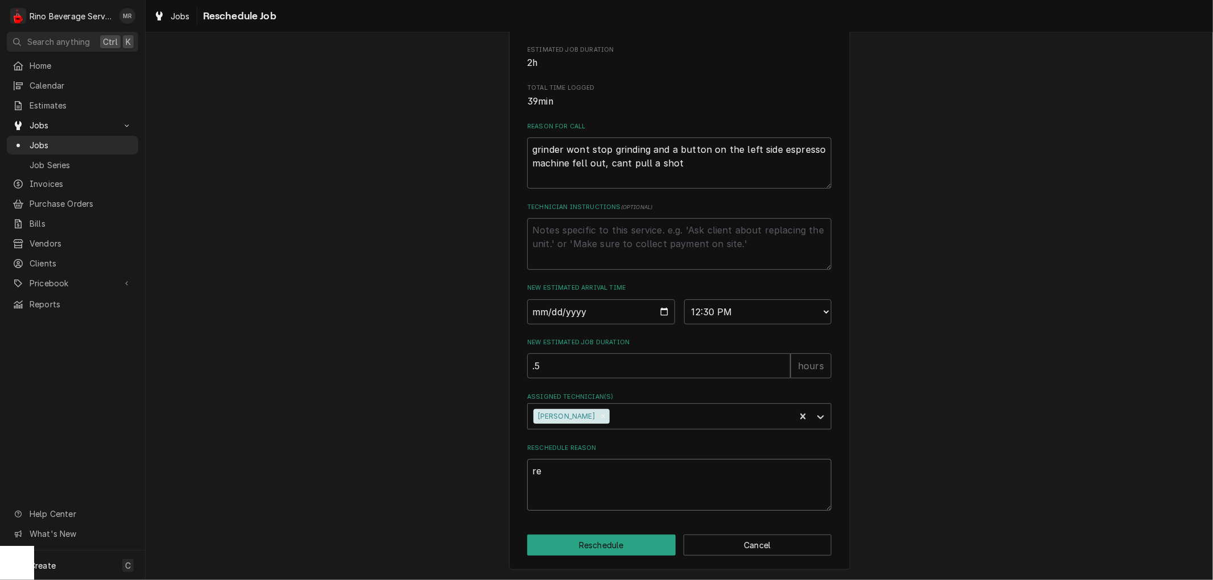
type textarea "x"
type textarea "ret"
type textarea "x"
type textarea "retu"
type textarea "x"
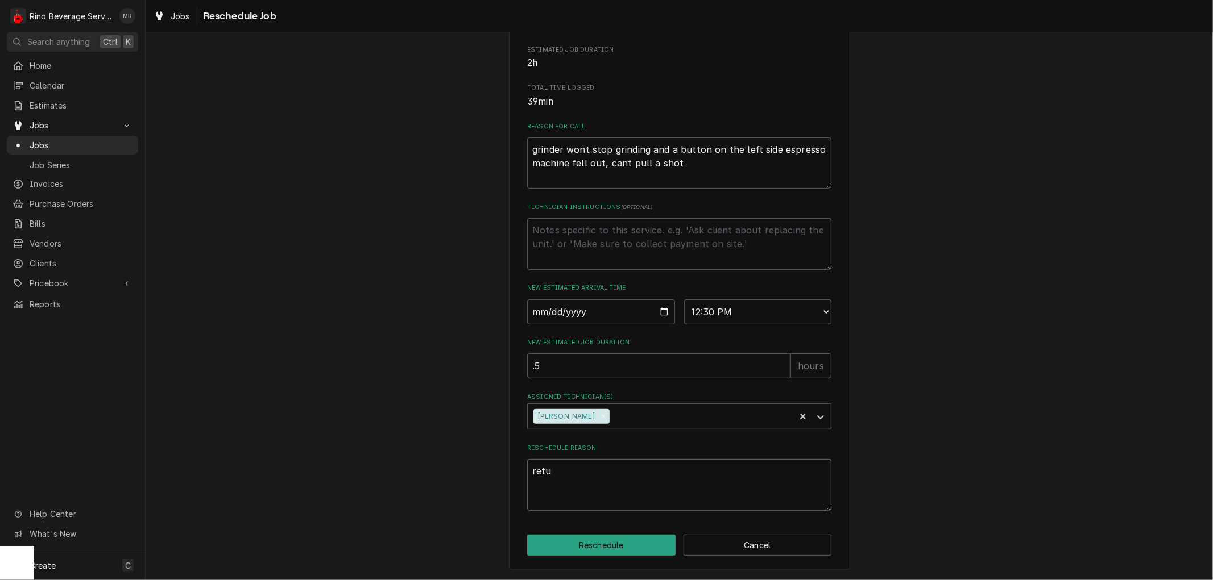
type textarea "retur"
type textarea "x"
type textarea "return"
type textarea "x"
type textarea "return"
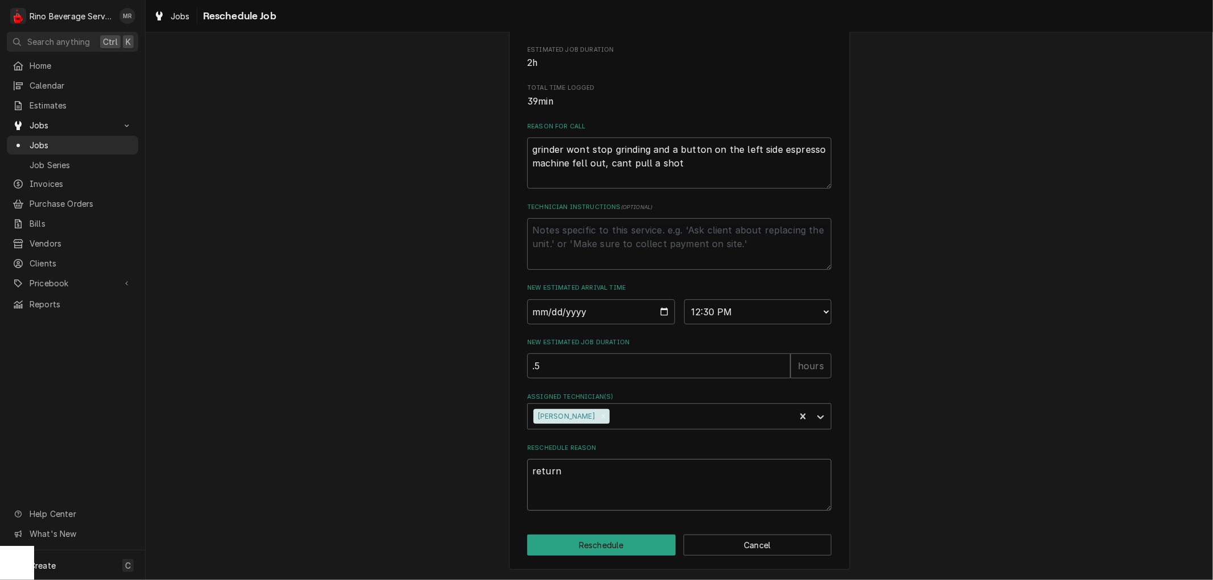
type textarea "x"
type textarea "return g"
type textarea "x"
type textarea "return gr"
type textarea "x"
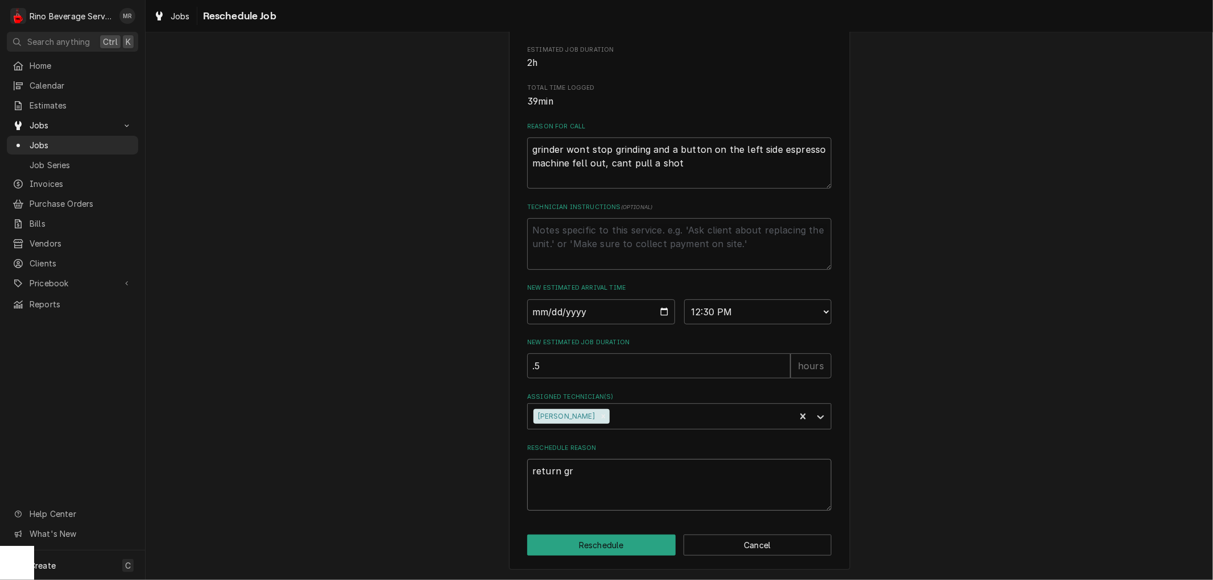
type textarea "return gri"
type textarea "x"
type textarea "return grin"
type textarea "x"
type textarea "return grind"
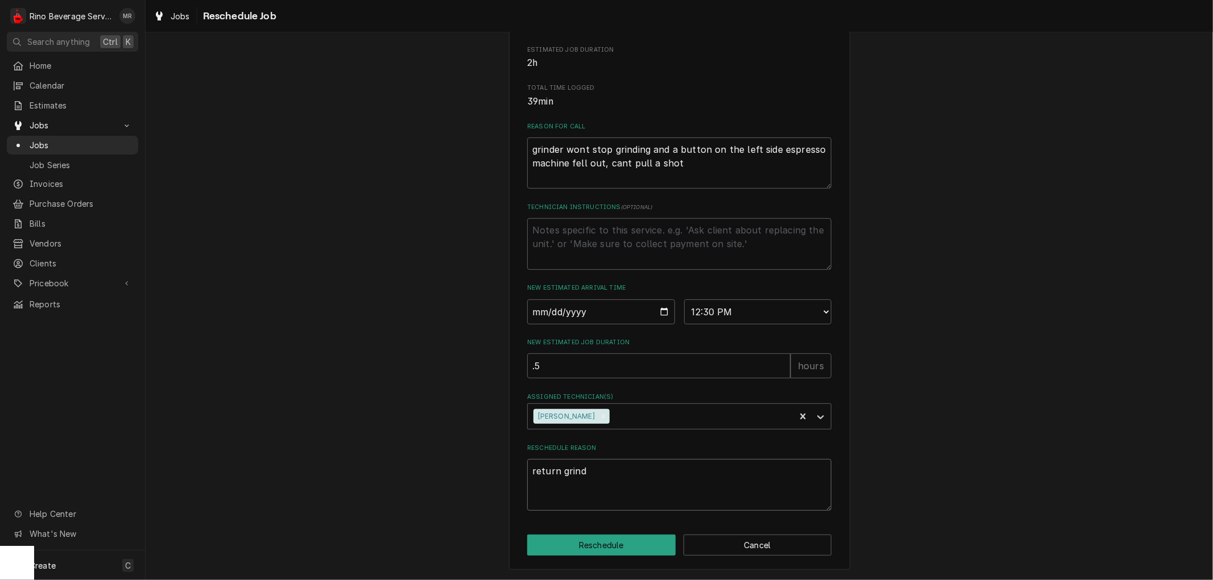
type textarea "x"
type textarea "return grinde"
type textarea "x"
type textarea "return grinder"
click at [592, 543] on button "Reschedule" at bounding box center [601, 545] width 148 height 21
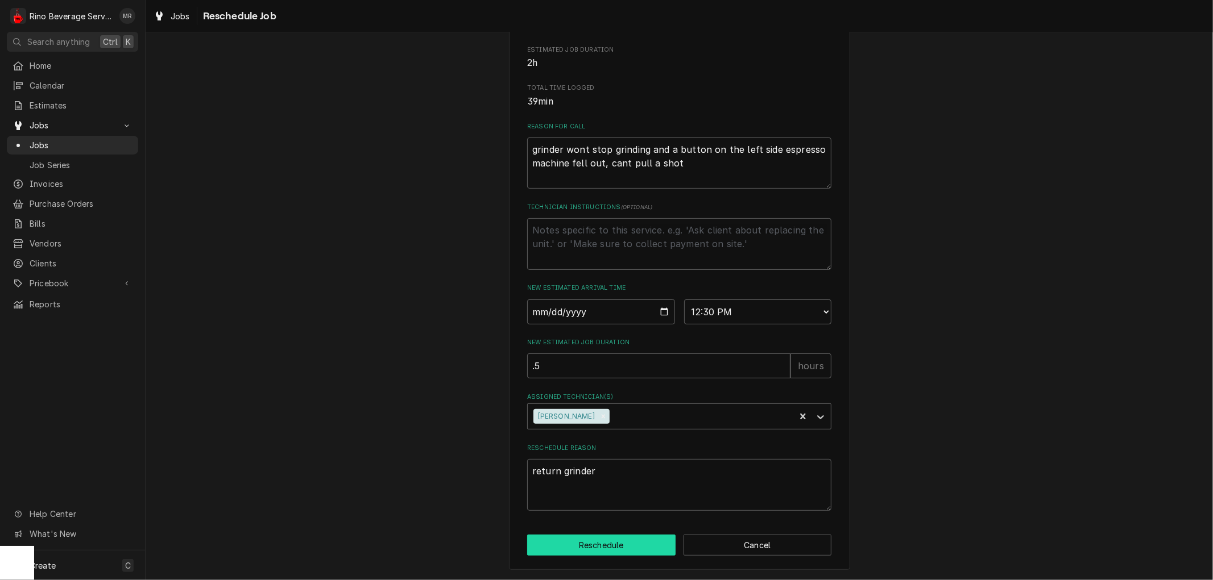
type textarea "x"
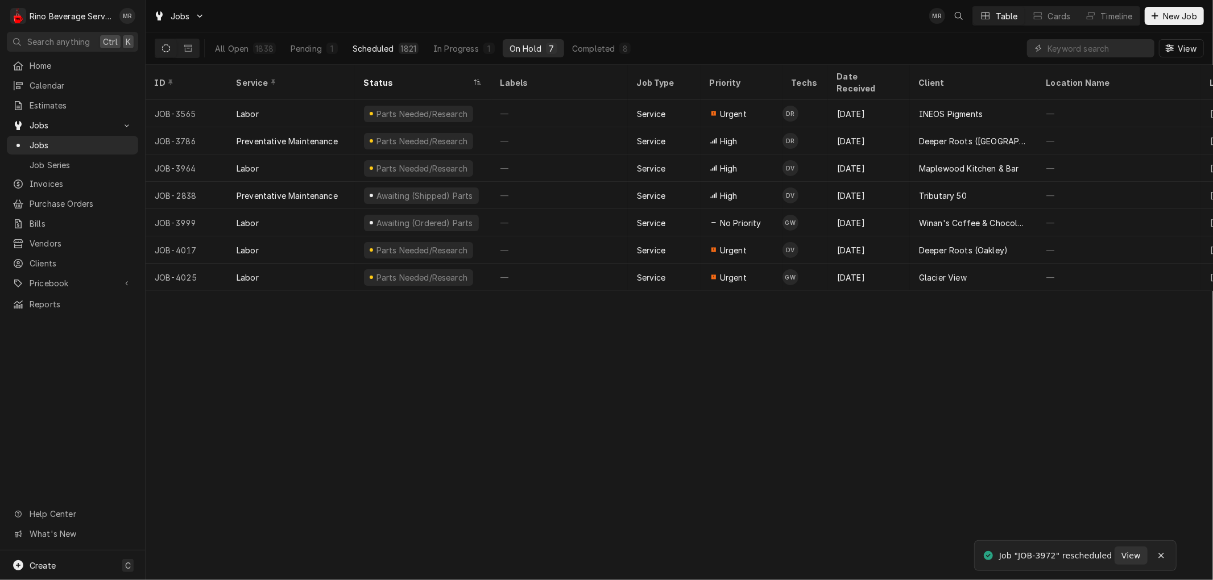
click at [377, 45] on div "Scheduled" at bounding box center [372, 49] width 41 height 12
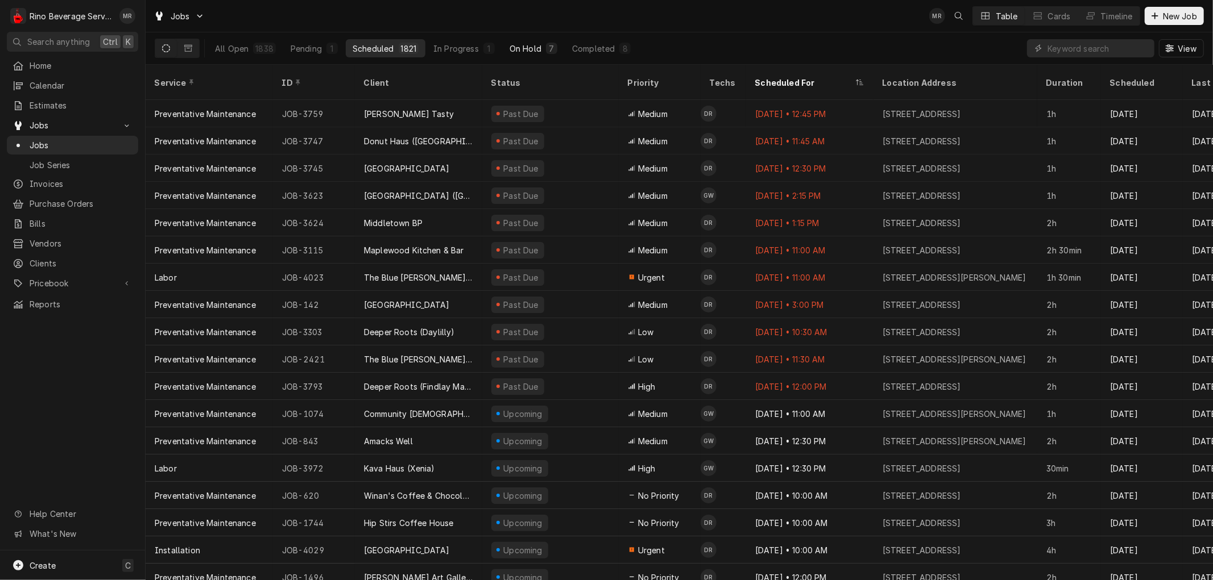
click at [531, 47] on div "On Hold" at bounding box center [525, 49] width 32 height 12
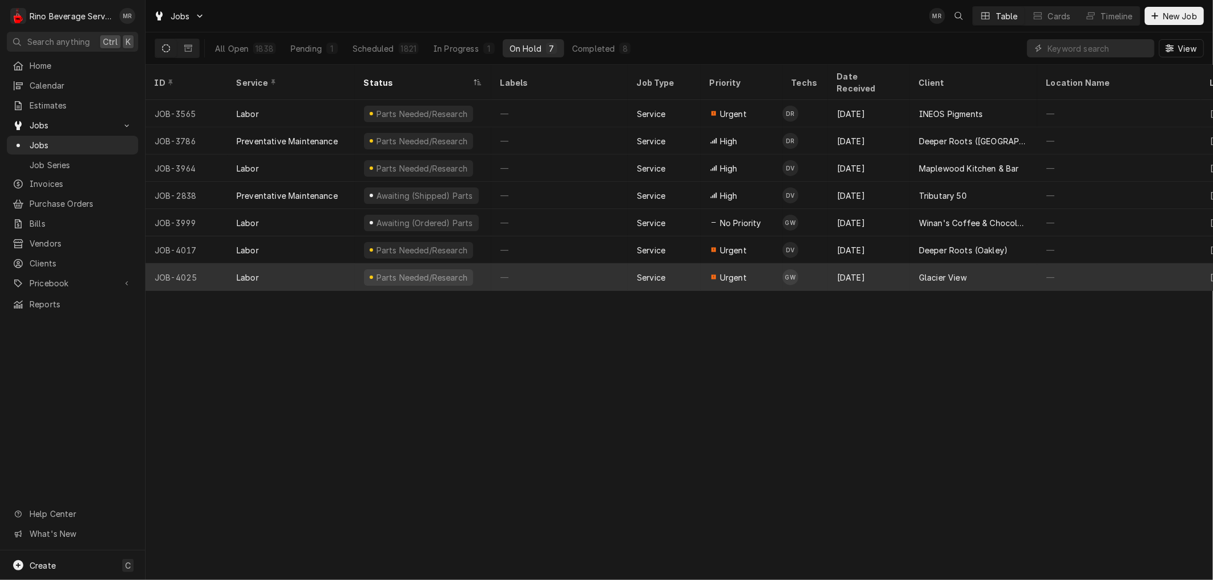
click at [544, 264] on div "—" at bounding box center [559, 277] width 136 height 27
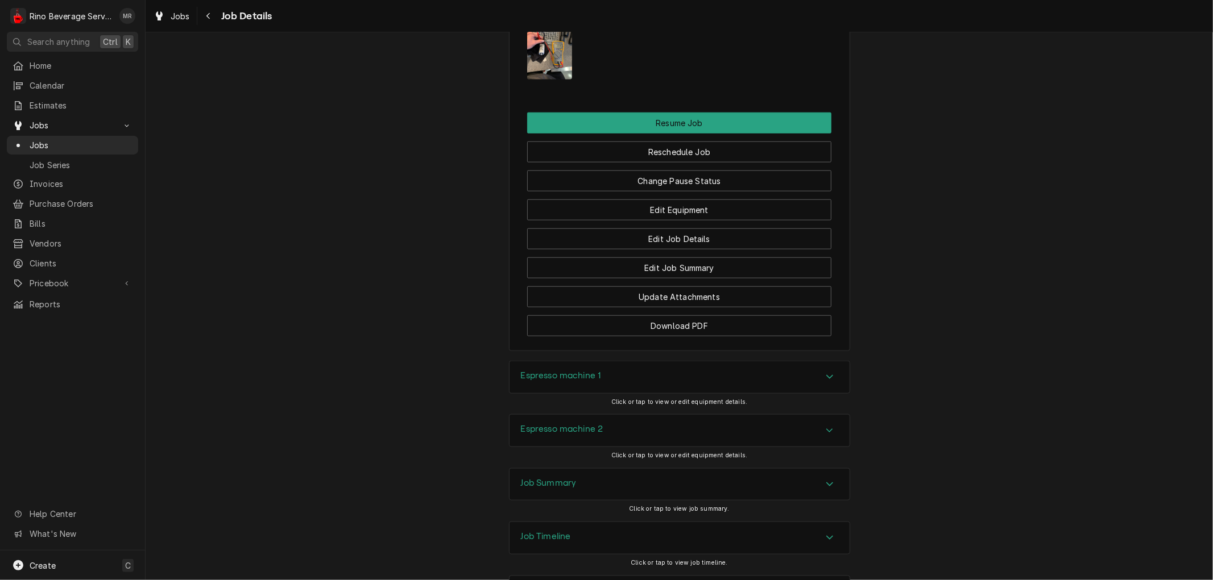
scroll to position [947, 0]
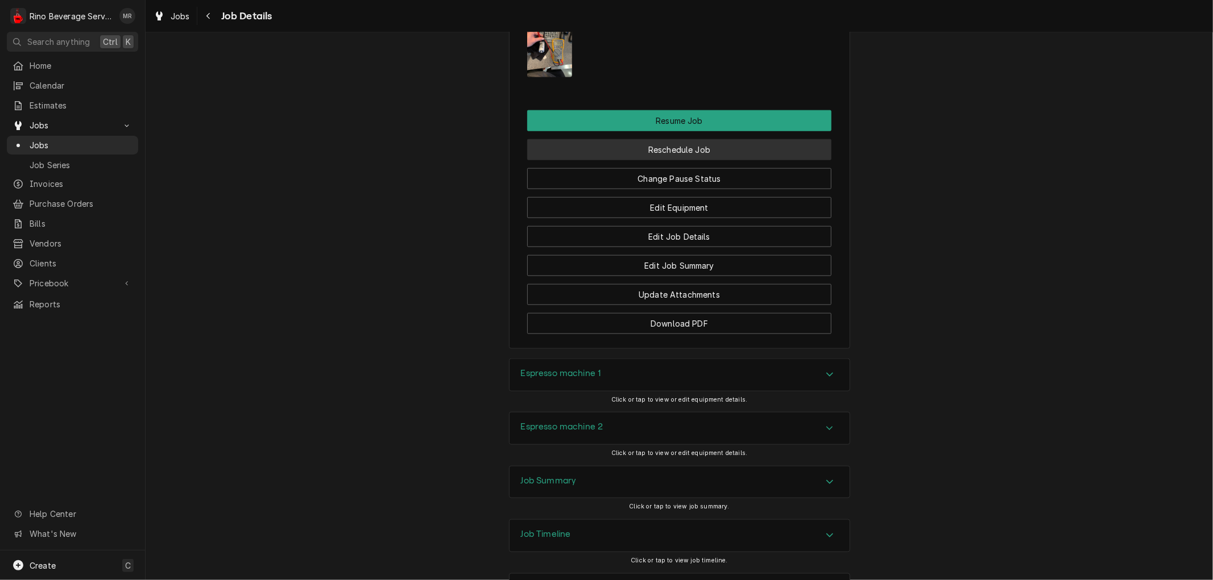
click at [628, 160] on button "Reschedule Job" at bounding box center [679, 149] width 304 height 21
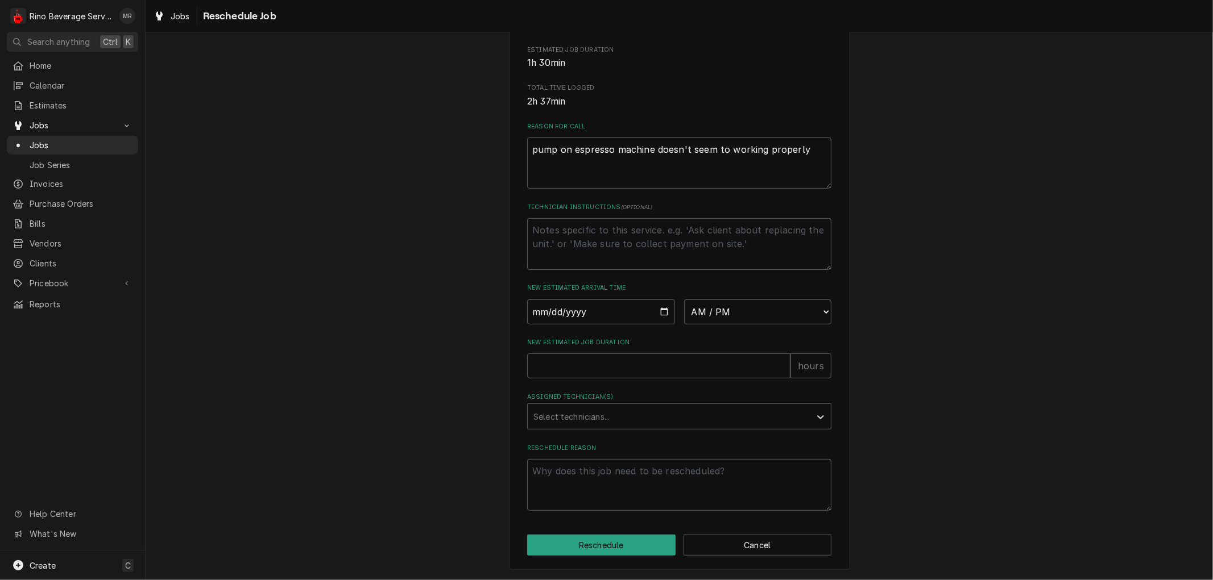
scroll to position [256, 0]
click at [662, 309] on input "Date" at bounding box center [601, 312] width 148 height 25
type input "[DATE]"
type textarea "x"
click at [821, 313] on select "AM / PM 6:00 AM 6:15 AM 6:30 AM 6:45 AM 7:00 AM 7:15 AM 7:30 AM 7:45 AM 8:00 AM…" at bounding box center [758, 312] width 148 height 25
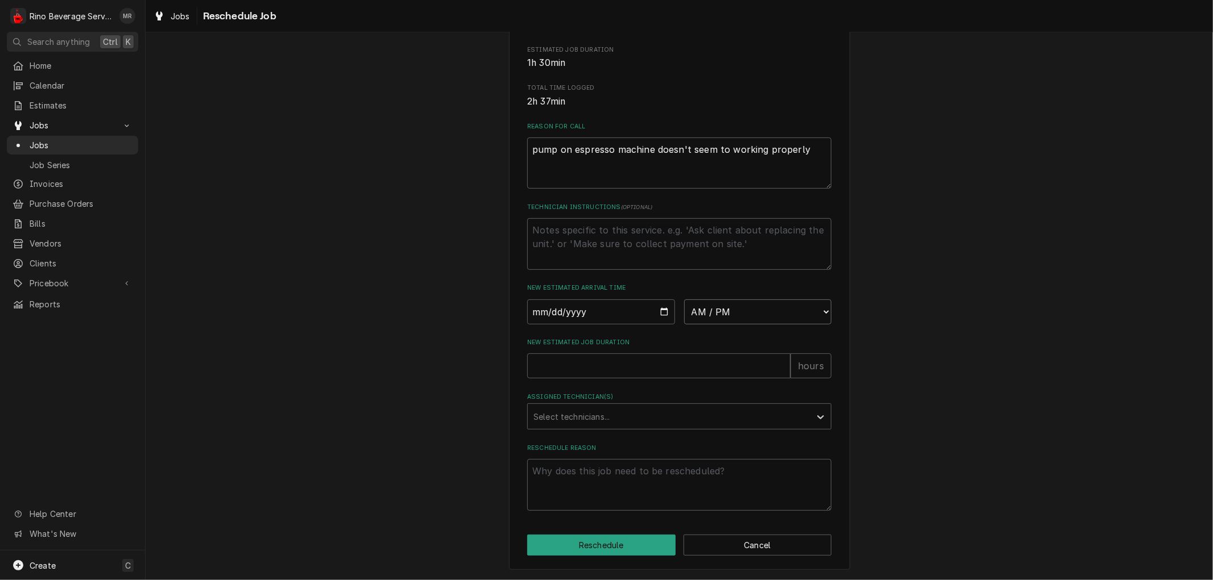
select select "10:30:00"
click at [684, 300] on select "AM / PM 6:00 AM 6:15 AM 6:30 AM 6:45 AM 7:00 AM 7:15 AM 7:30 AM 7:45 AM 8:00 AM…" at bounding box center [758, 312] width 148 height 25
type textarea "x"
type input "1"
click at [775, 365] on input "1" at bounding box center [658, 366] width 263 height 25
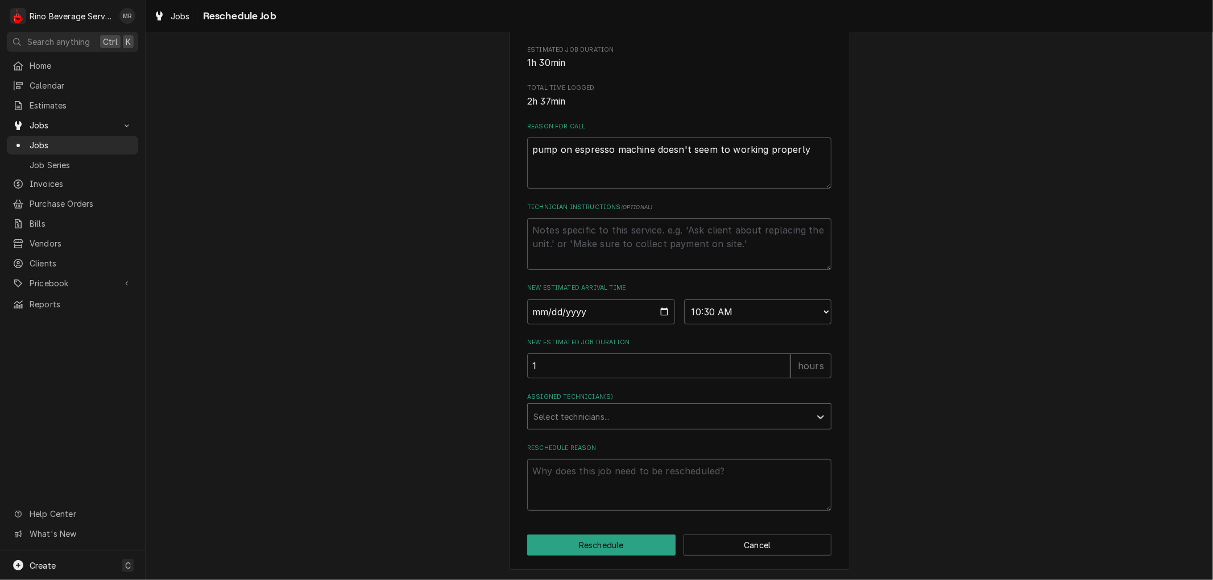
click at [650, 410] on div "Assigned Technician(s)" at bounding box center [668, 416] width 271 height 20
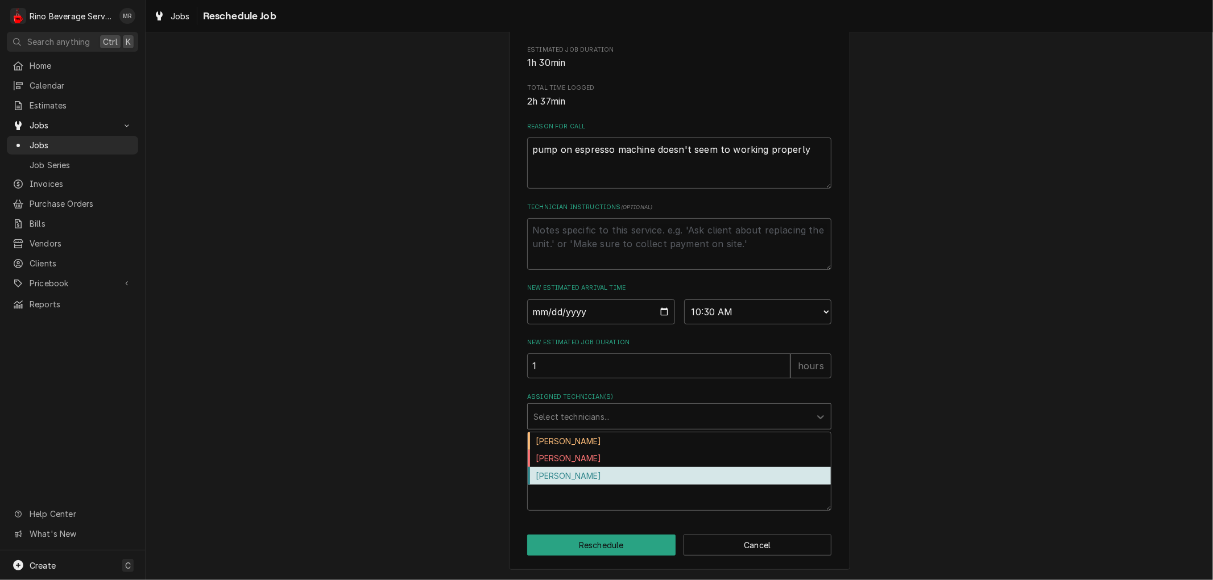
click at [632, 474] on div "Graham Wick" at bounding box center [679, 476] width 303 height 18
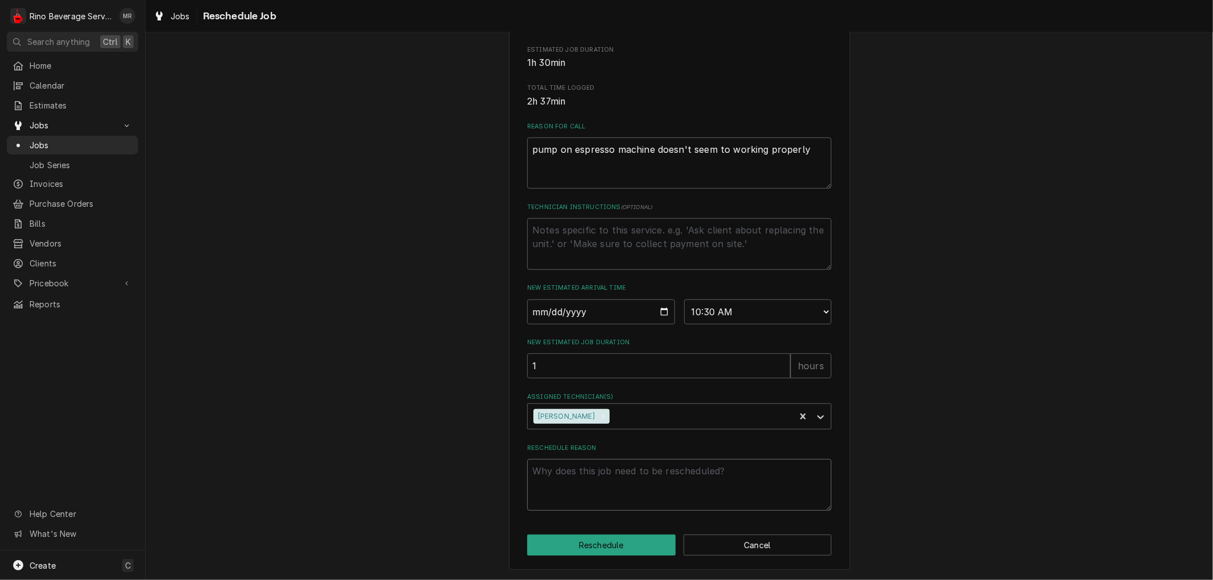
click at [628, 473] on textarea "Reschedule Reason" at bounding box center [679, 484] width 304 height 51
type textarea "x"
type textarea "i"
type textarea "x"
type textarea "in"
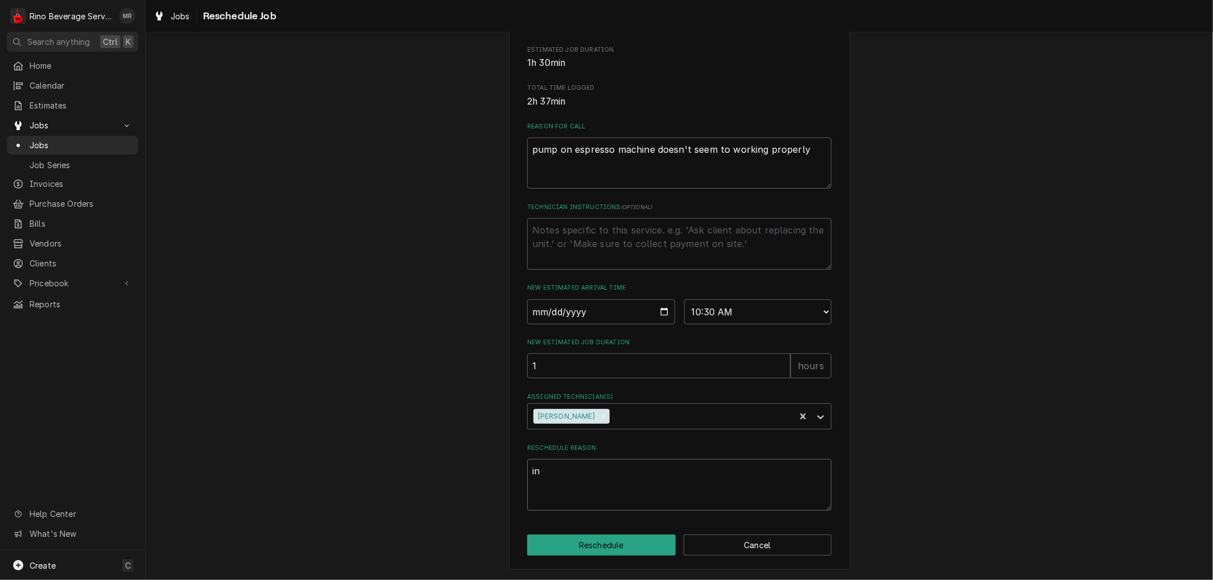
type textarea "x"
type textarea "ins"
type textarea "x"
type textarea "inst"
type textarea "x"
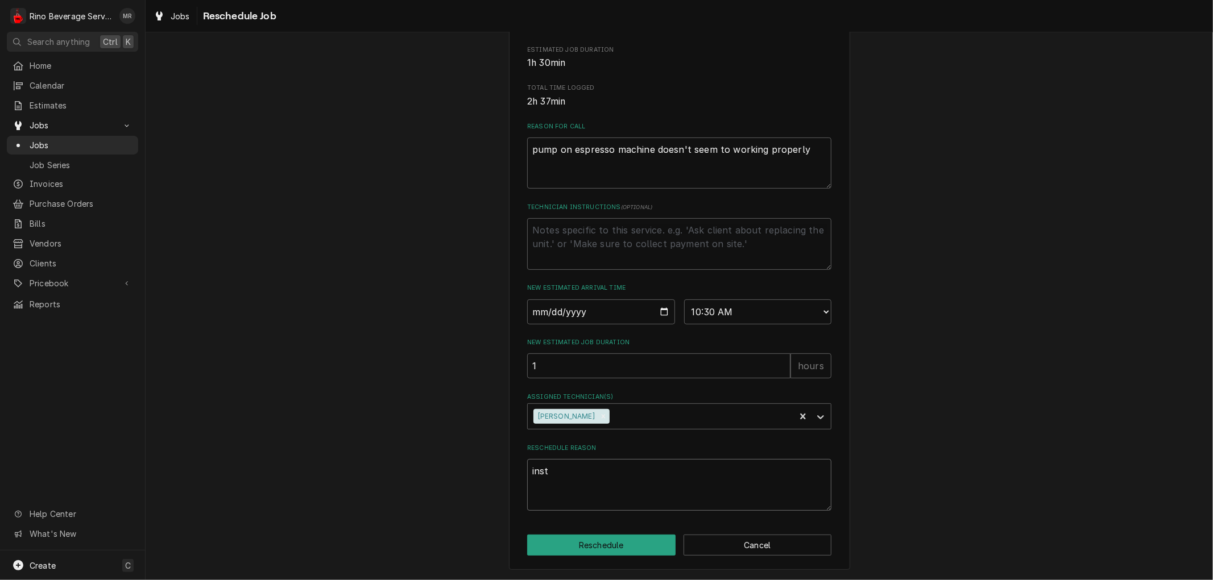
type textarea "insta"
type textarea "x"
type textarea "instal"
type textarea "x"
type textarea "install"
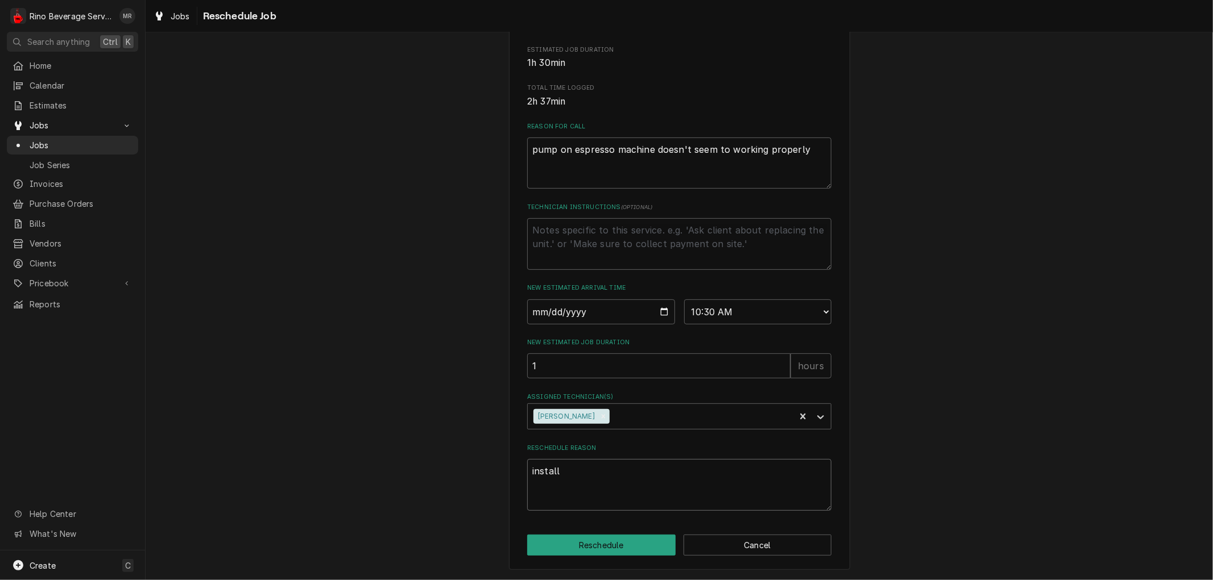
type textarea "x"
type textarea "install"
type textarea "x"
type textarea "install b"
type textarea "x"
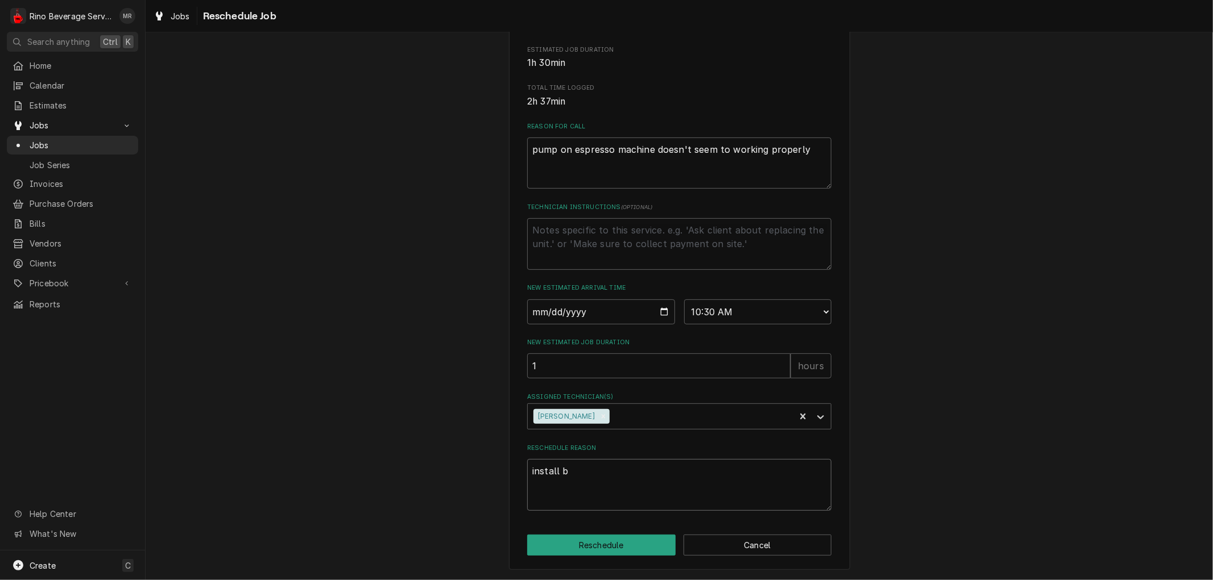
type textarea "install bo"
type textarea "x"
type textarea "install boa"
type textarea "x"
type textarea "install boar"
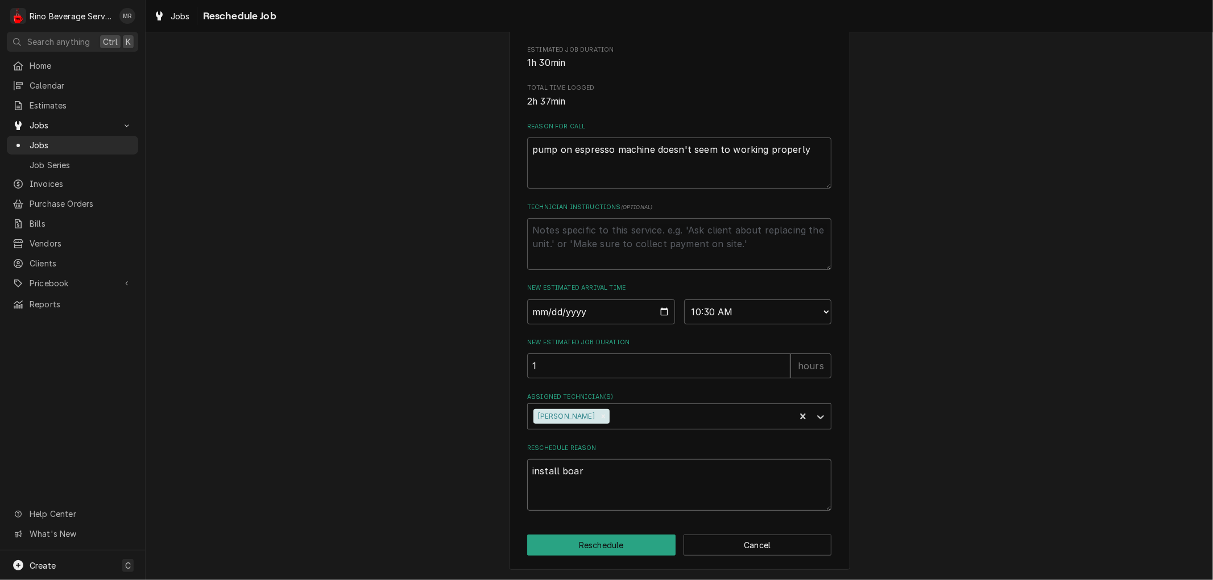
type textarea "x"
type textarea "install board"
click at [612, 541] on button "Reschedule" at bounding box center [601, 545] width 148 height 21
type textarea "x"
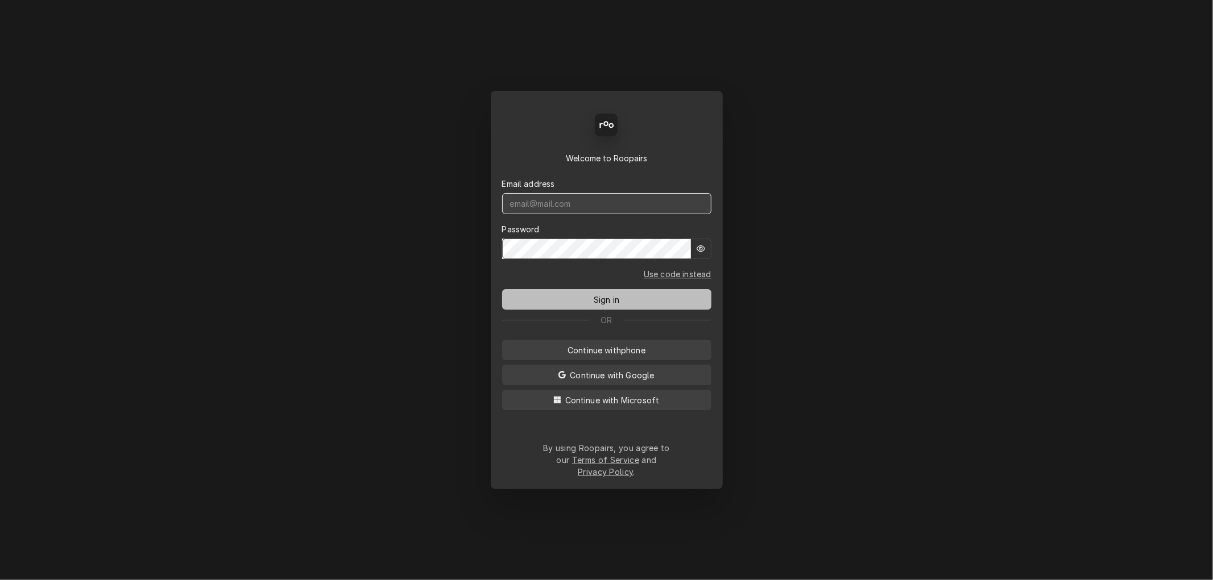
type input "[PERSON_NAME][EMAIL_ADDRESS][DOMAIN_NAME]"
click at [606, 298] on span "Sign in" at bounding box center [606, 300] width 30 height 12
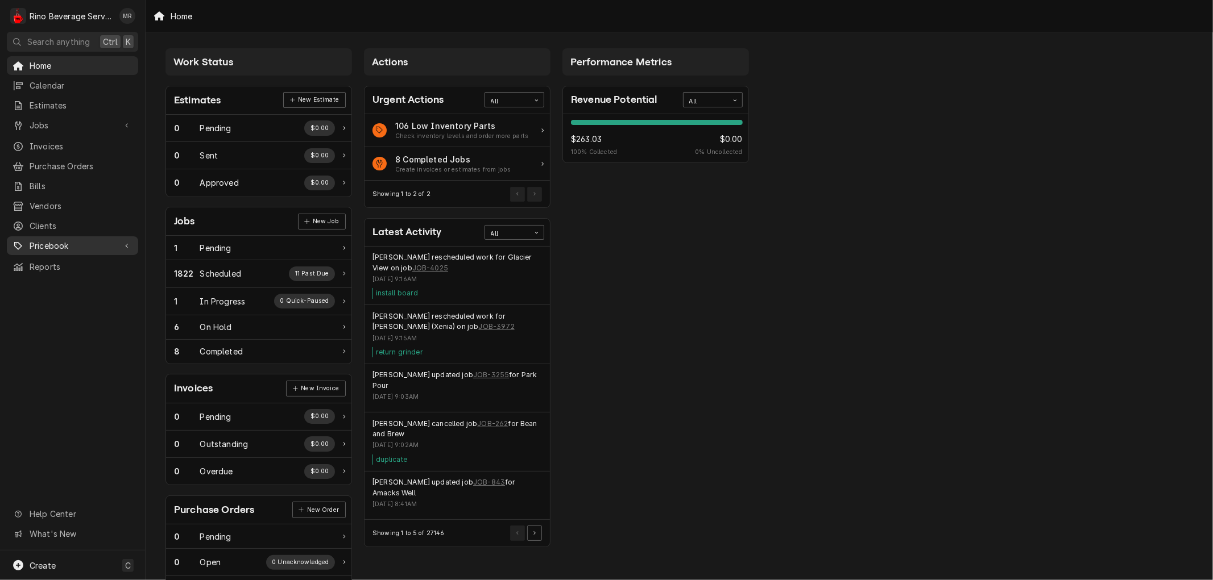
click at [67, 240] on span "Pricebook" at bounding box center [73, 246] width 86 height 12
click at [74, 280] on span "Parts & Materials" at bounding box center [81, 286] width 103 height 12
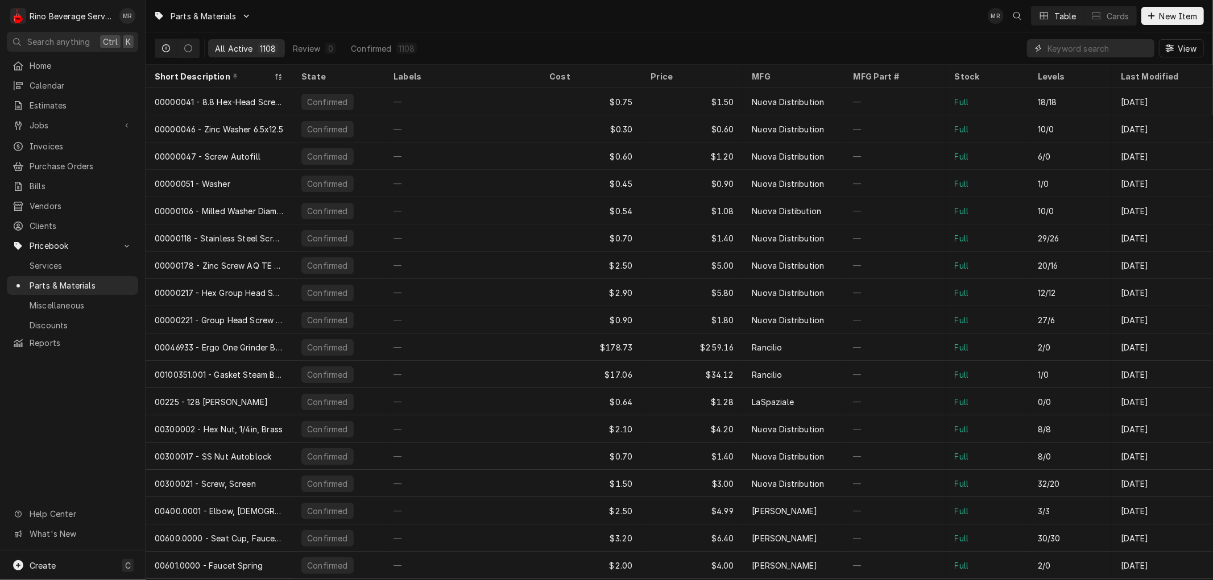
click at [1092, 49] on input "Dynamic Content Wrapper" at bounding box center [1097, 48] width 101 height 18
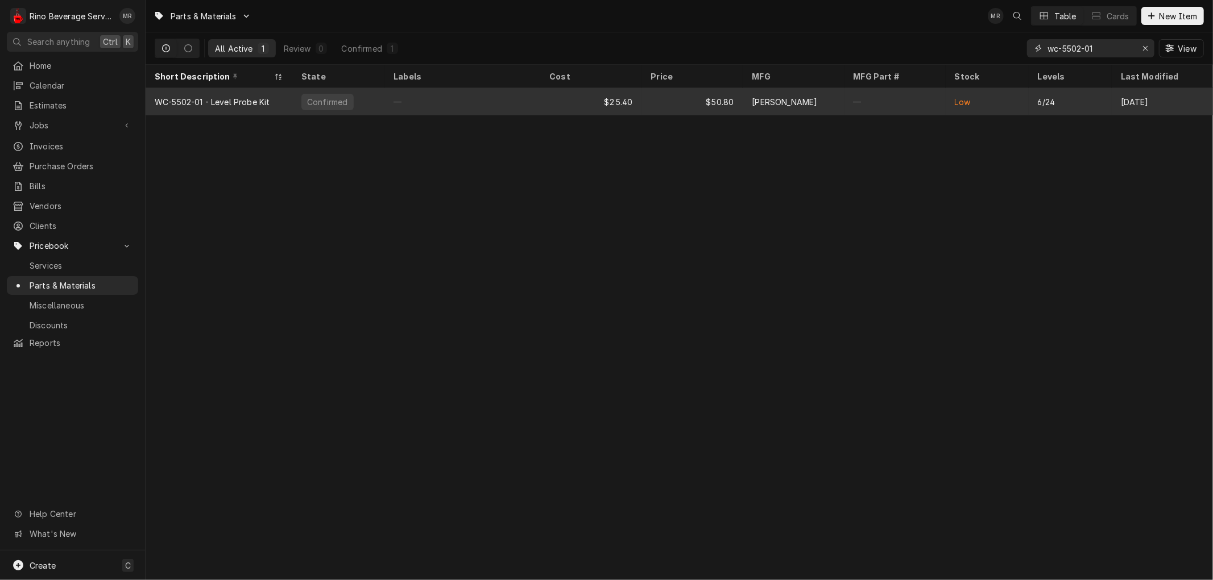
type input "wc-5502-01"
click at [550, 105] on div "$25.40" at bounding box center [590, 101] width 101 height 27
